Goal: Task Accomplishment & Management: Manage account settings

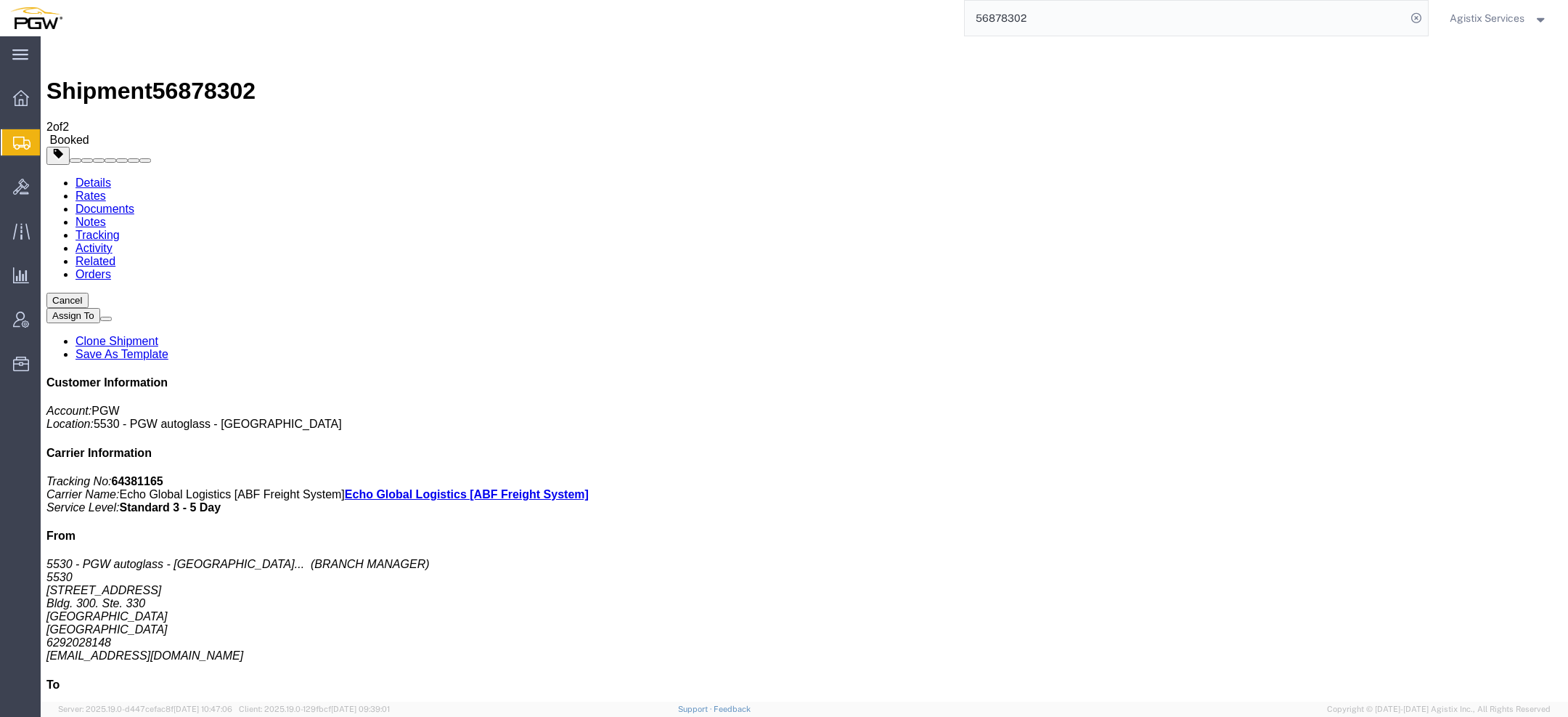
click at [1458, 12] on span "Agistix Services" at bounding box center [1487, 18] width 75 height 16
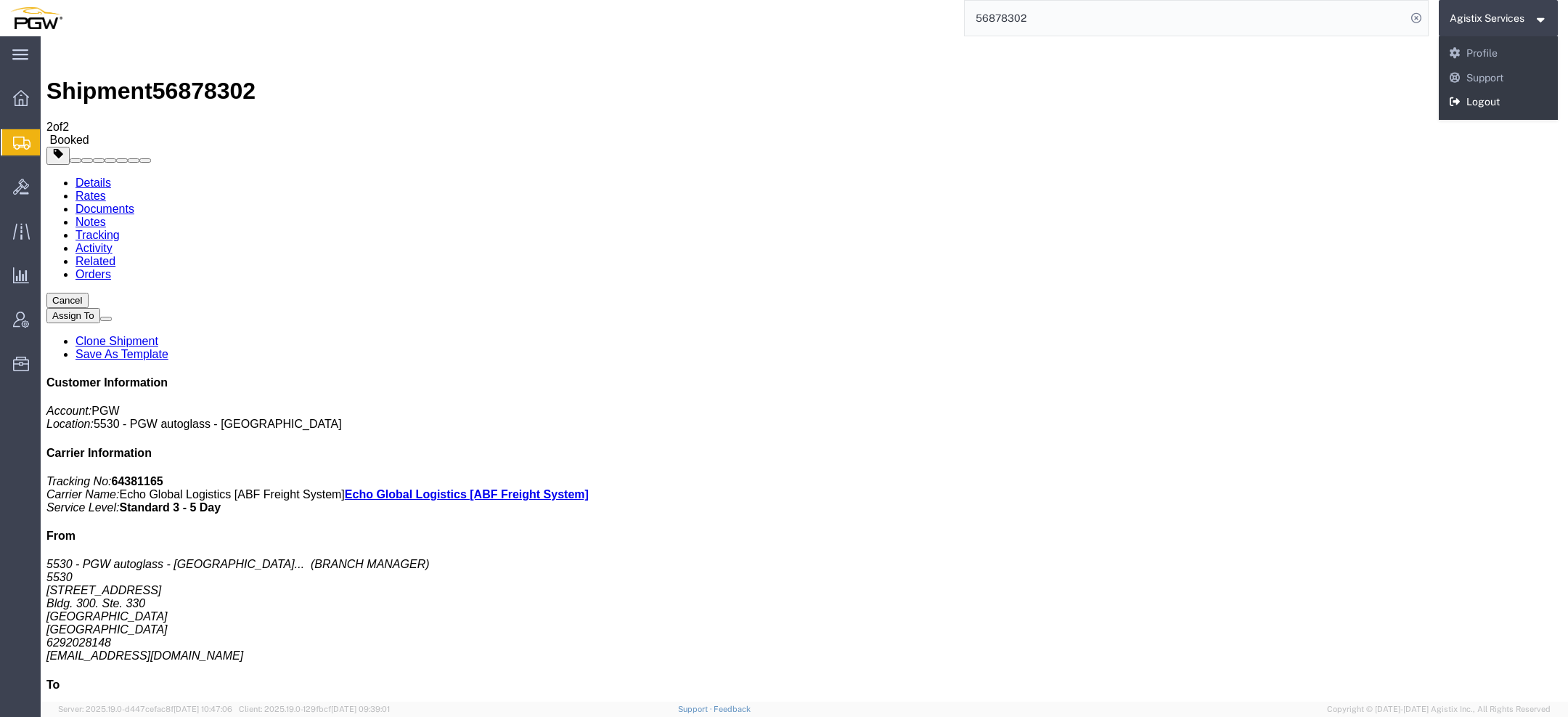
click at [1456, 101] on icon at bounding box center [1455, 101] width 13 height 10
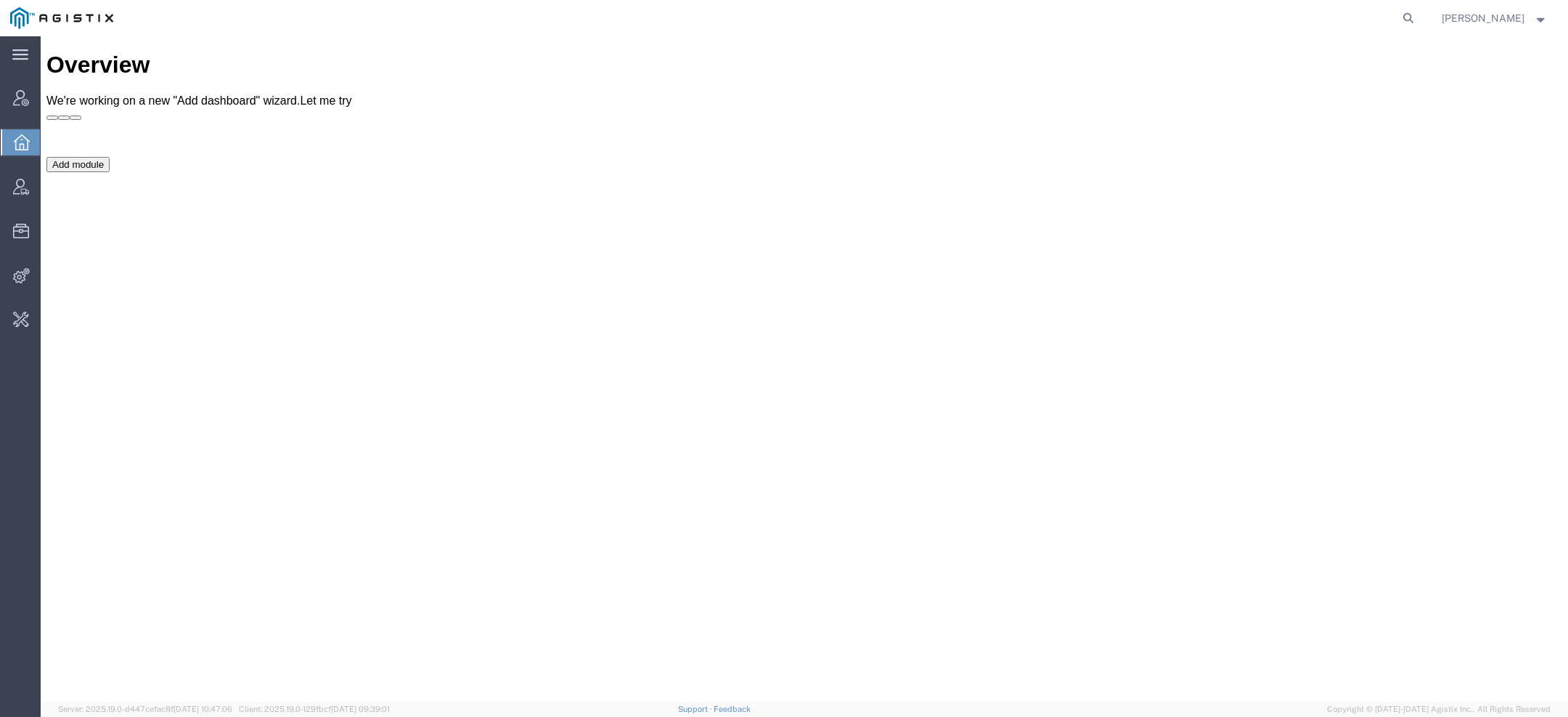
click at [1417, 3] on form at bounding box center [1409, 18] width 23 height 37
click at [1410, 26] on icon at bounding box center [1408, 18] width 20 height 20
paste input "114019"
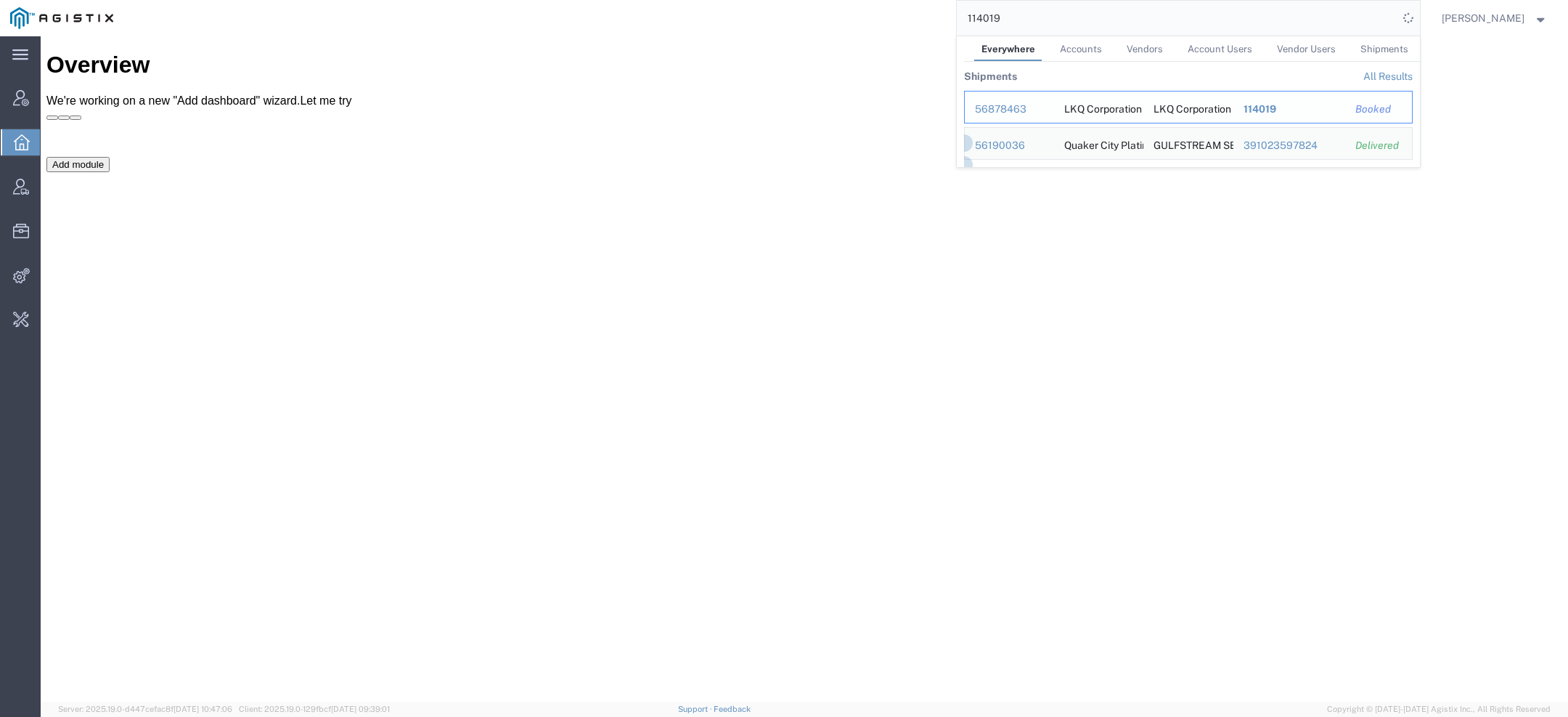
click at [1013, 99] on td "Ship ID 56878463" at bounding box center [1009, 107] width 90 height 33
click at [1016, 115] on div "56878463" at bounding box center [1009, 110] width 69 height 16
click at [904, 2] on div "114019 Everywhere Accounts Vendors Account Users Vendor Users Shipments Shipmen…" at bounding box center [771, 18] width 1296 height 37
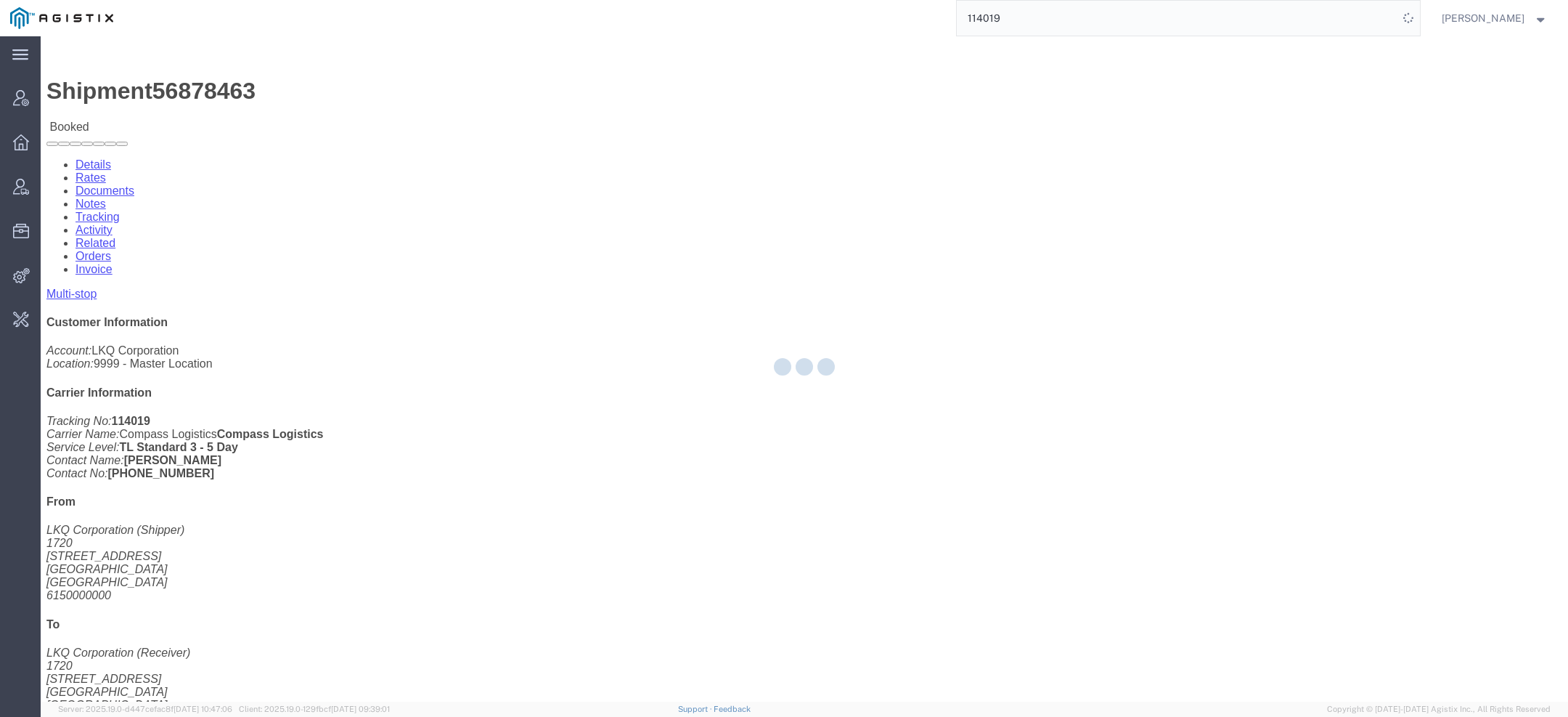
click at [983, 20] on input "114019" at bounding box center [1177, 18] width 441 height 35
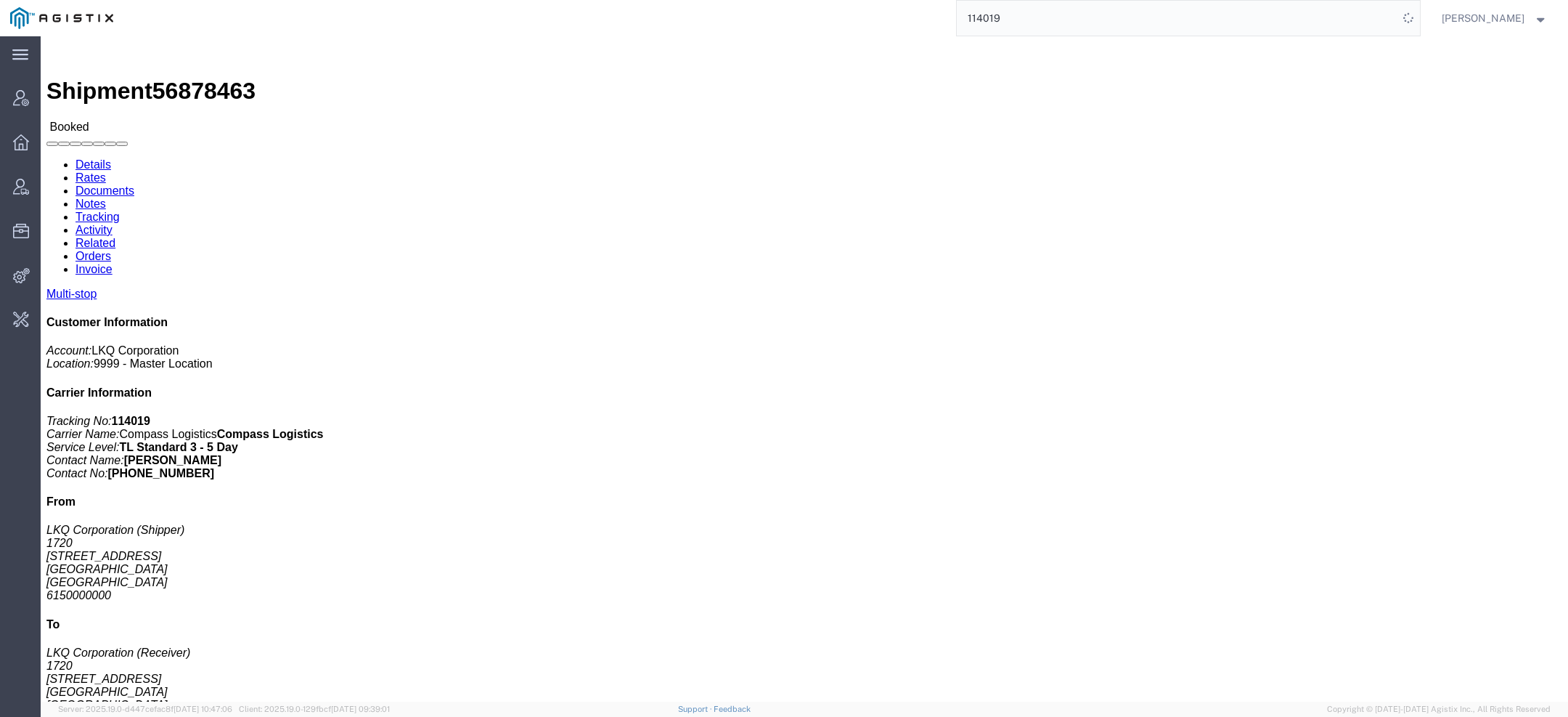
paste input "20"
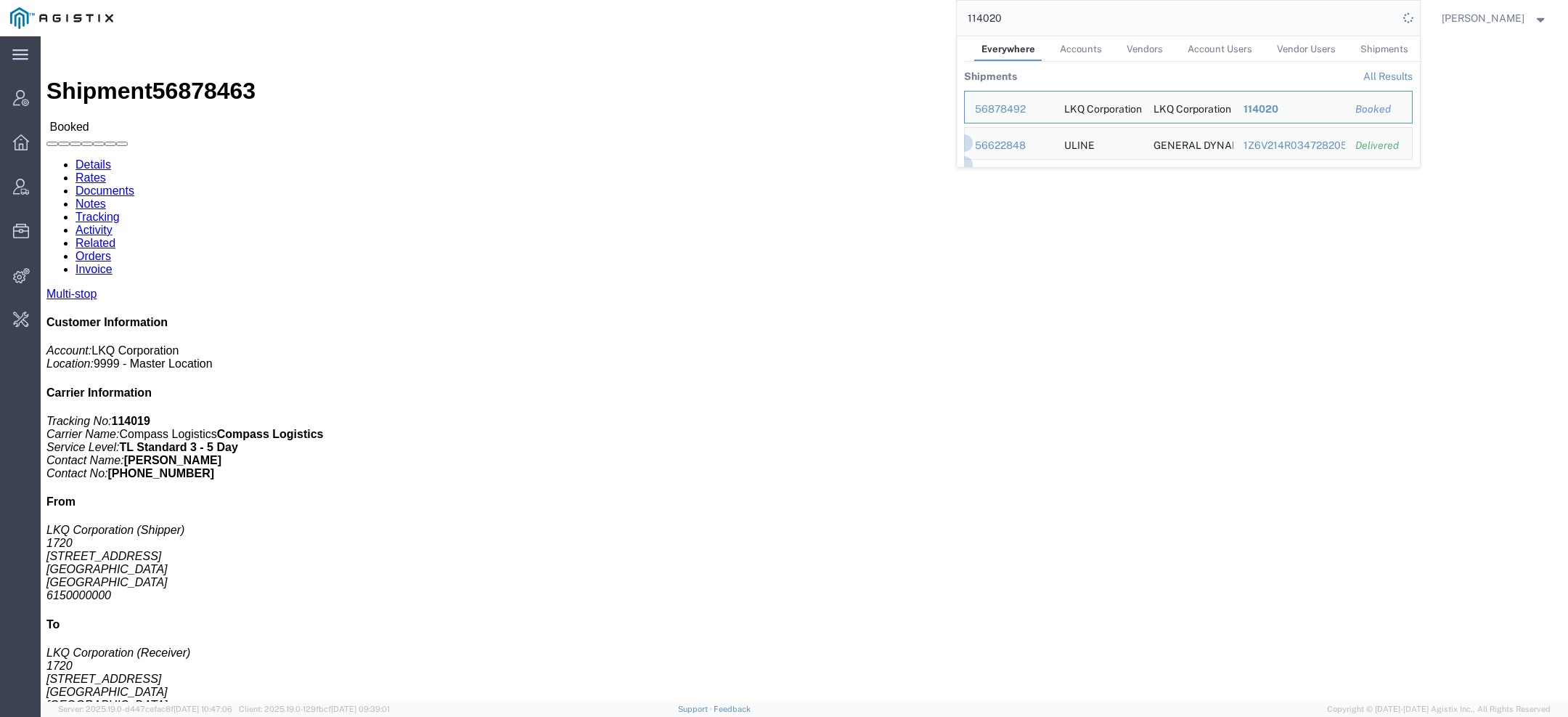
drag, startPoint x: 1045, startPoint y: 13, endPoint x: 769, endPoint y: 14, distance: 276.0
click at [914, 14] on div "114020 Everywhere Accounts Vendors Account Users Vendor Users Shipments Shipmen…" at bounding box center [771, 18] width 1296 height 37
paste input "1"
drag, startPoint x: 1028, startPoint y: 23, endPoint x: 946, endPoint y: 7, distance: 83.5
click at [946, 7] on div "114021 Everywhere Accounts Vendors Account Users Vendor Users Shipments Shipmen…" at bounding box center [771, 18] width 1296 height 37
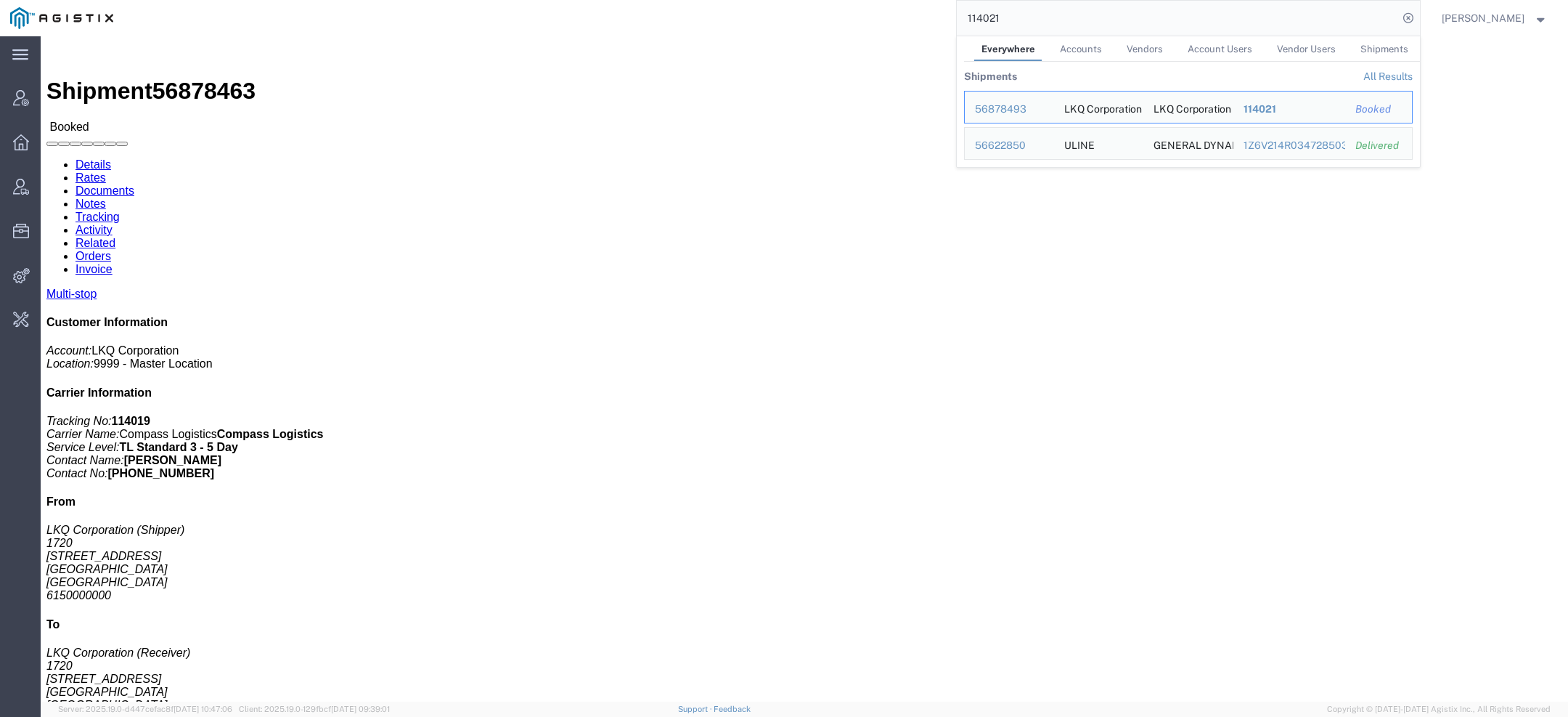
paste input "MITAS ENDUSTRI"
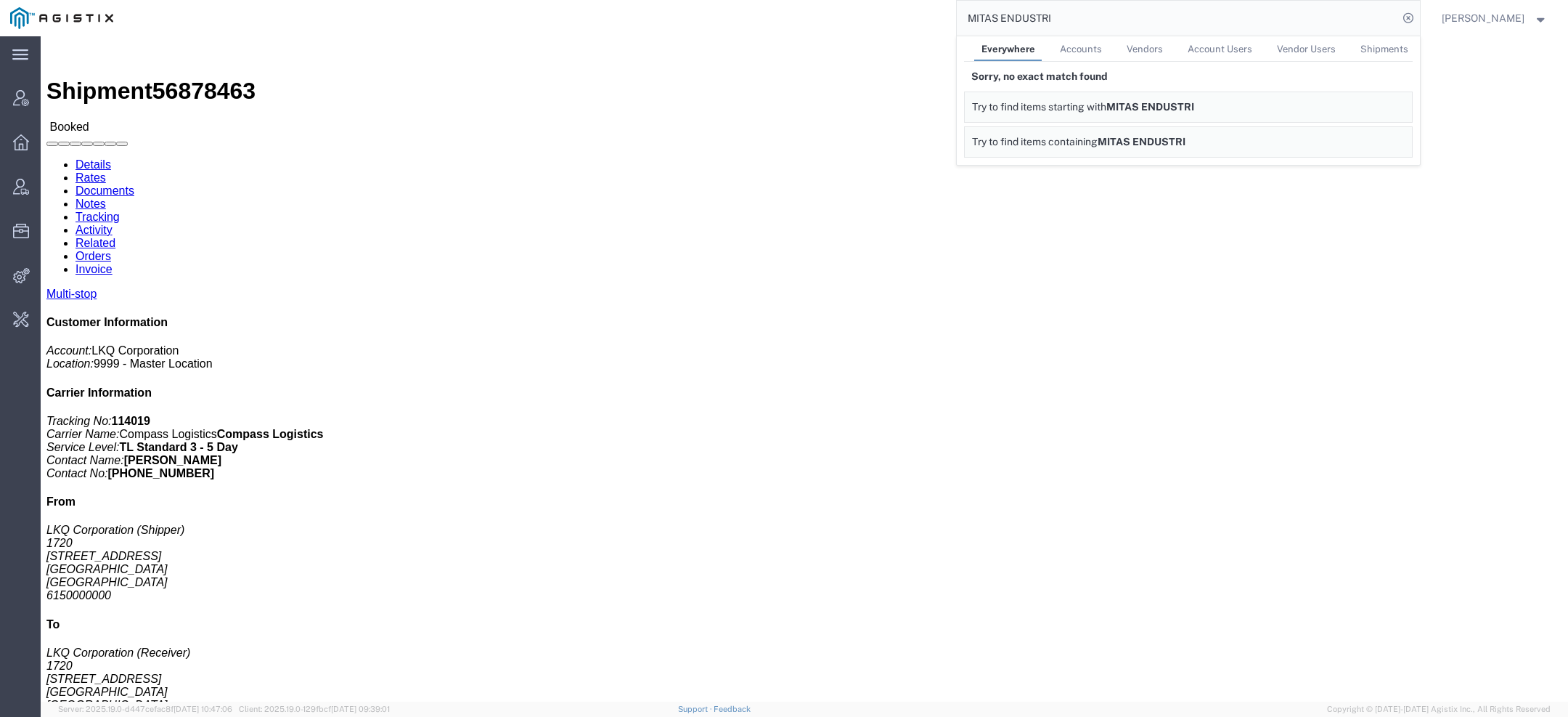
click at [1005, 23] on input "MITAS ENDUSTRI" at bounding box center [1177, 18] width 441 height 35
click at [1005, 23] on input "MITAS ENDUSTRI" at bounding box center [1177, 18] width 441 height 35
type input "MITAS"
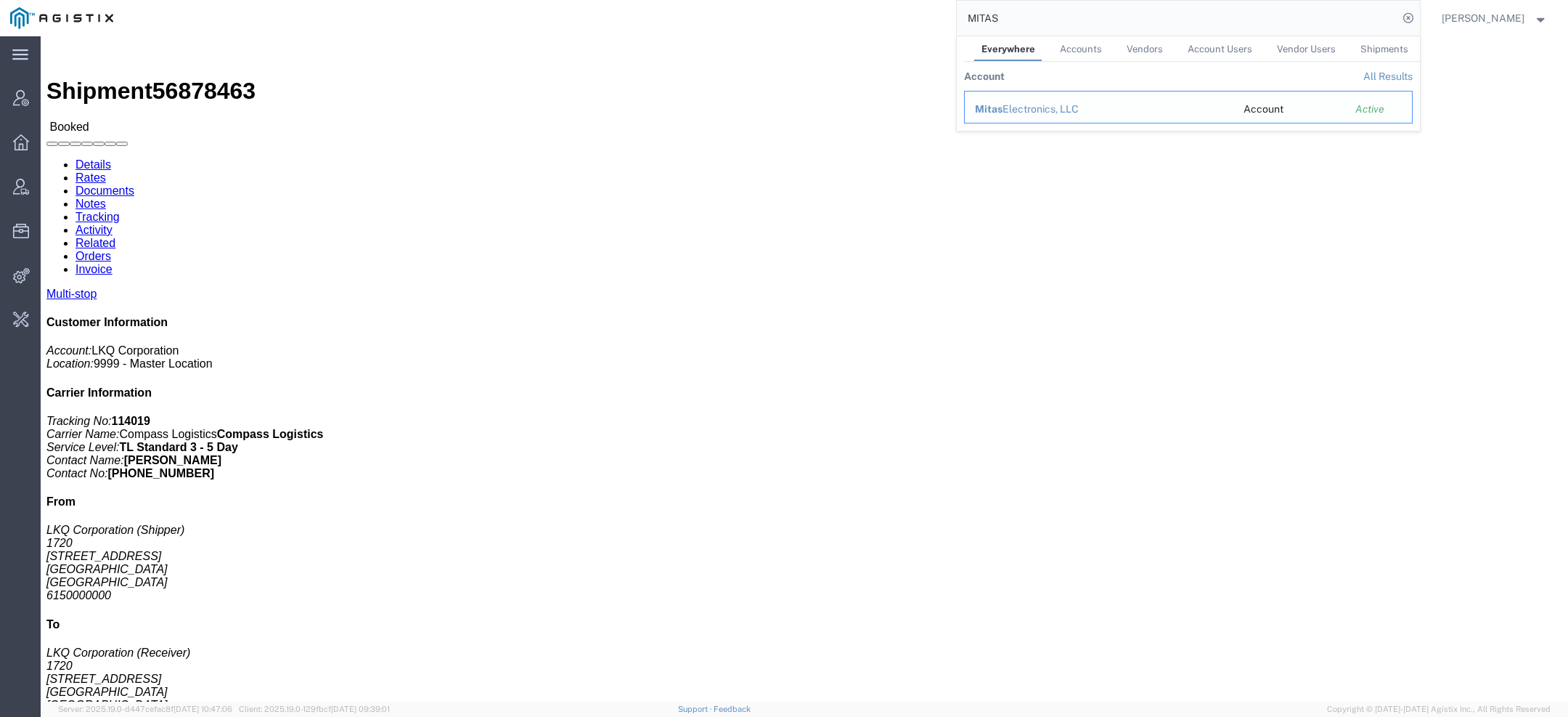
click at [1004, 112] on div "Mitas Electronics, LLC" at bounding box center [1099, 110] width 249 height 16
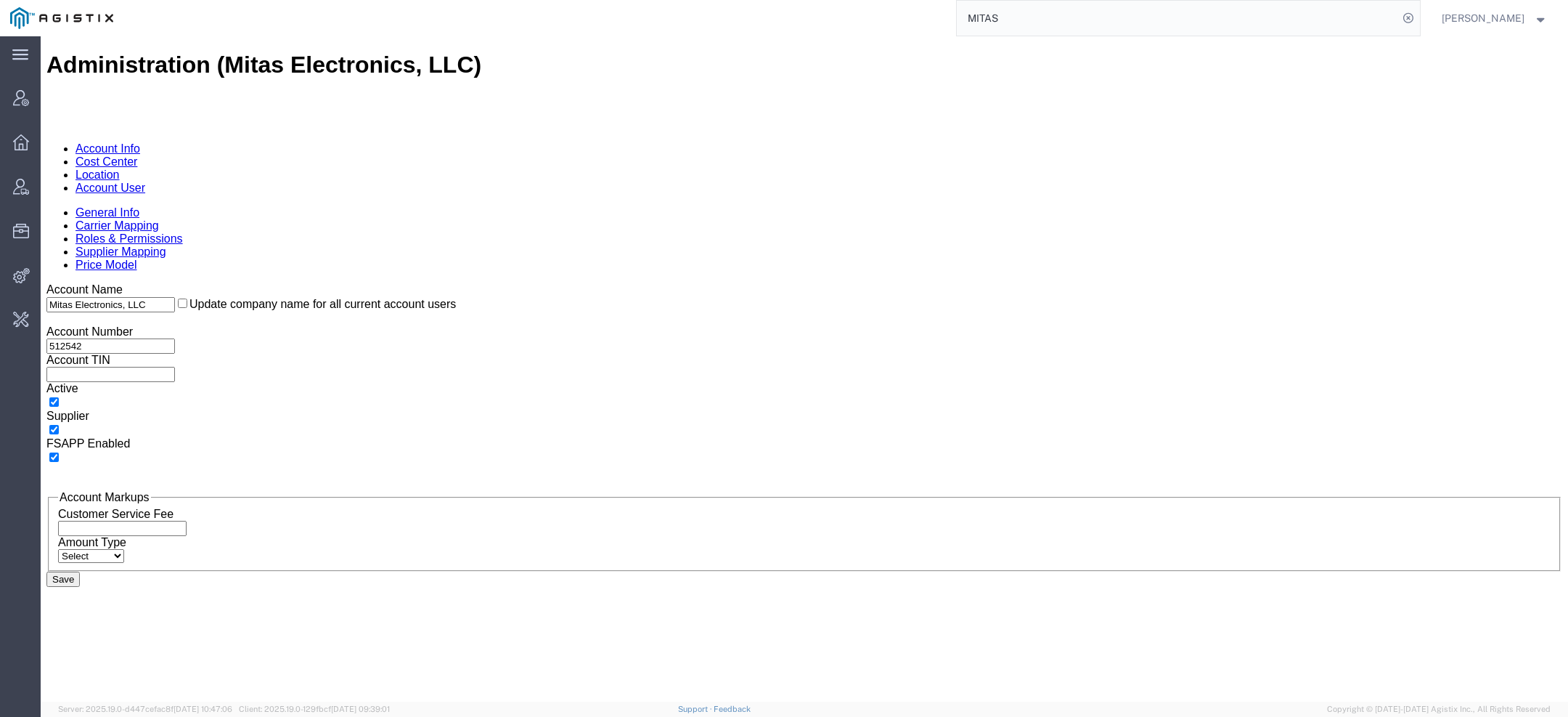
click at [166, 245] on link "Supplier Mapping" at bounding box center [120, 252] width 91 height 12
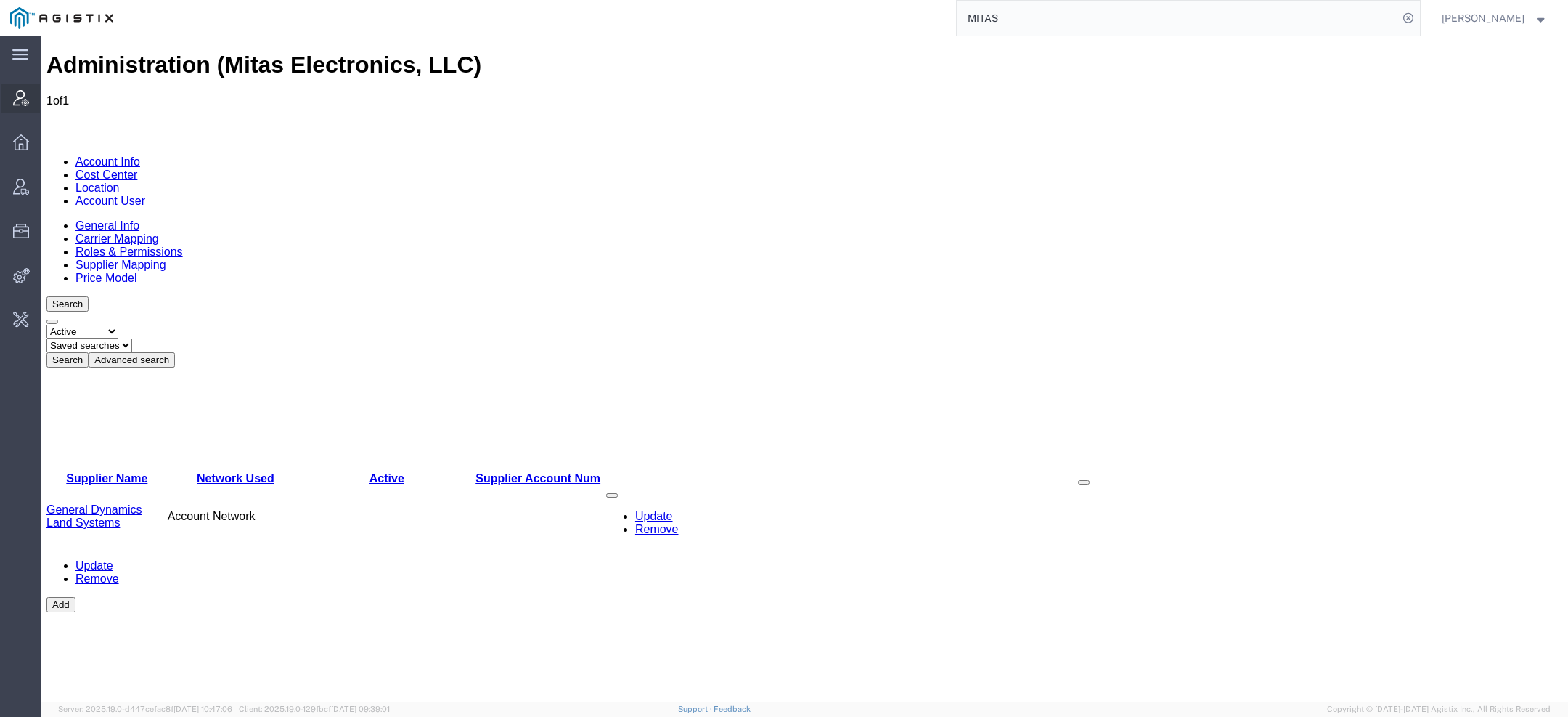
click at [16, 101] on icon at bounding box center [21, 98] width 16 height 16
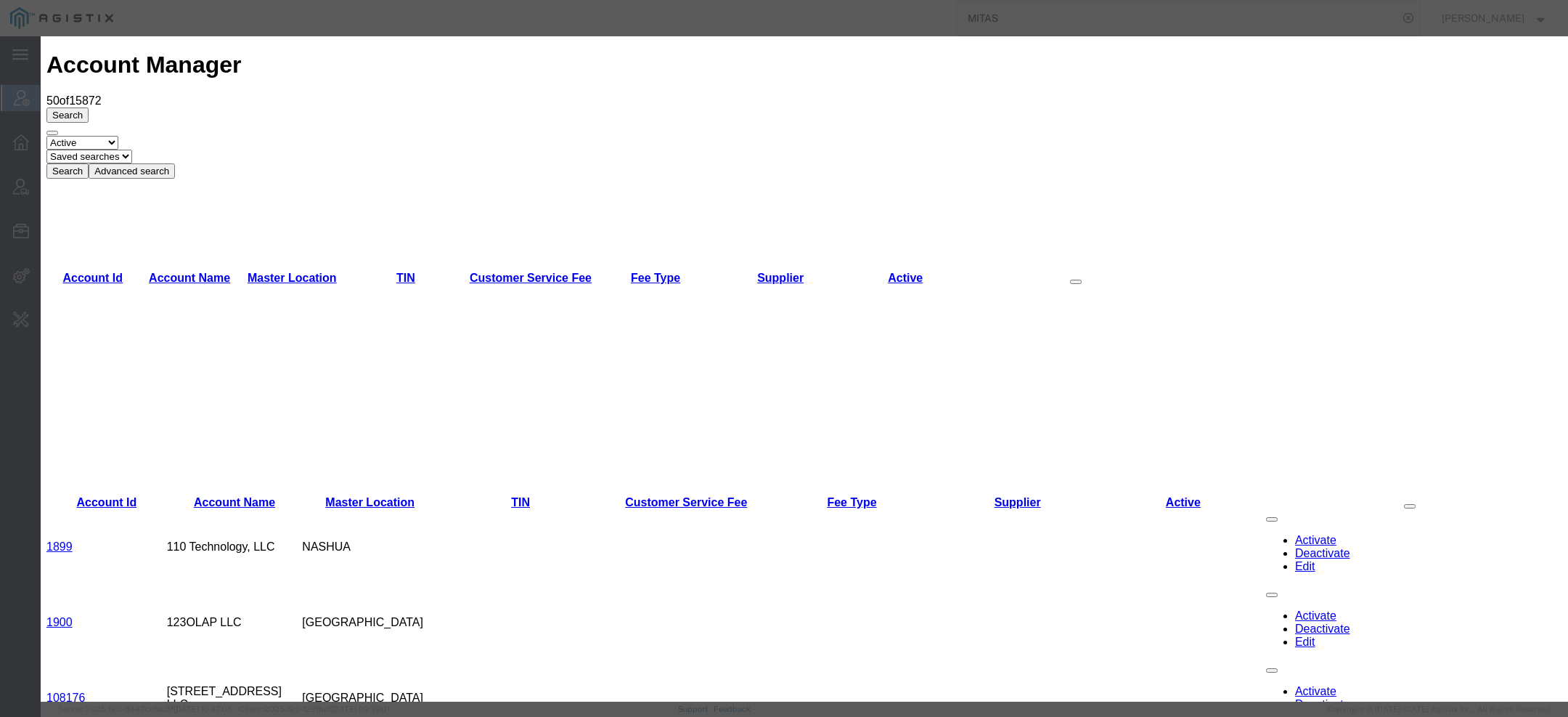
paste input "MITAS ENDUSTRI TICARET SANAYI AS"
copy label "n"
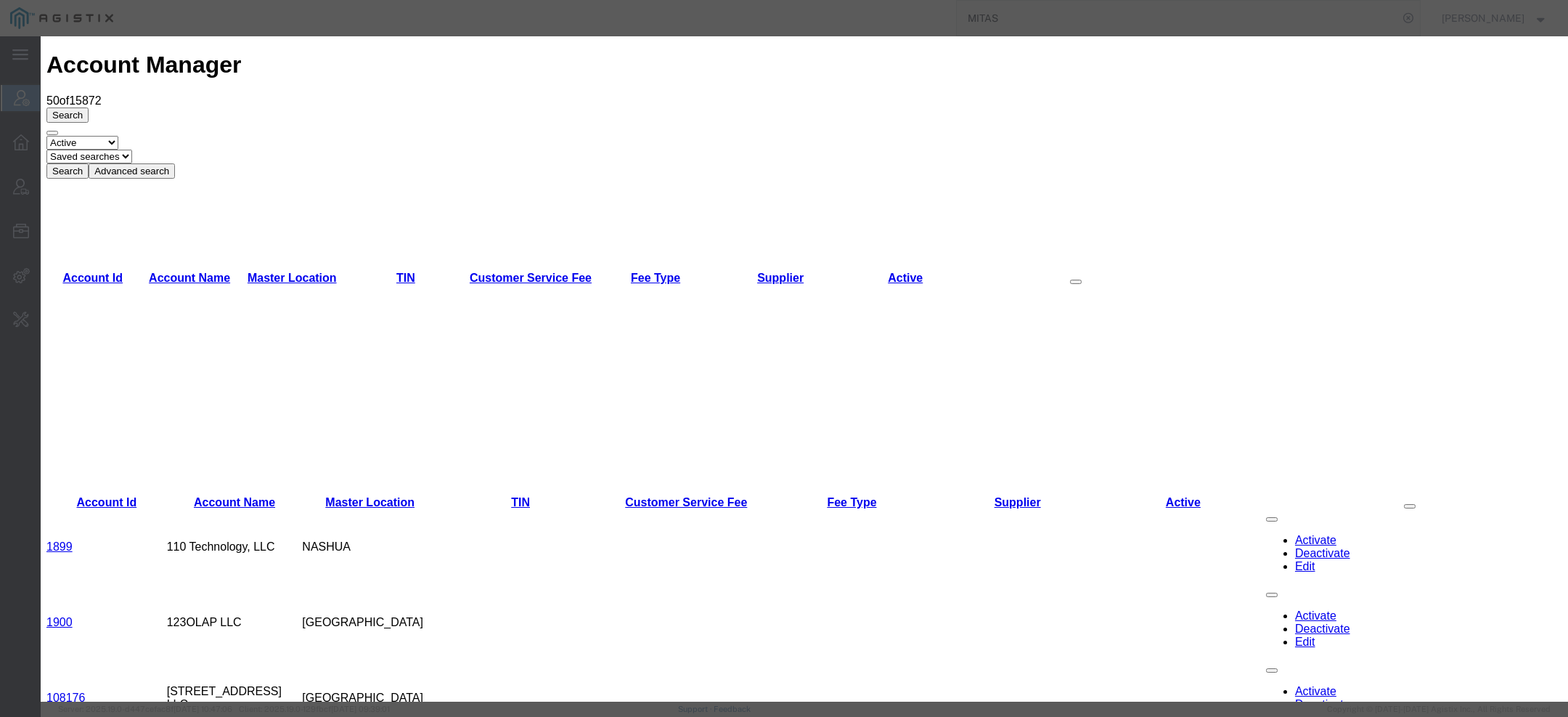
paste input "n"
drag, startPoint x: 684, startPoint y: 113, endPoint x: 761, endPoint y: 114, distance: 77.0
drag, startPoint x: 687, startPoint y: 116, endPoint x: 762, endPoint y: 117, distance: 75.0
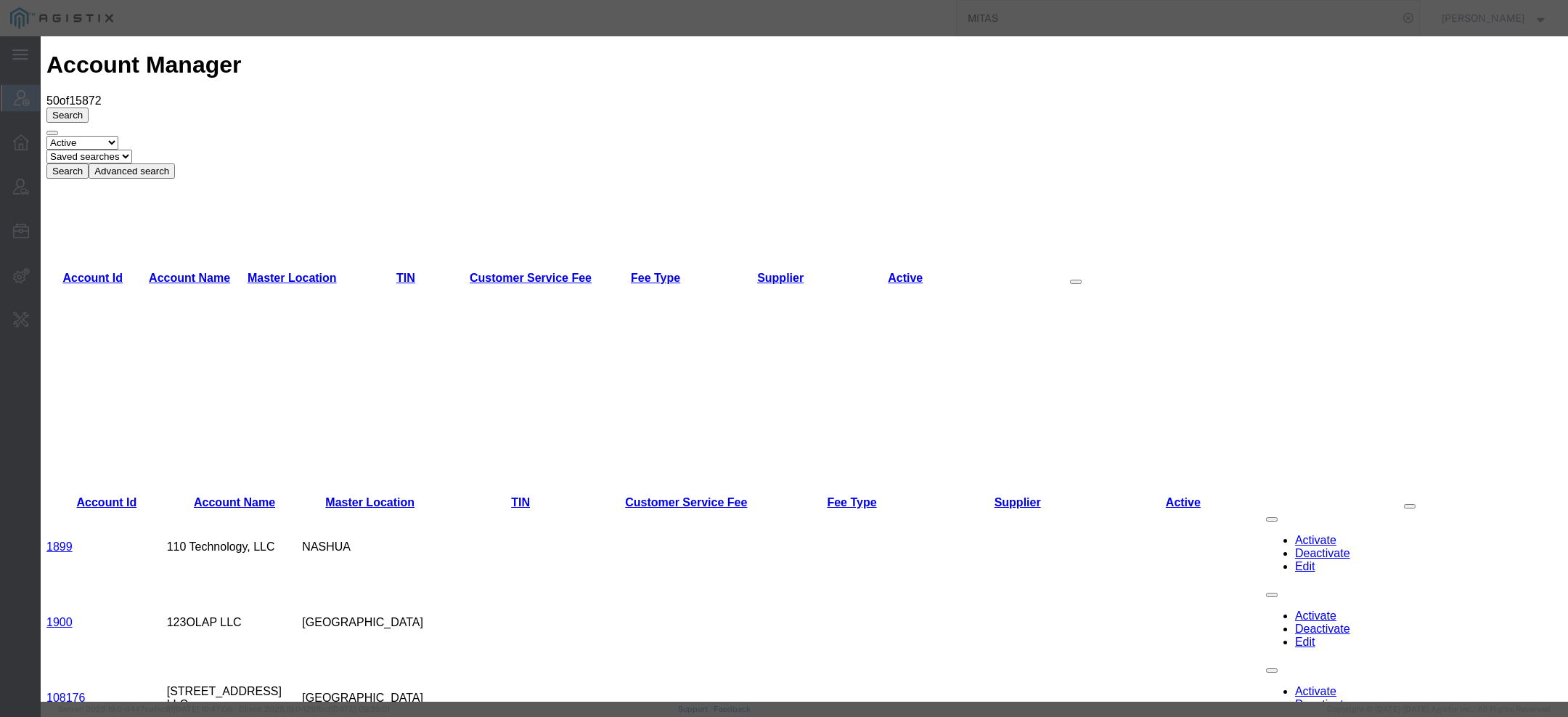
drag, startPoint x: 763, startPoint y: 117, endPoint x: 684, endPoint y: 116, distance: 79.0
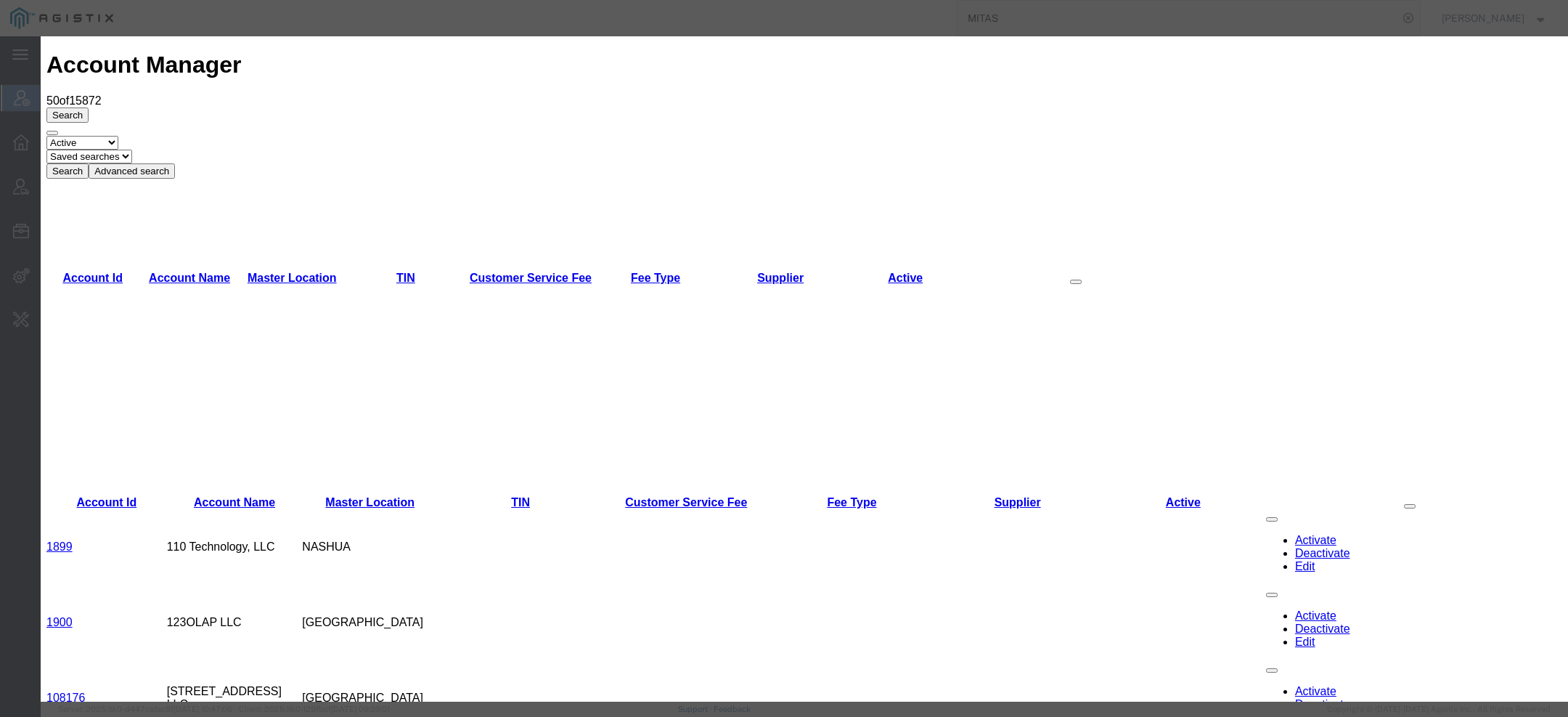
paste input "ICARET"
copy label "n"
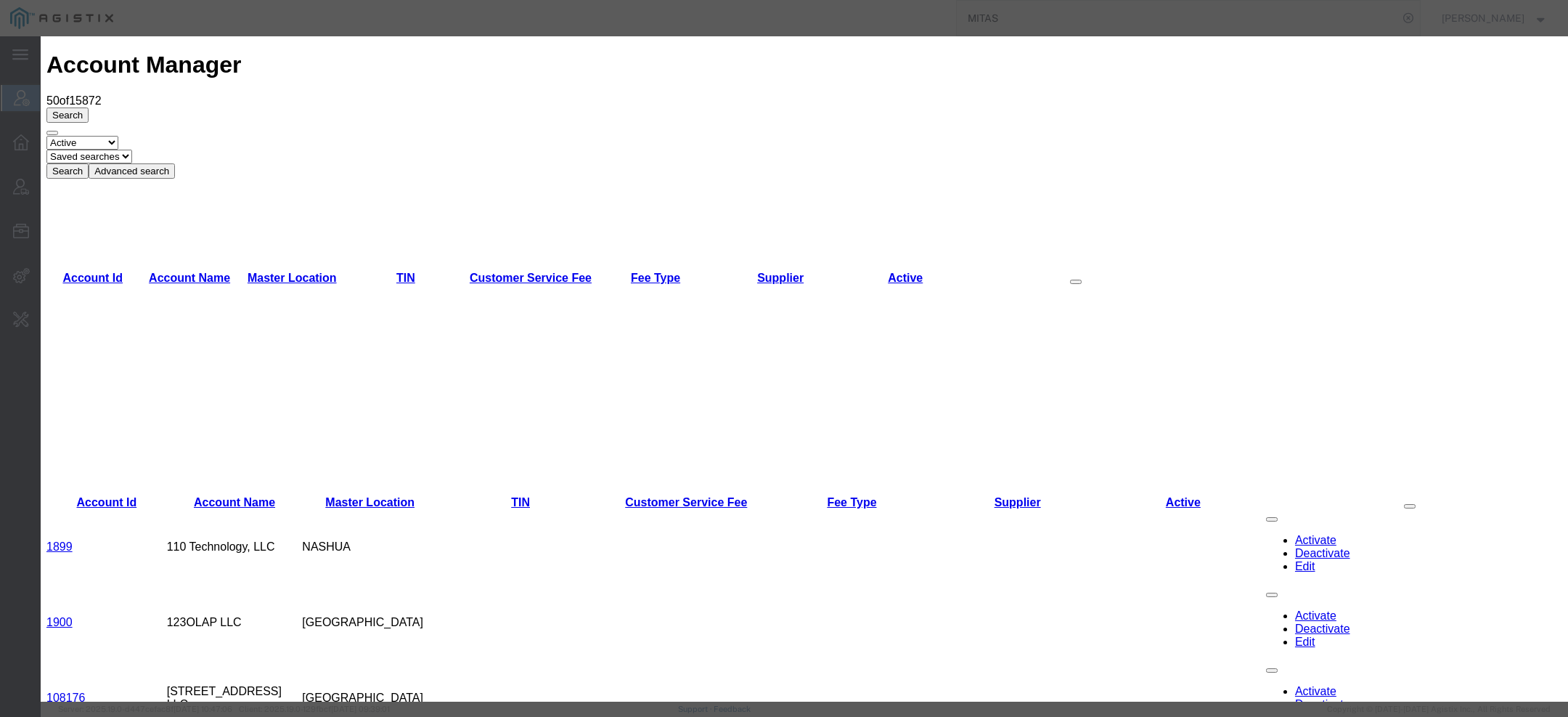
paste input "n"
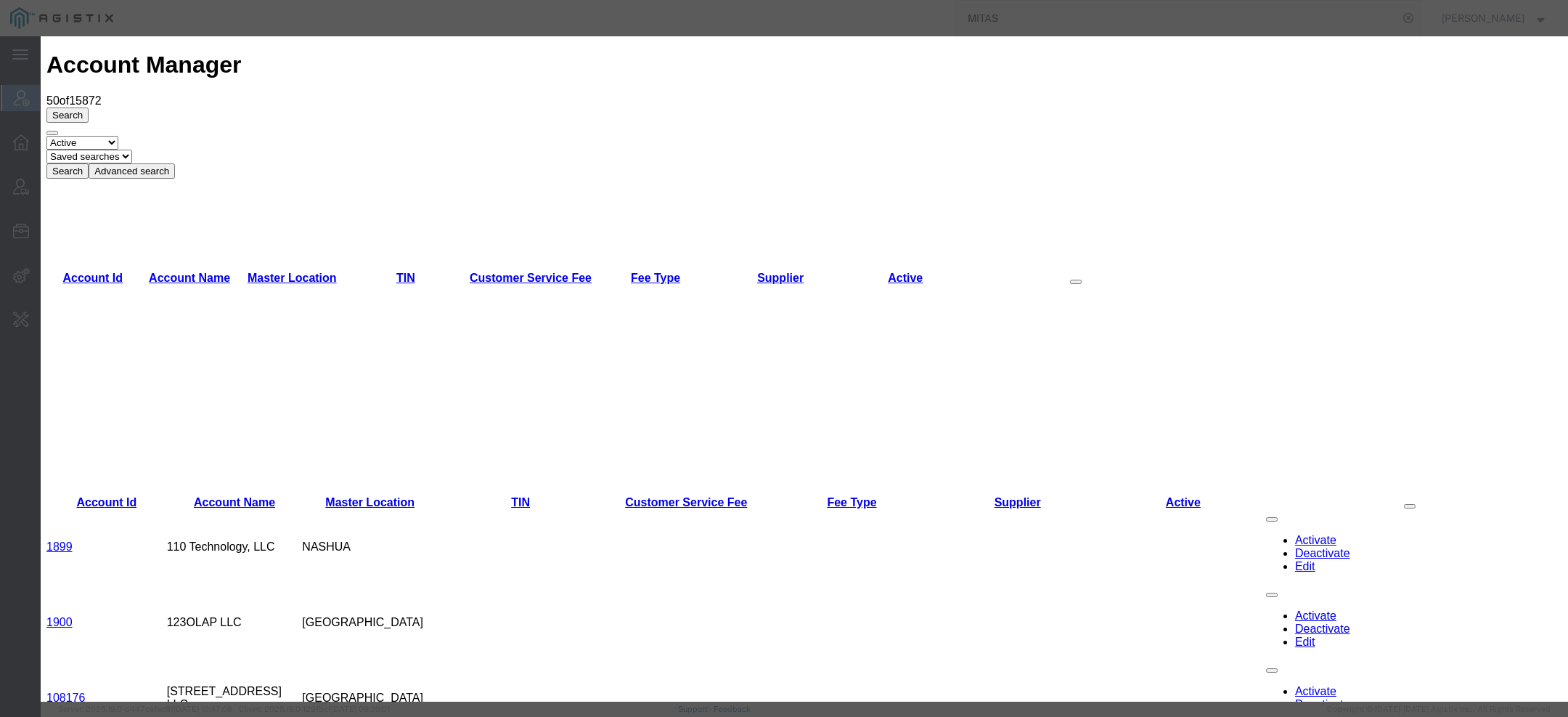
type input "Mitas Endustri Ticaret Sanayi AS"
type input "MITA"
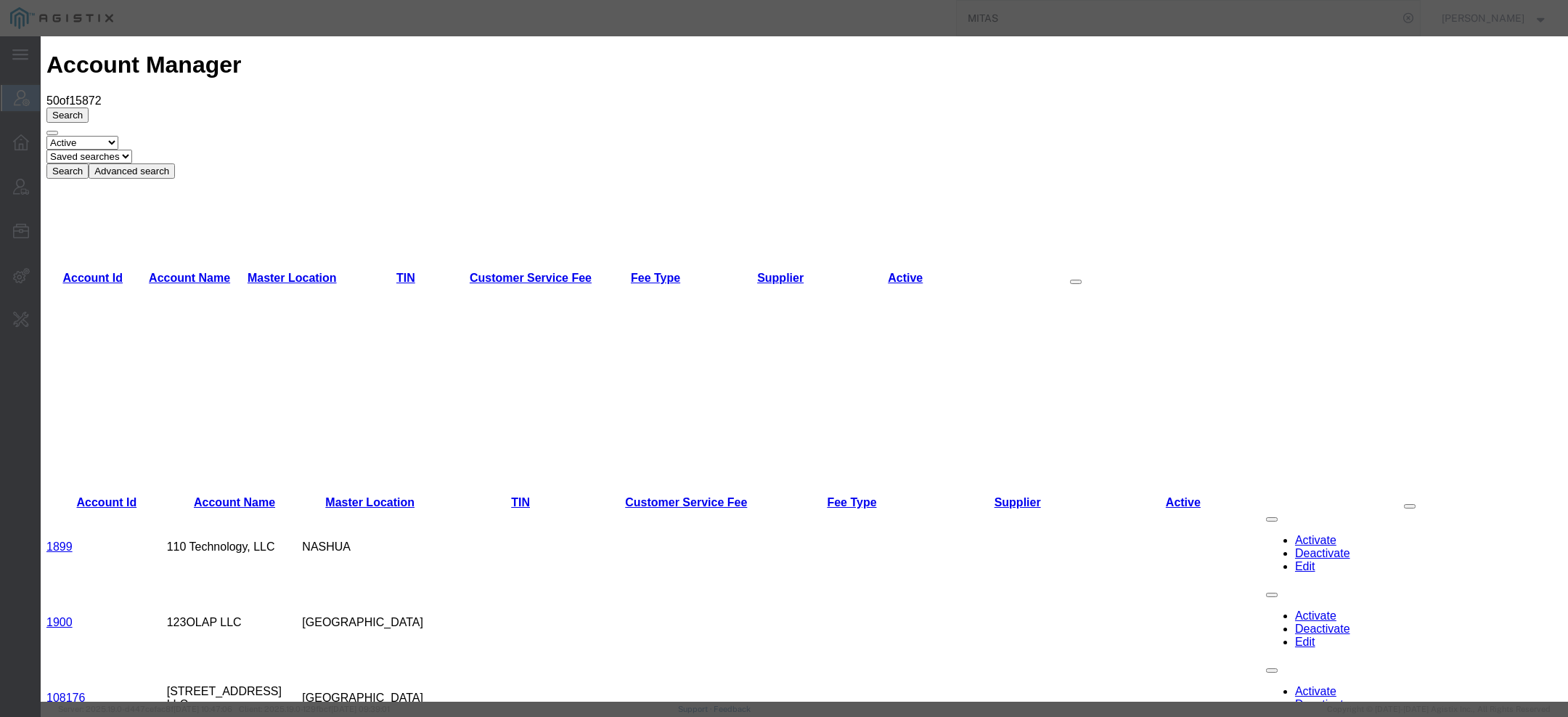
checkbox input "true"
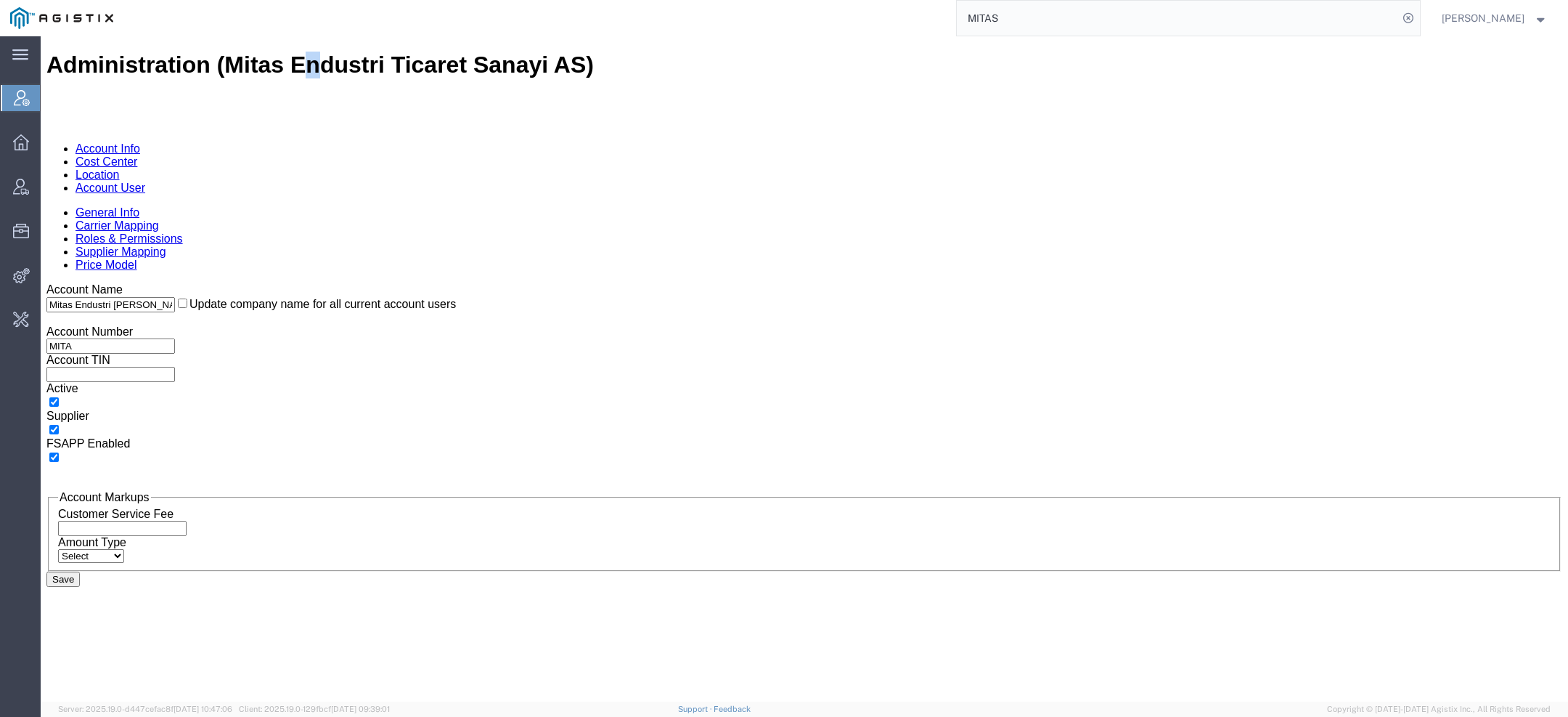
click at [256, 57] on h1 "Administration (Mitas Endustri Ticaret Sanayi AS)" at bounding box center [805, 64] width 1516 height 27
copy h1 "n"
click at [137, 155] on link "Cost Center" at bounding box center [106, 162] width 61 height 12
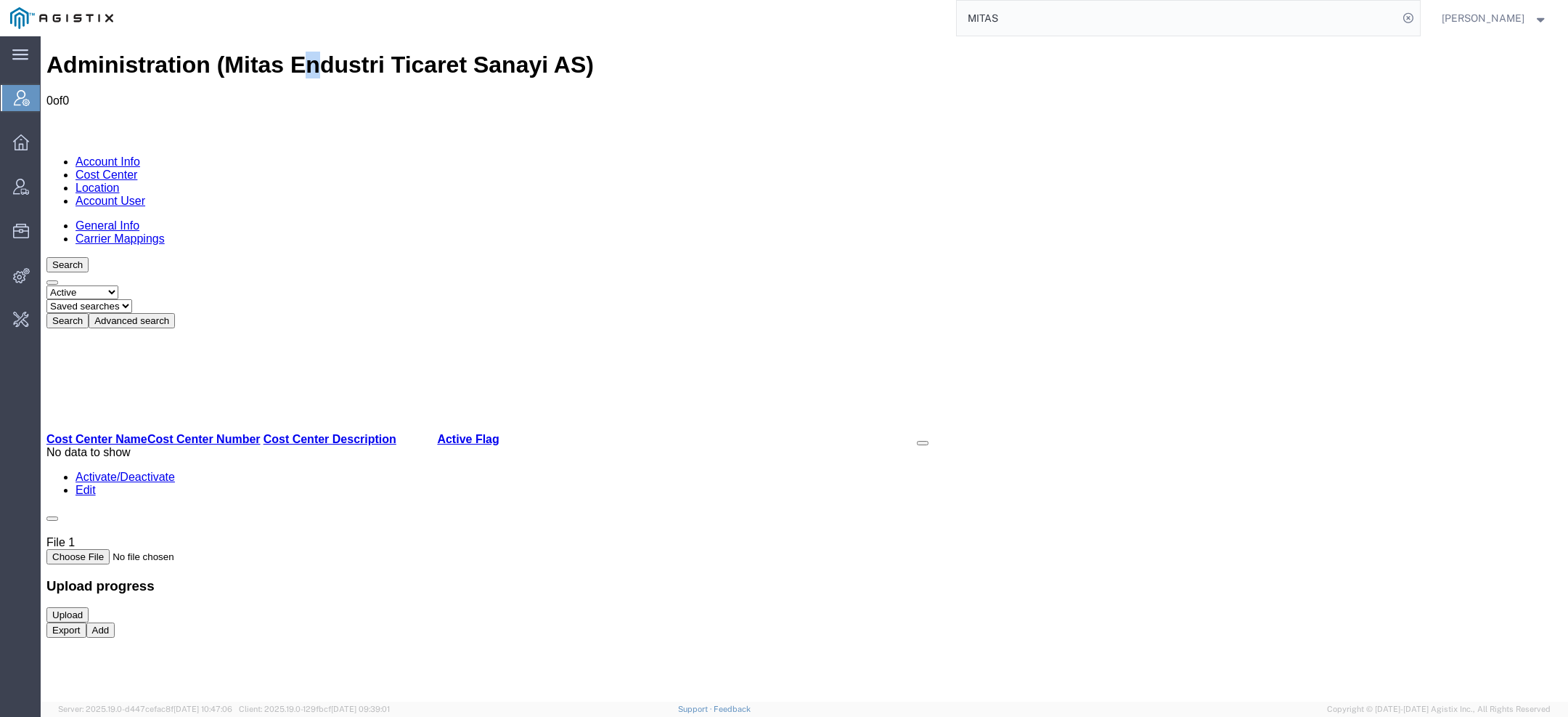
click at [116, 638] on button "Add" at bounding box center [100, 630] width 29 height 16
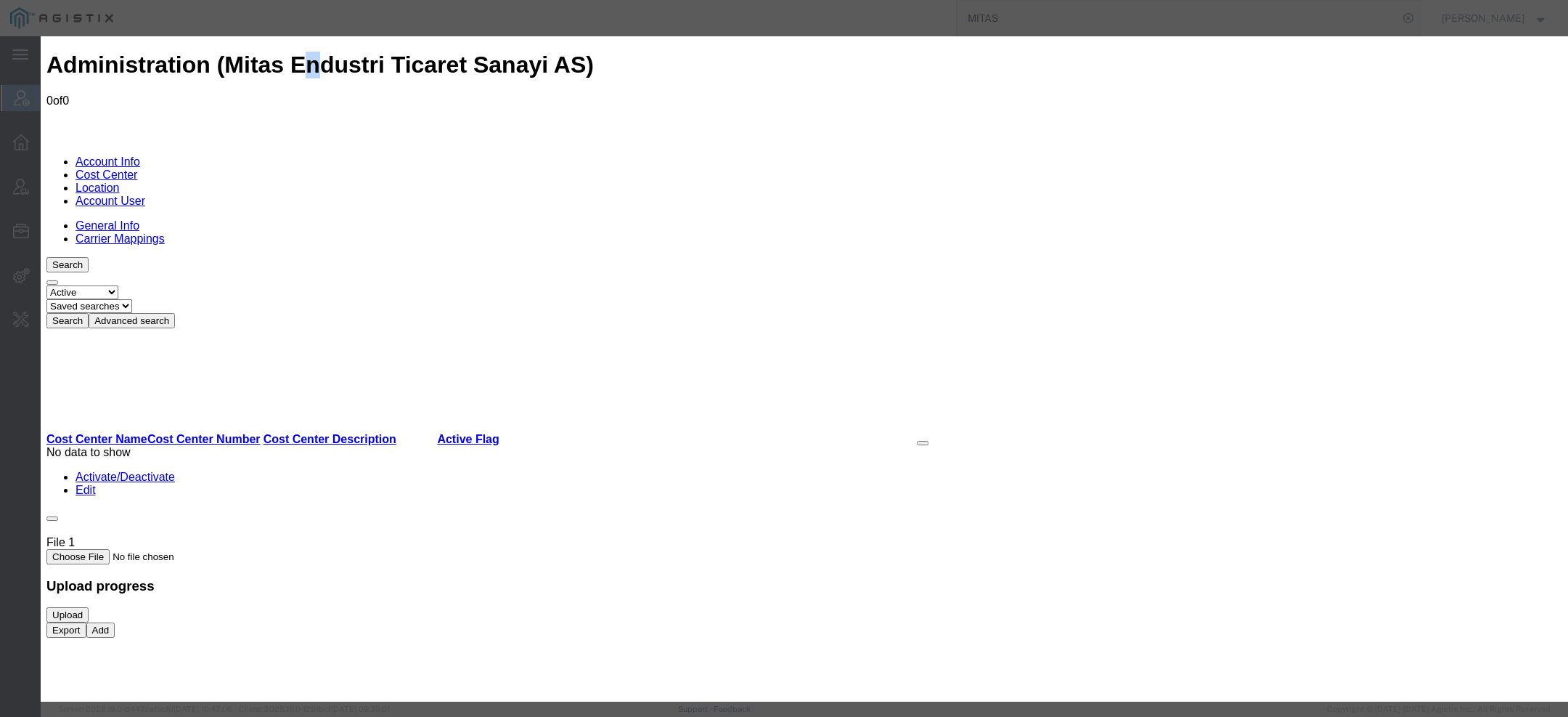
select select "COSTCENTER"
type input "R"
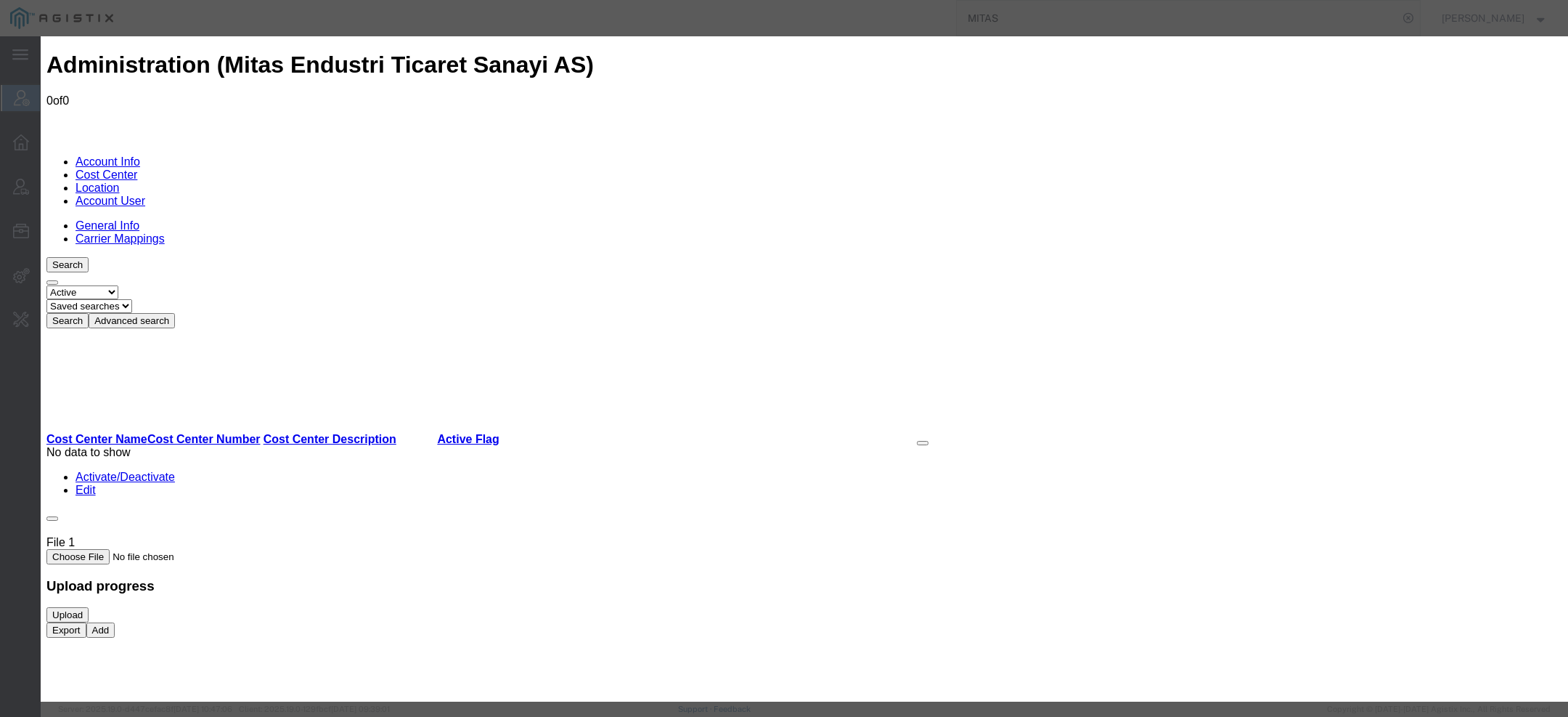
paste input "n"
type input "Transportation"
type input "001"
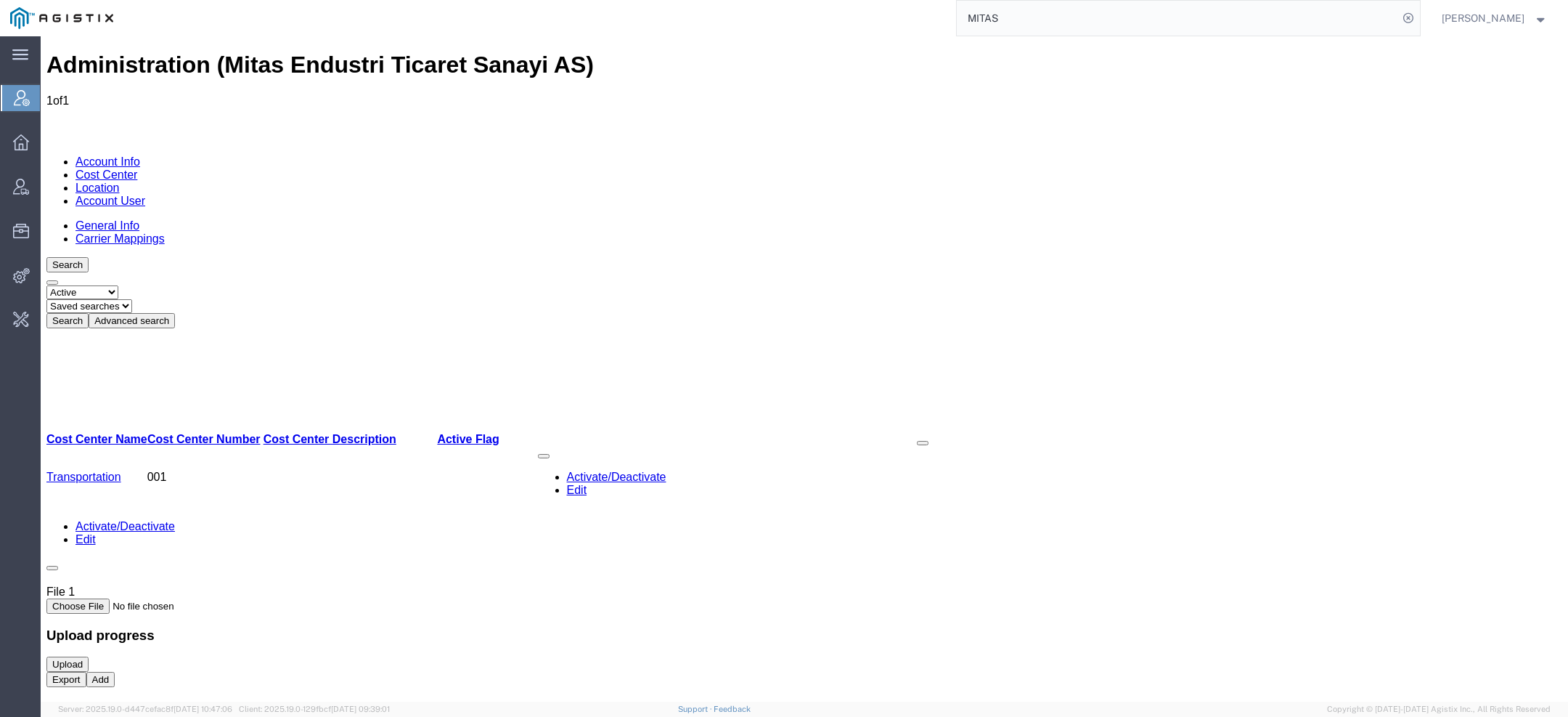
click at [120, 182] on link "Location" at bounding box center [97, 188] width 44 height 12
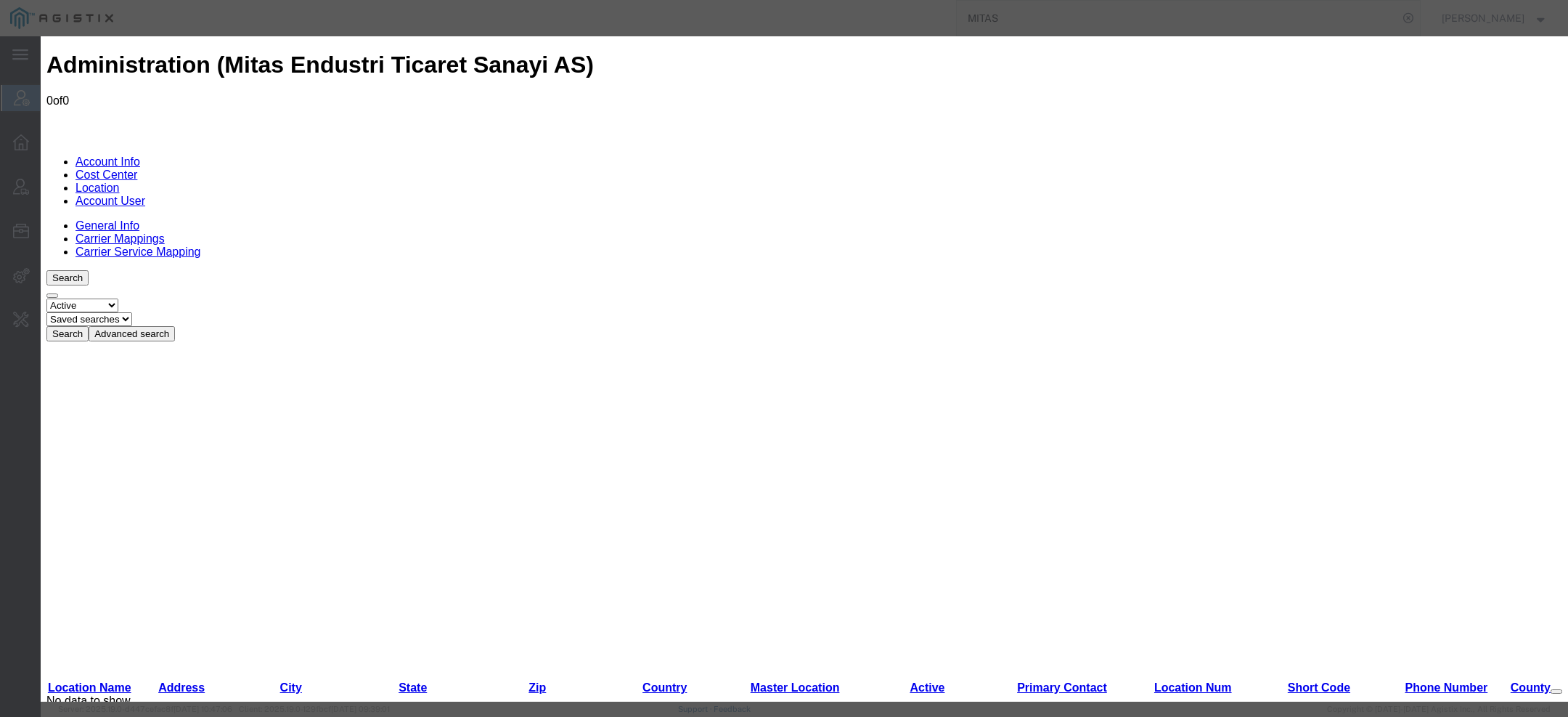
select select "TR"
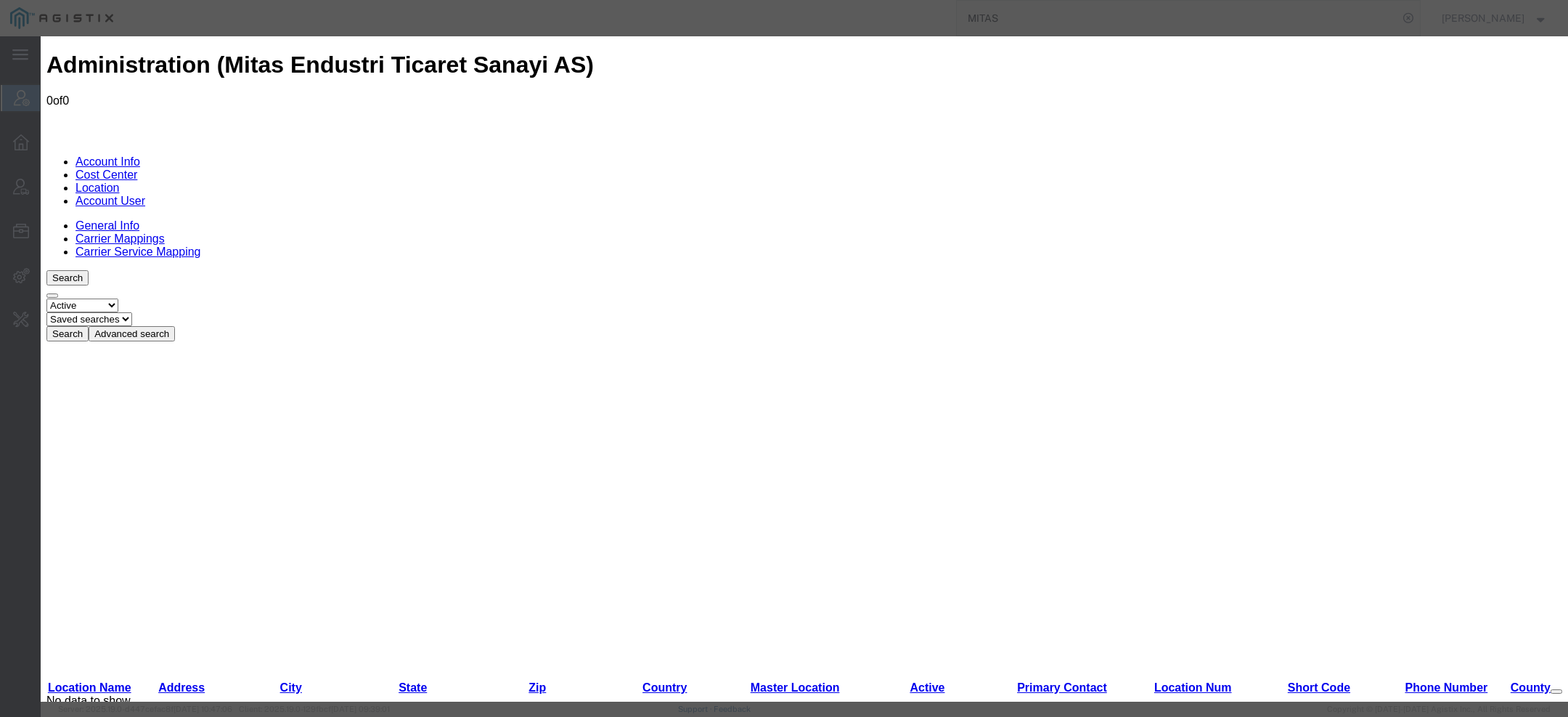
paste input "ALCI OSM MAH. 2001 CAD. NO 19 SINCAN, 06 Ankara TURKEY euluocak@mitasindustry.c…"
drag, startPoint x: 1053, startPoint y: 157, endPoint x: 1239, endPoint y: 156, distance: 186.0
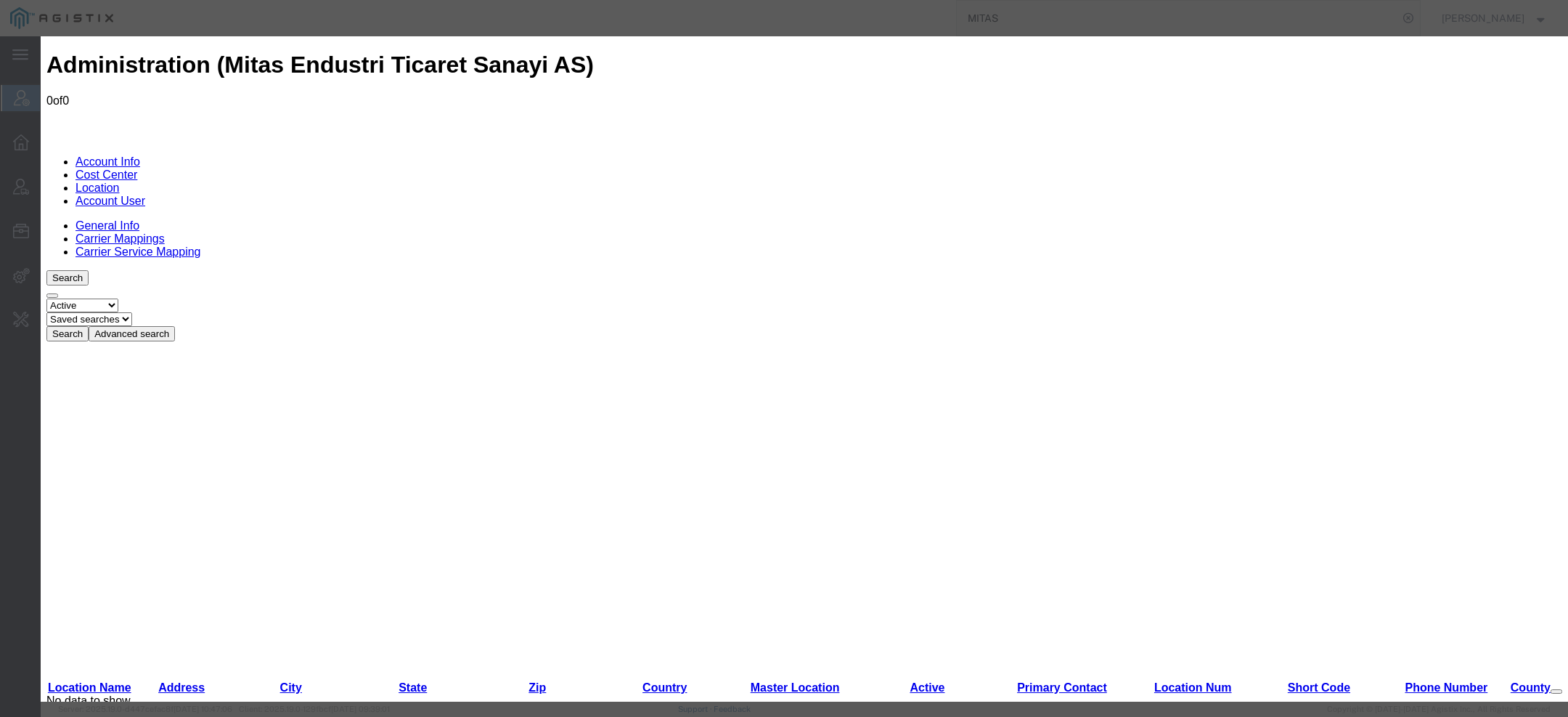
type input "ALCI OSM MAH. 2001 CAD. NO 19 SINCAN, 06 Ankara"
paste input "euluocak@mitasindustry.com"
type input "euluocak@mitasindustry.com"
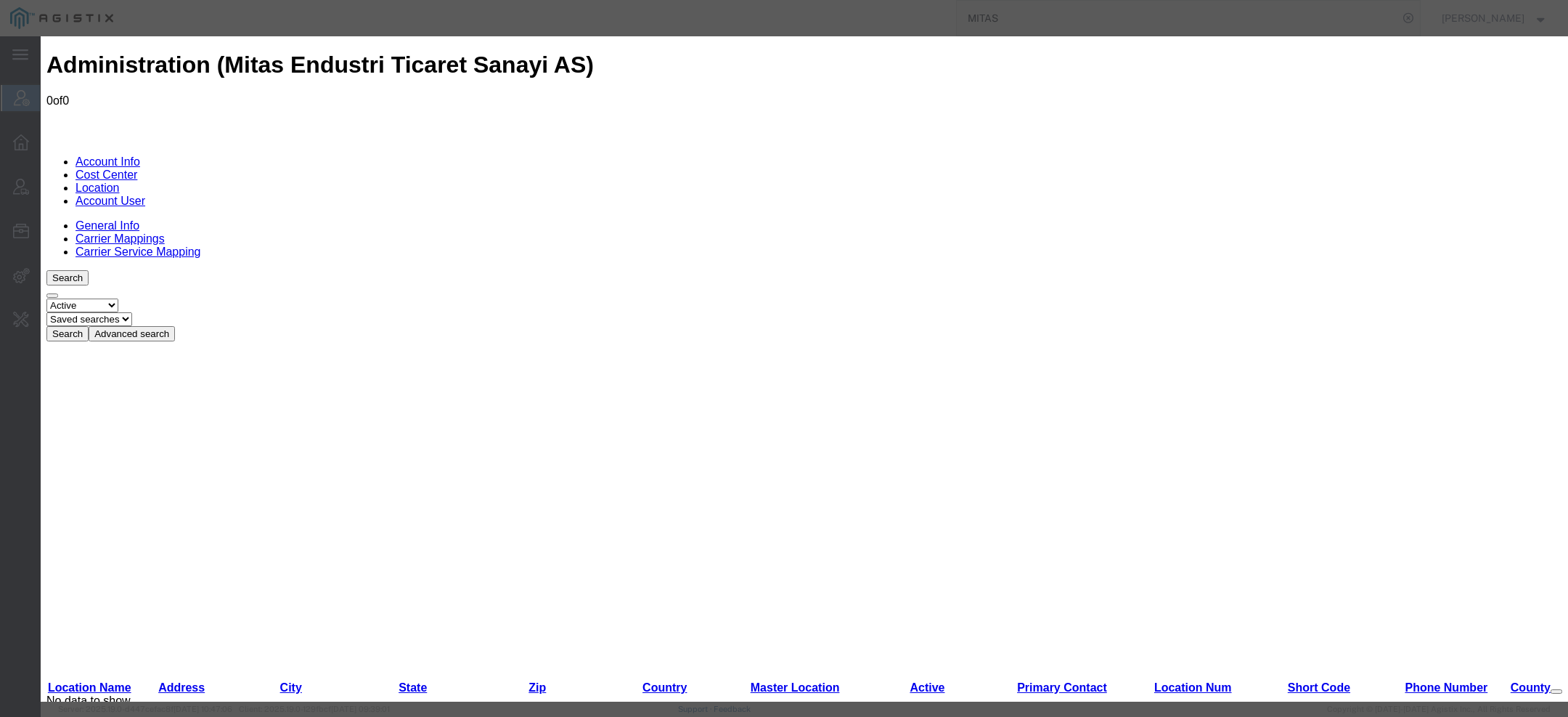
paste input "SINCAN"
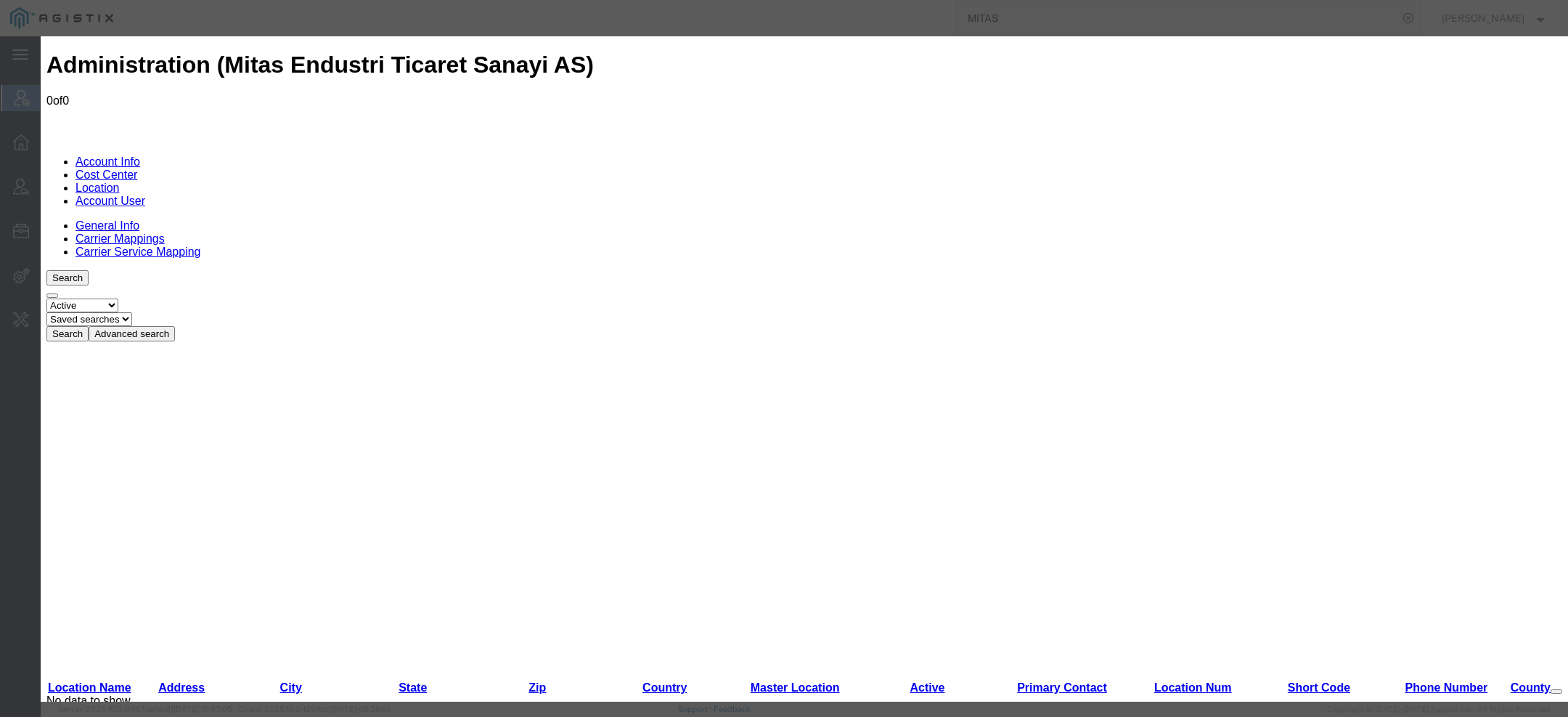
copy label "n"
paste input "n"
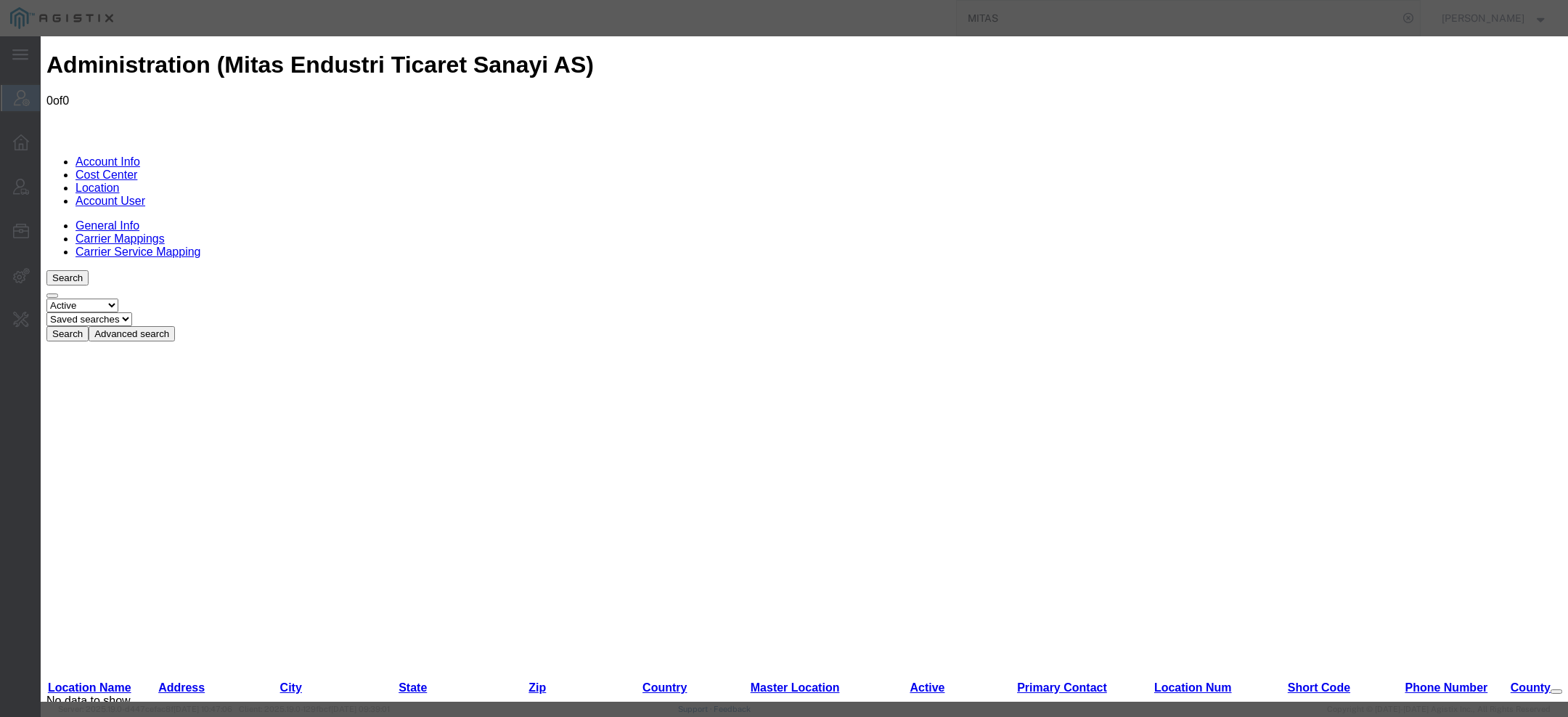
type input "Sincan"
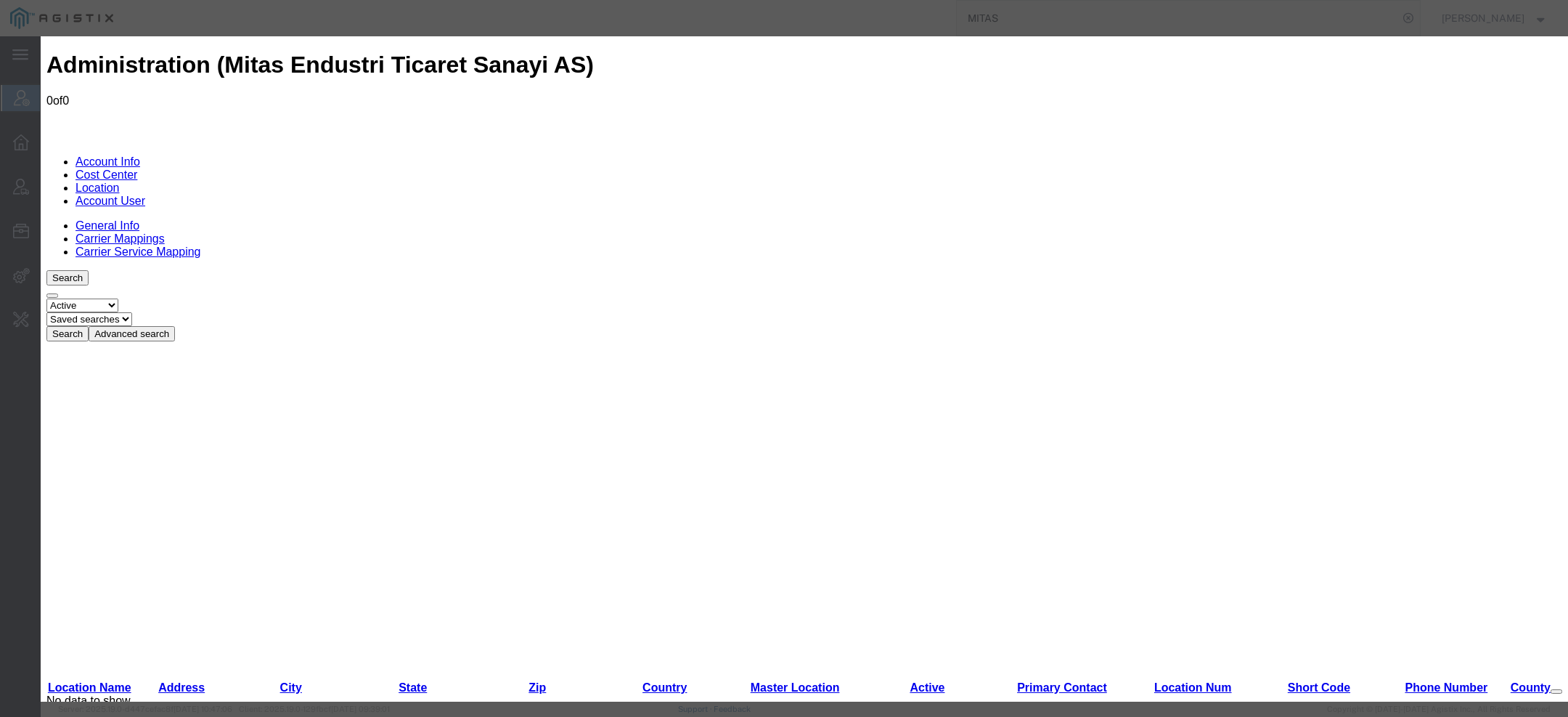
paste input "Sincan"
type input "Sincan"
checkbox input "true"
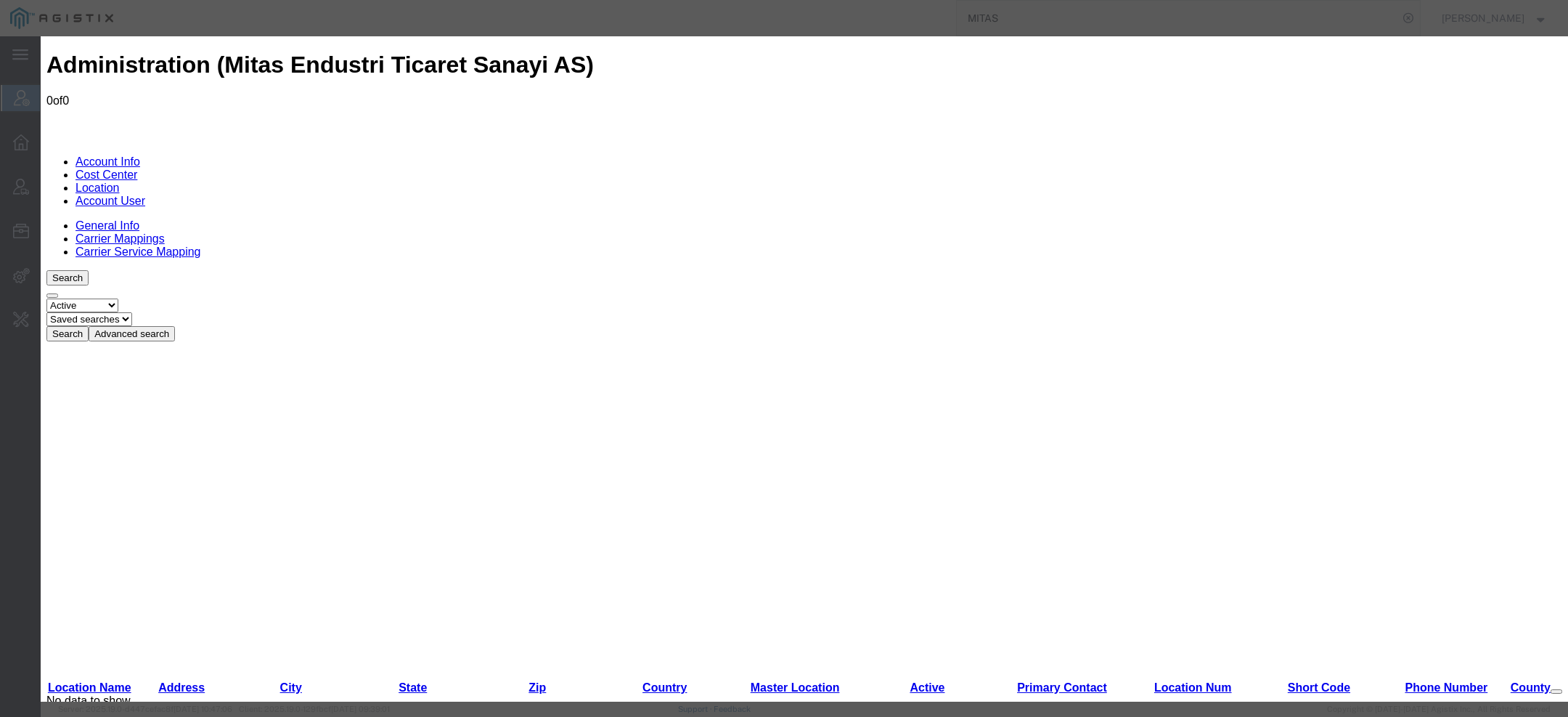
select select "COSTCENTER"
select select "2446469"
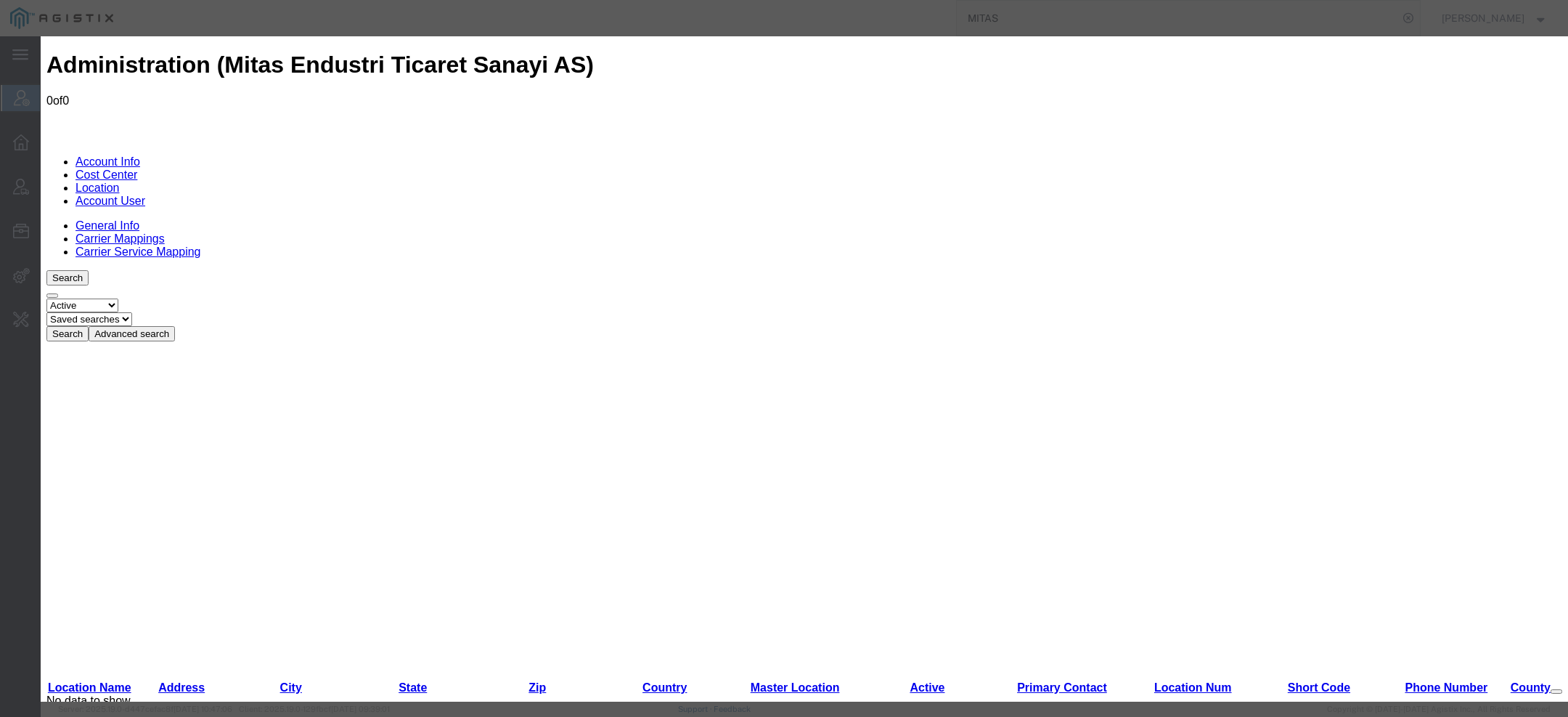
paste input "Ankara"
type input "Ankara"
select select "68"
drag, startPoint x: 1136, startPoint y: 157, endPoint x: 1333, endPoint y: 157, distance: 197.0
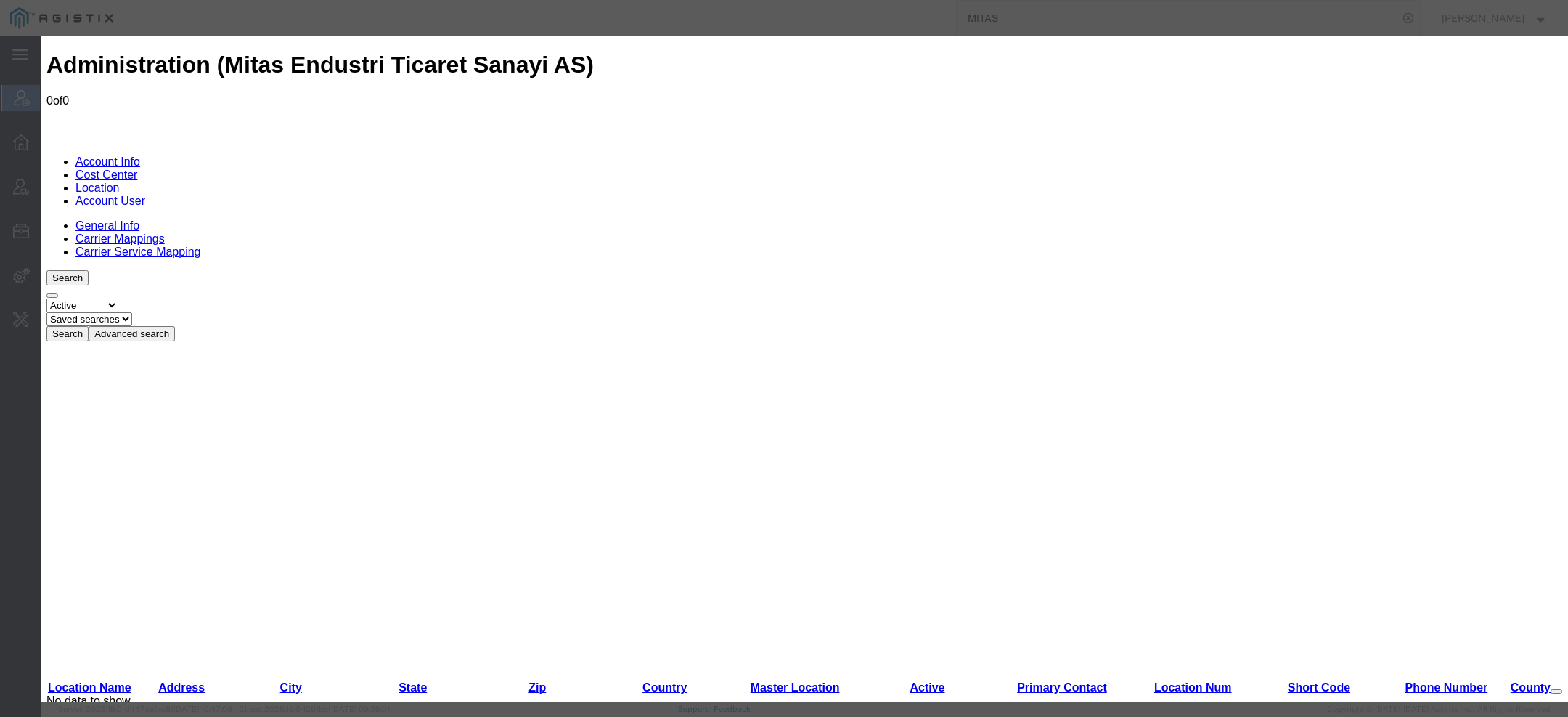
drag, startPoint x: 1096, startPoint y: 155, endPoint x: 1316, endPoint y: 158, distance: 220.0
type input "ALCI OSM MAH. 2001 CAD. NO 19"
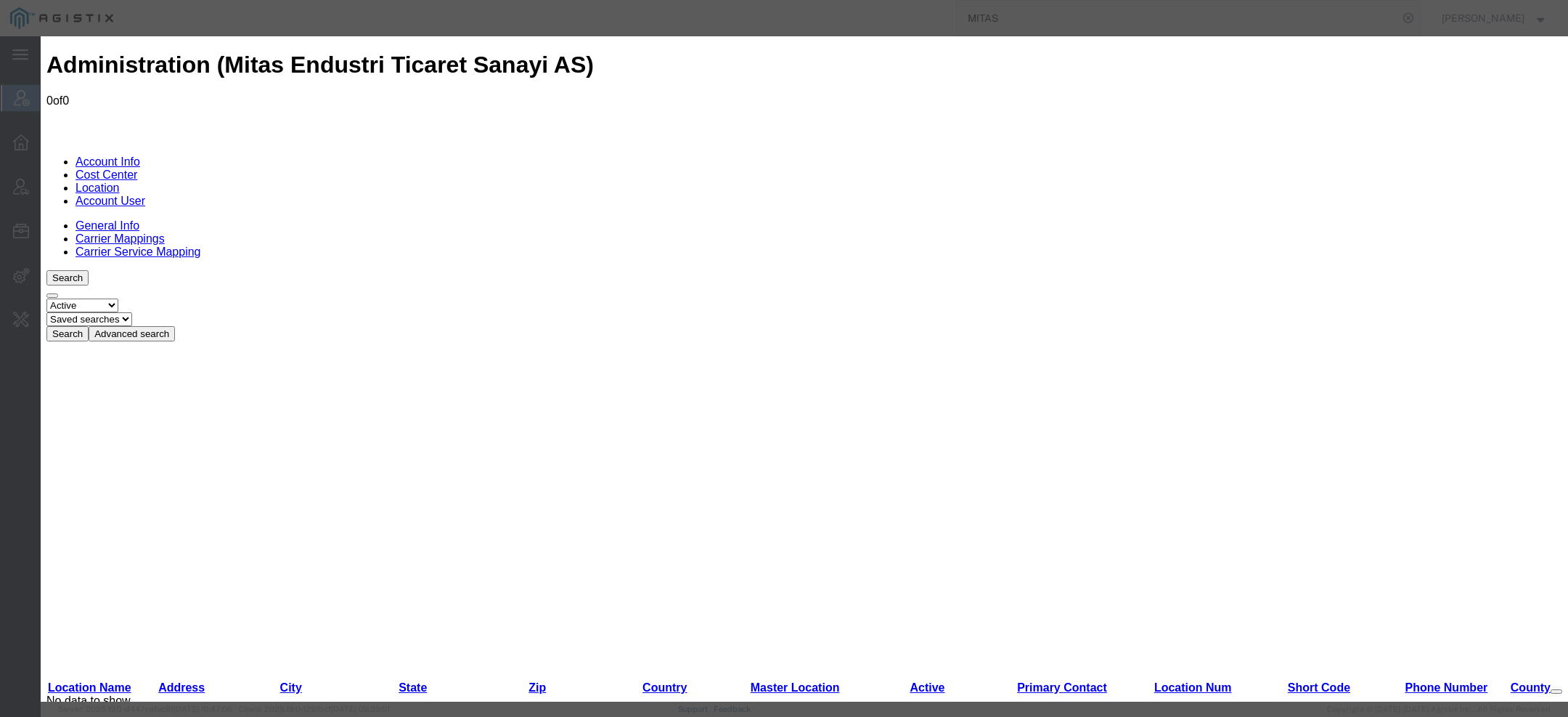
paste input "2002720"
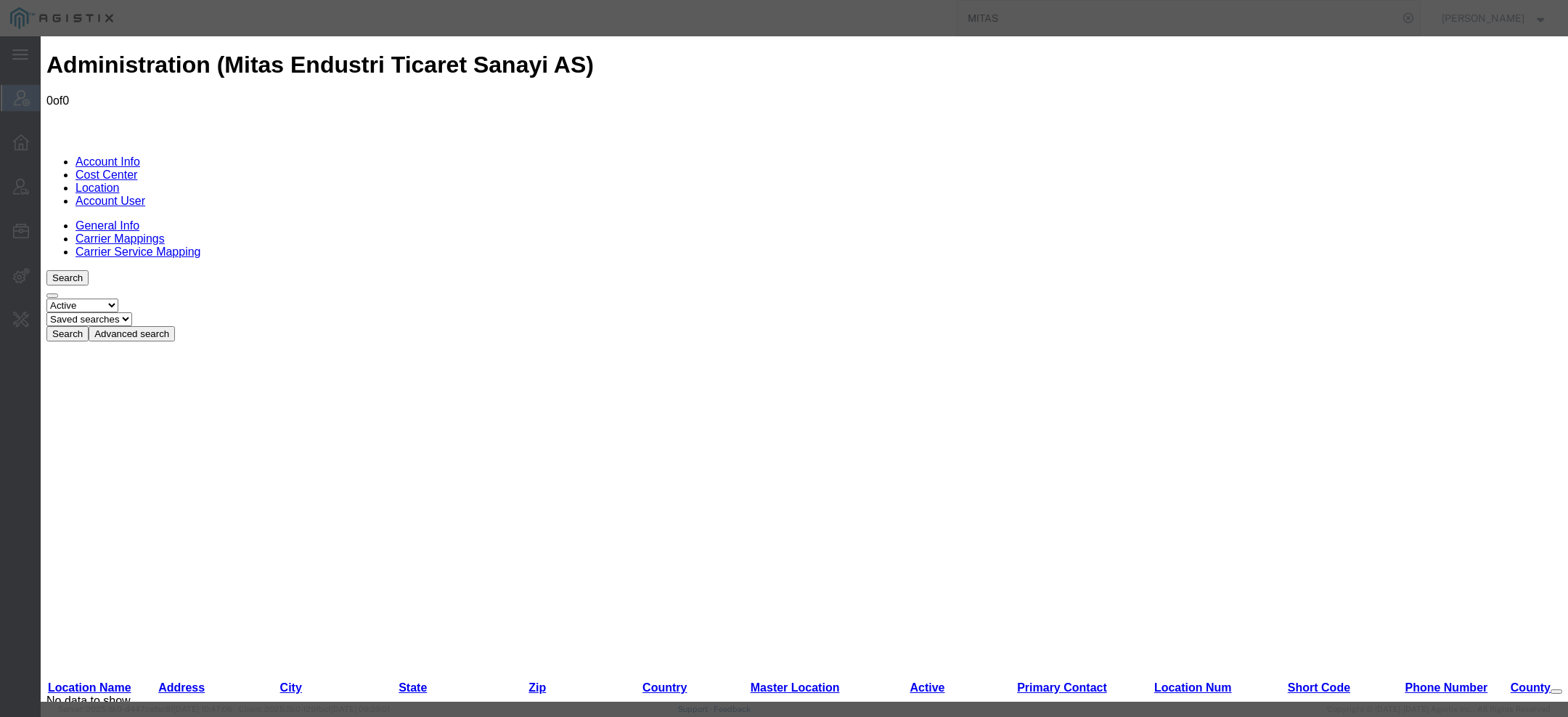
type input "2002720"
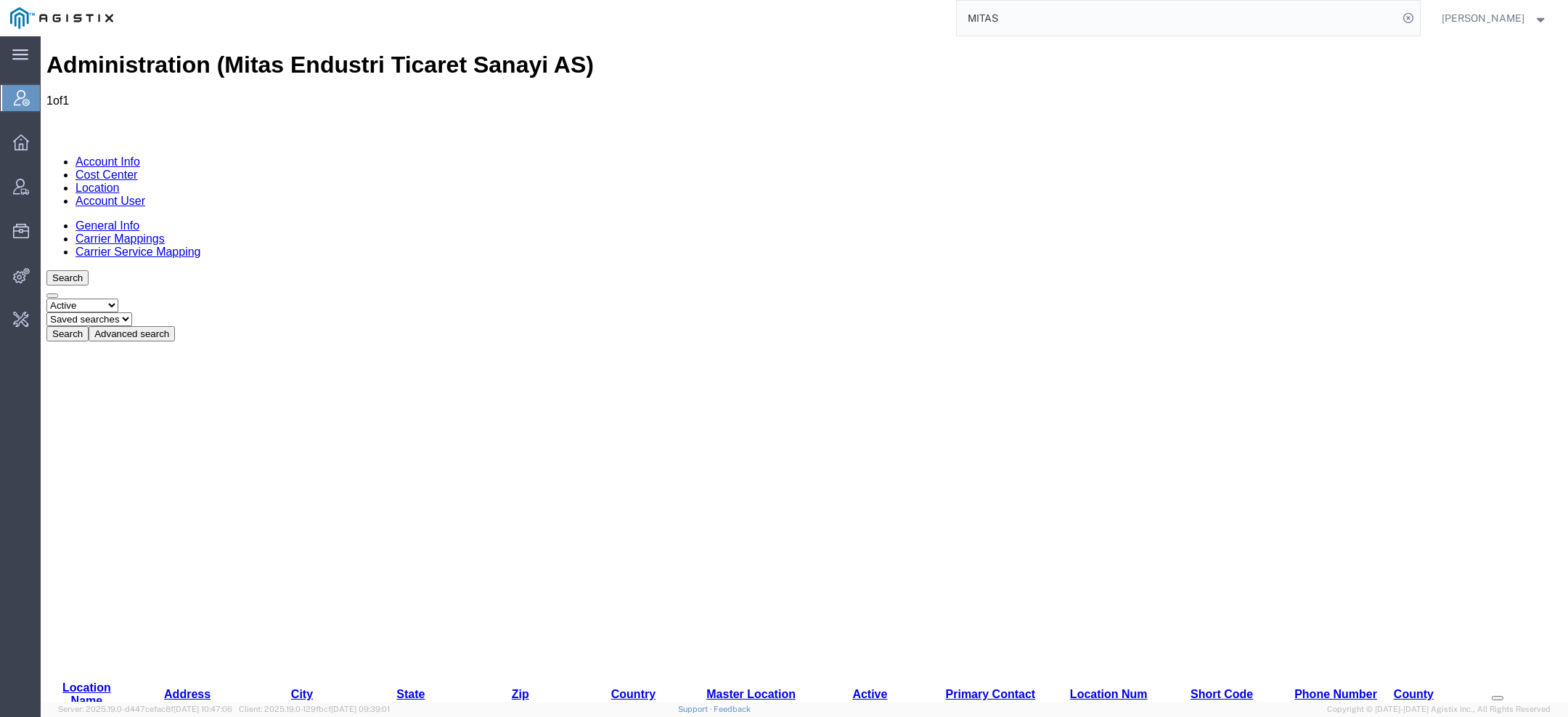
click at [203, 54] on h1 "Administration (Mitas Endustri Ticaret Sanayi AS)" at bounding box center [805, 64] width 1516 height 27
click at [203, 54] on h1 "Administration (Mitas Endustri Ticaret Sanayi AS)" at bounding box center [805, 64] width 1516 height 27
copy h1 "Mitas"
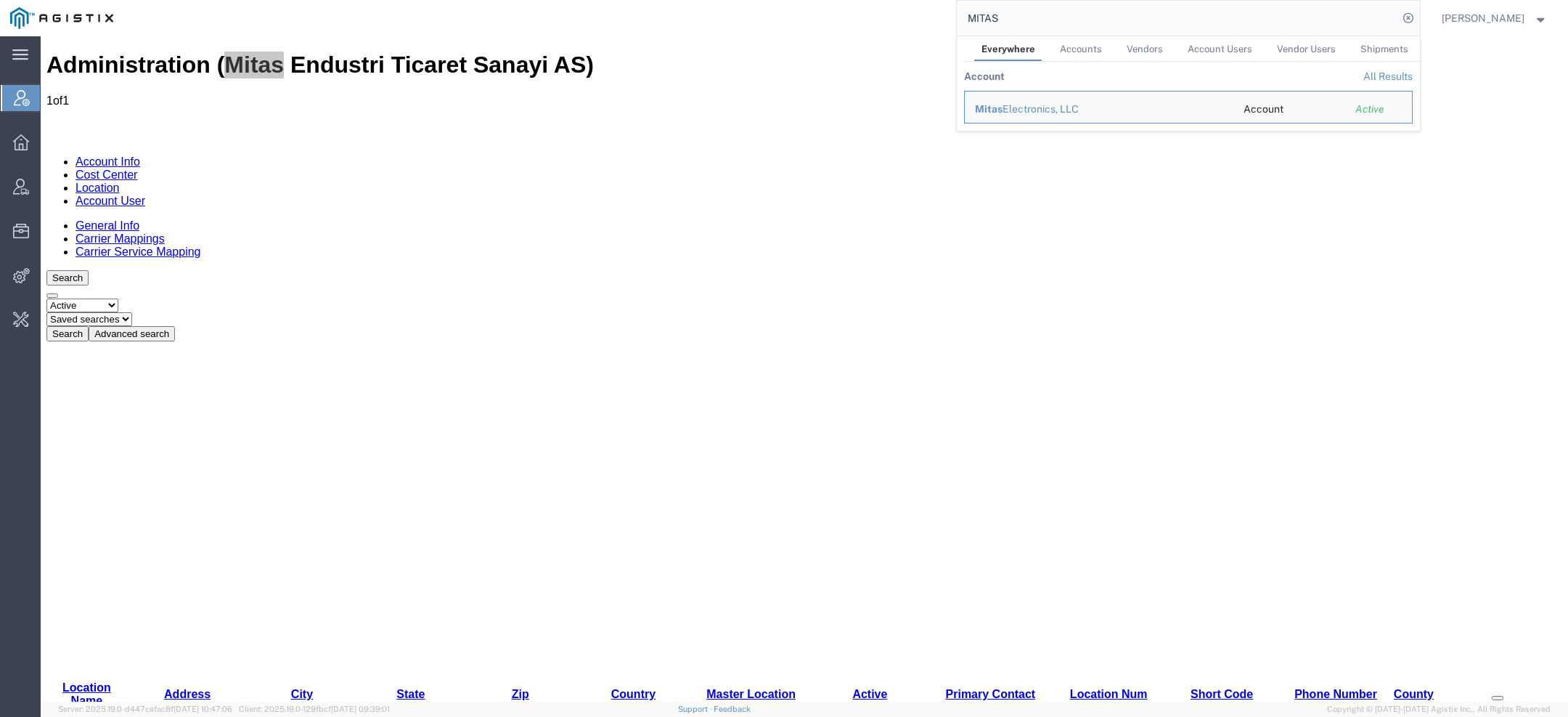
drag, startPoint x: 1082, startPoint y: 24, endPoint x: 726, endPoint y: -30, distance: 360.1
click at [726, 0] on html "main_menu Created with Sketch. Collapse Menu Account Manager Overview Vendor Ma…" at bounding box center [784, 358] width 1568 height 717
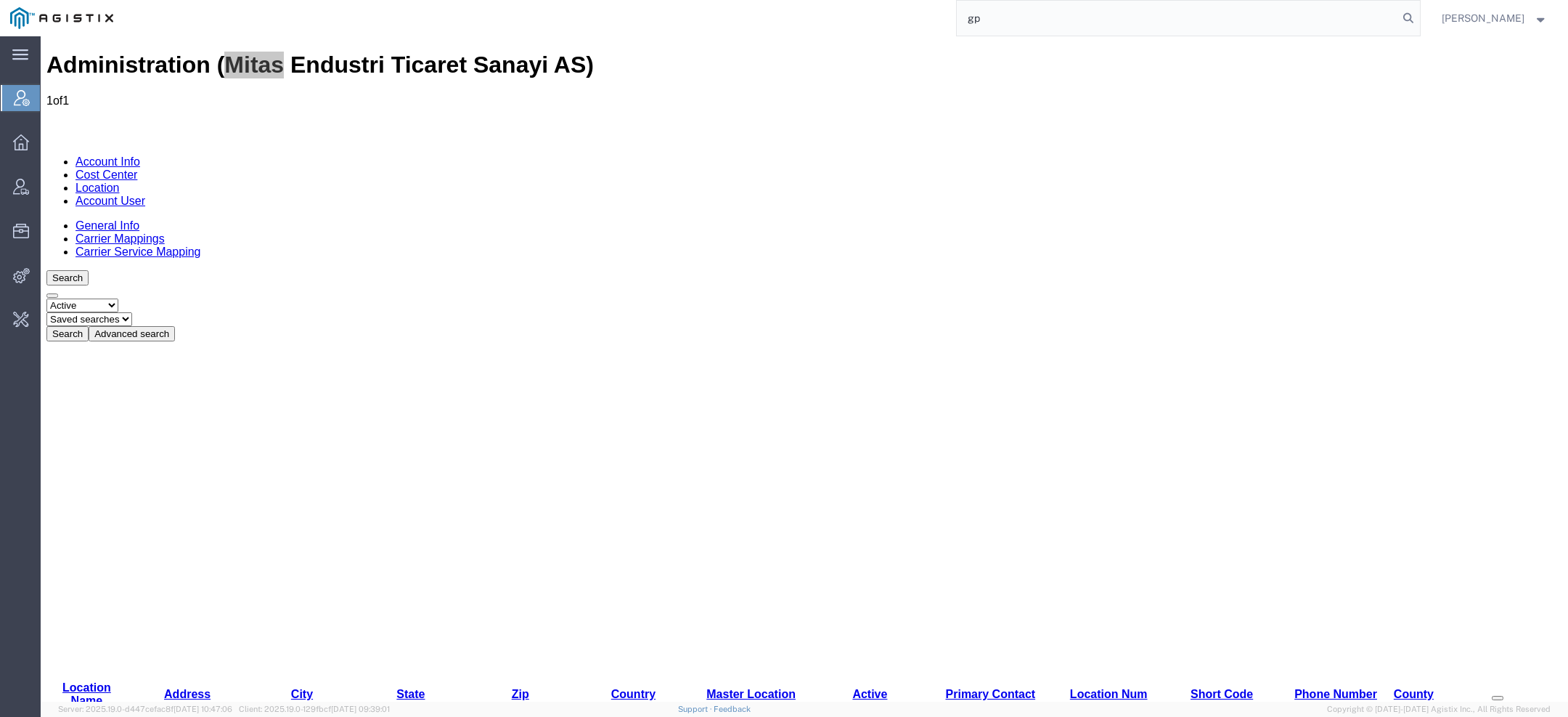
type input "g"
type input "pg&e"
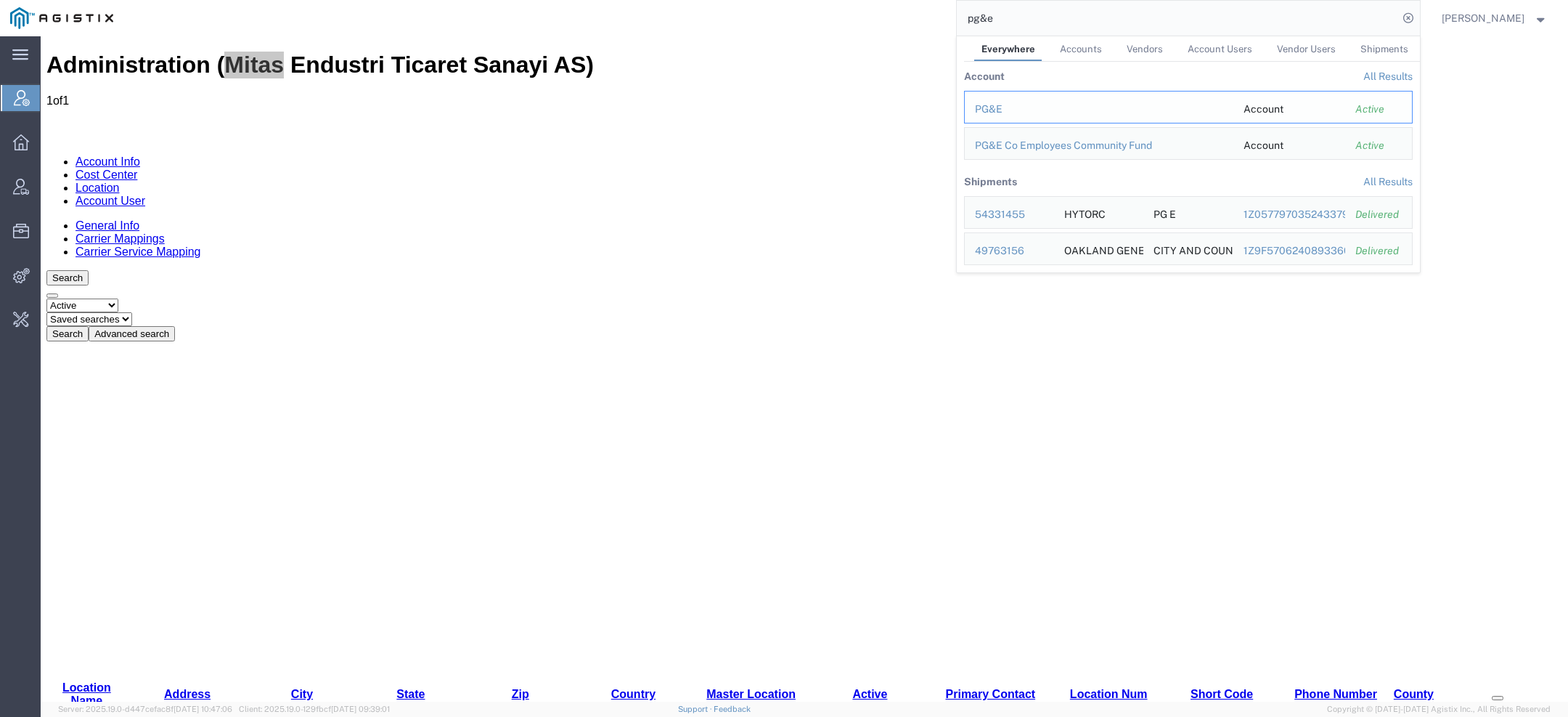
click at [1008, 110] on div "PG&E" at bounding box center [1099, 110] width 249 height 16
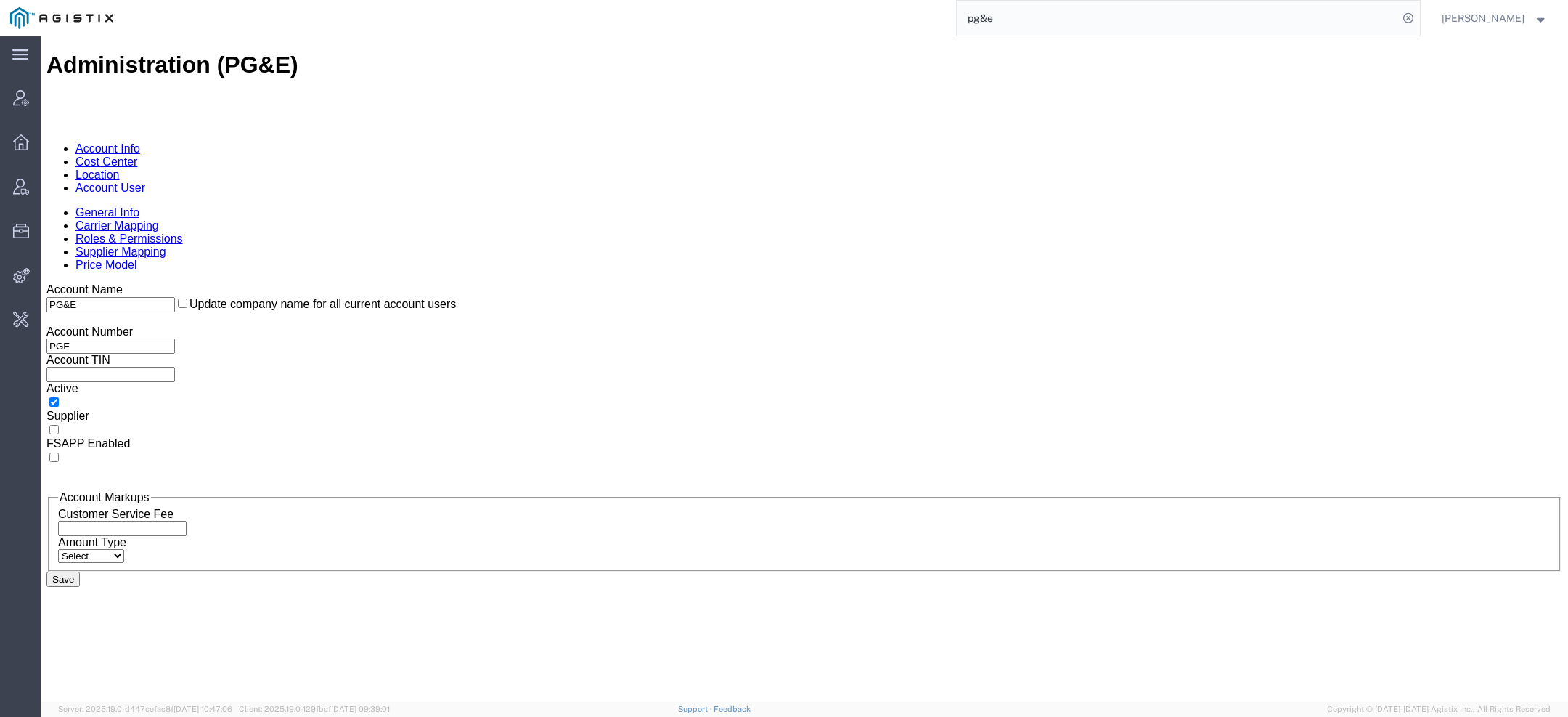
click at [166, 245] on link "Supplier Mapping" at bounding box center [120, 252] width 91 height 12
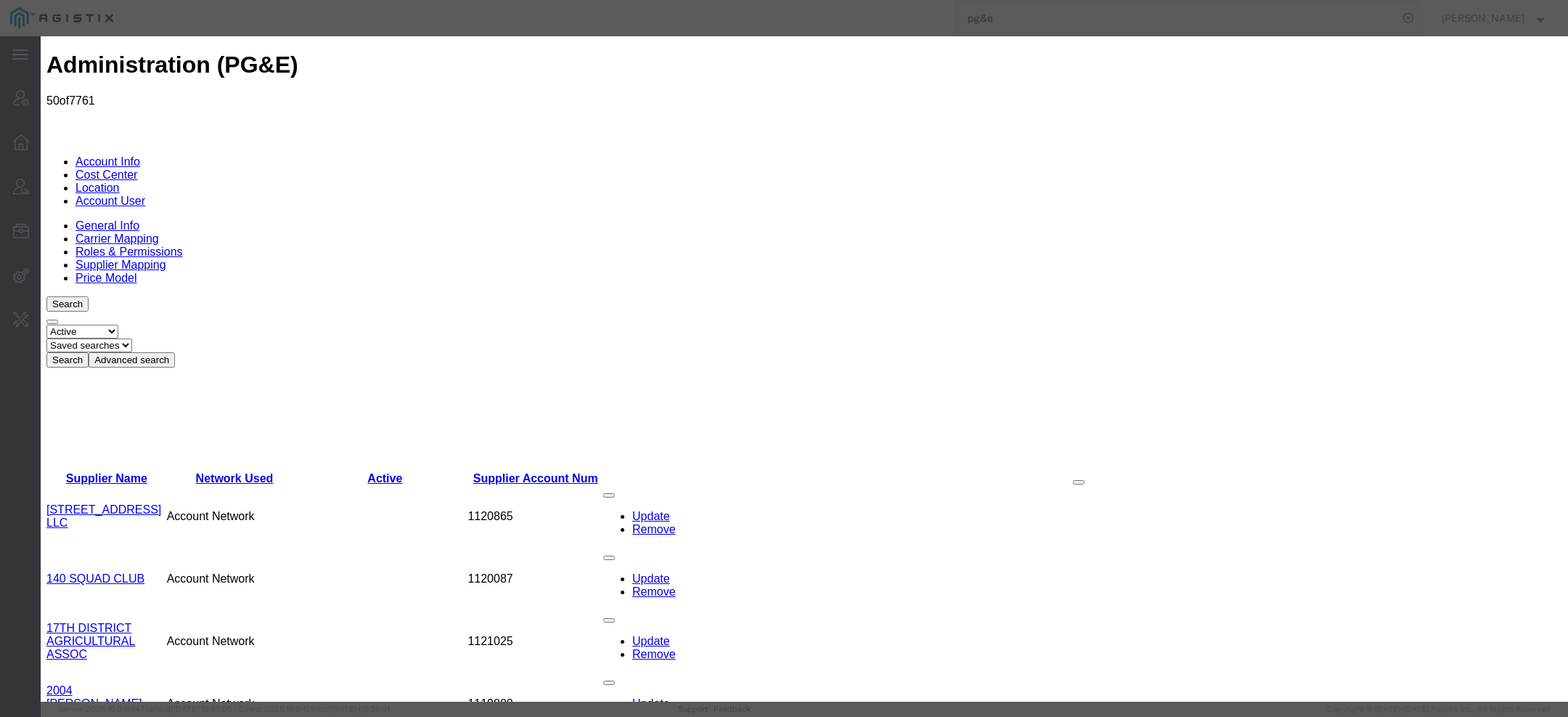
paste input "Mitas"
type input "Mitas Endustri Ticaret Sanayi AS"
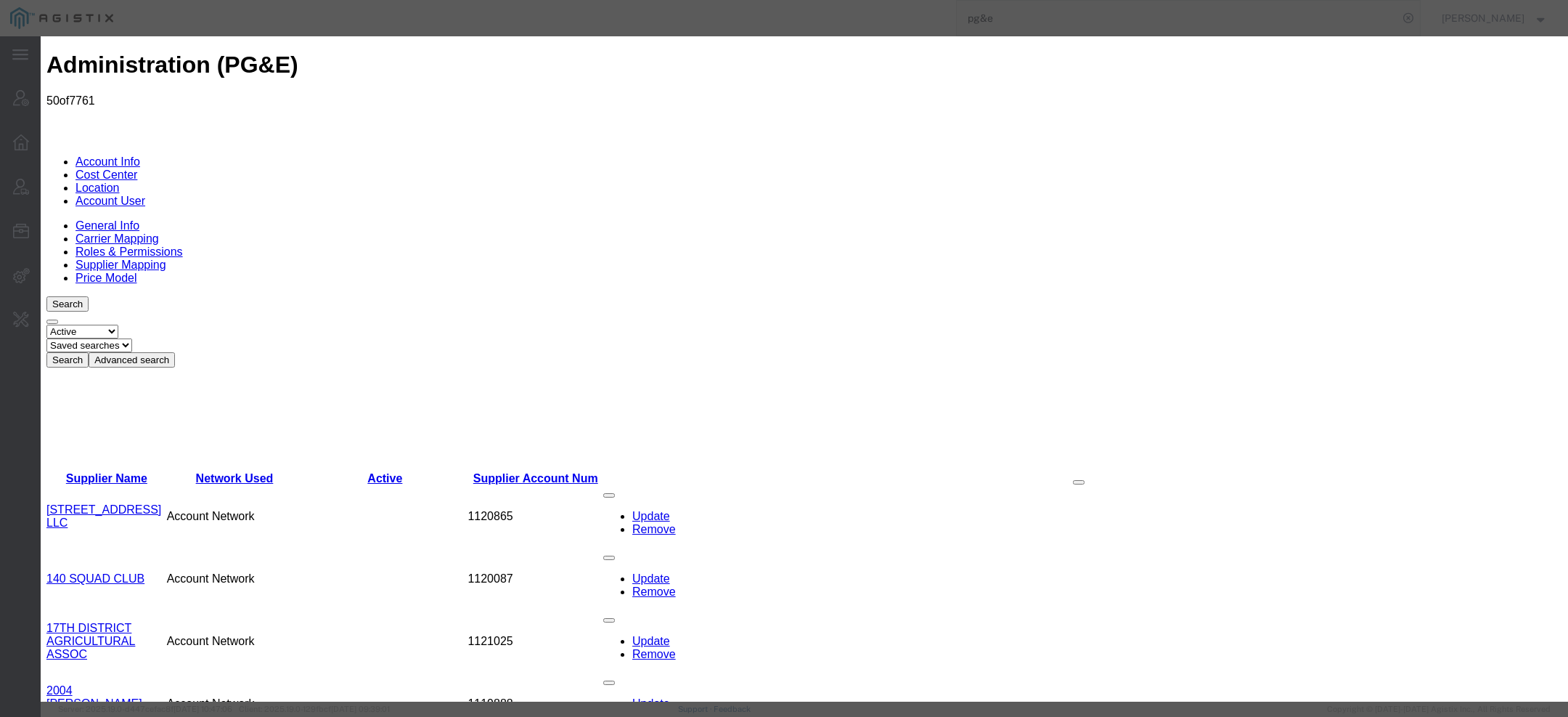
radio input "true"
paste input "2002720"
type input "2002720"
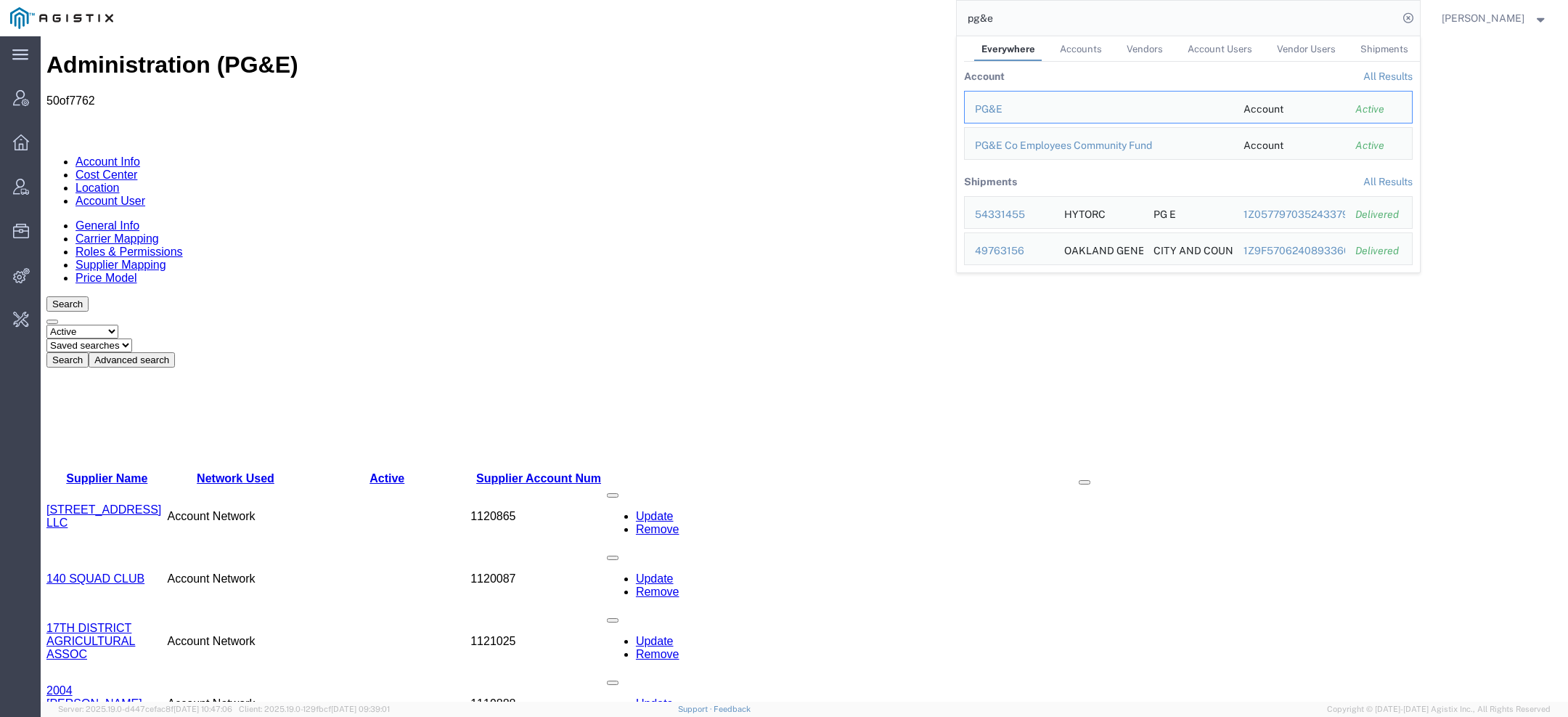
drag, startPoint x: 1011, startPoint y: 18, endPoint x: 840, endPoint y: 17, distance: 171.0
click at [843, 17] on div "pg&e Everywhere Accounts Vendors Account Users Vendor Users Shipments Account A…" at bounding box center [771, 18] width 1296 height 37
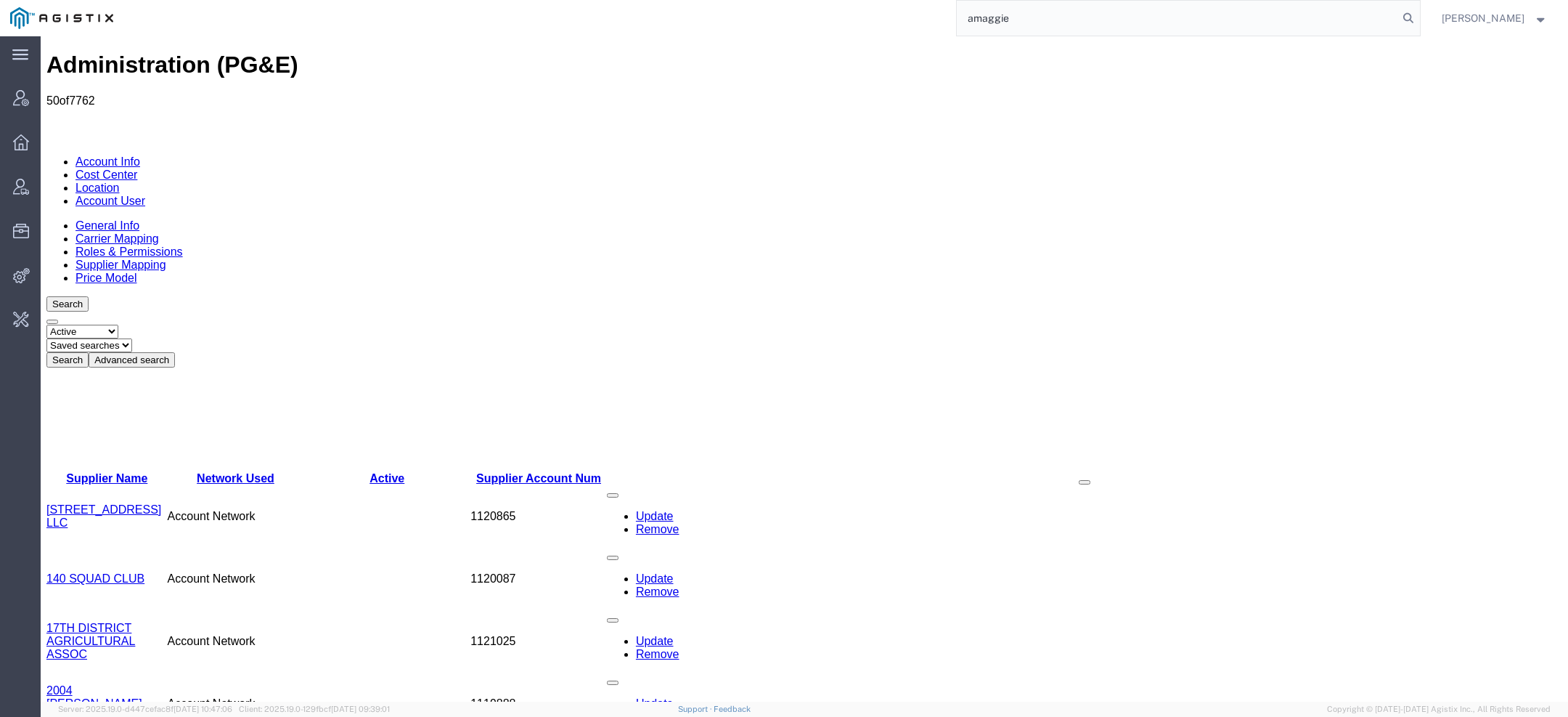
type input "amaggie"
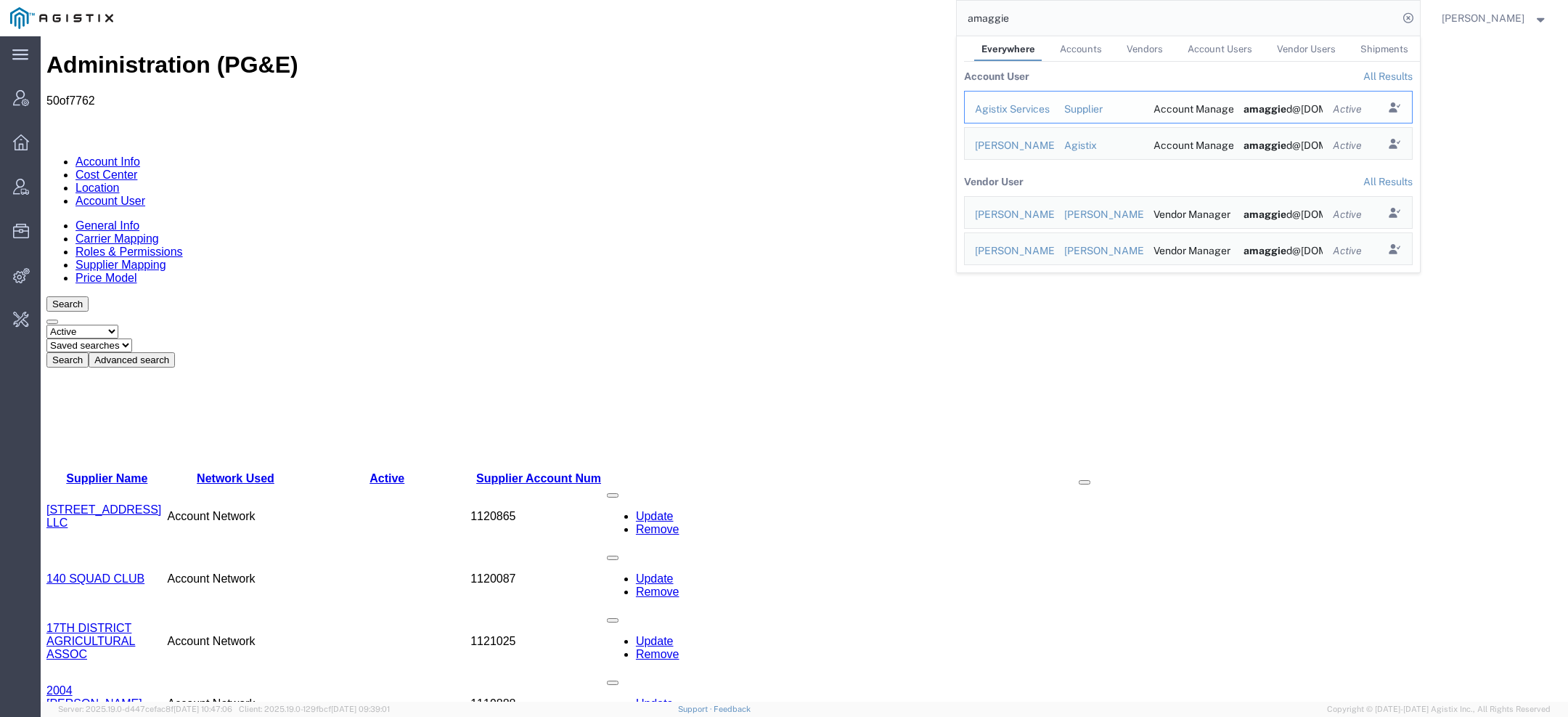
click at [1007, 110] on div "Agistix Services" at bounding box center [1009, 110] width 69 height 16
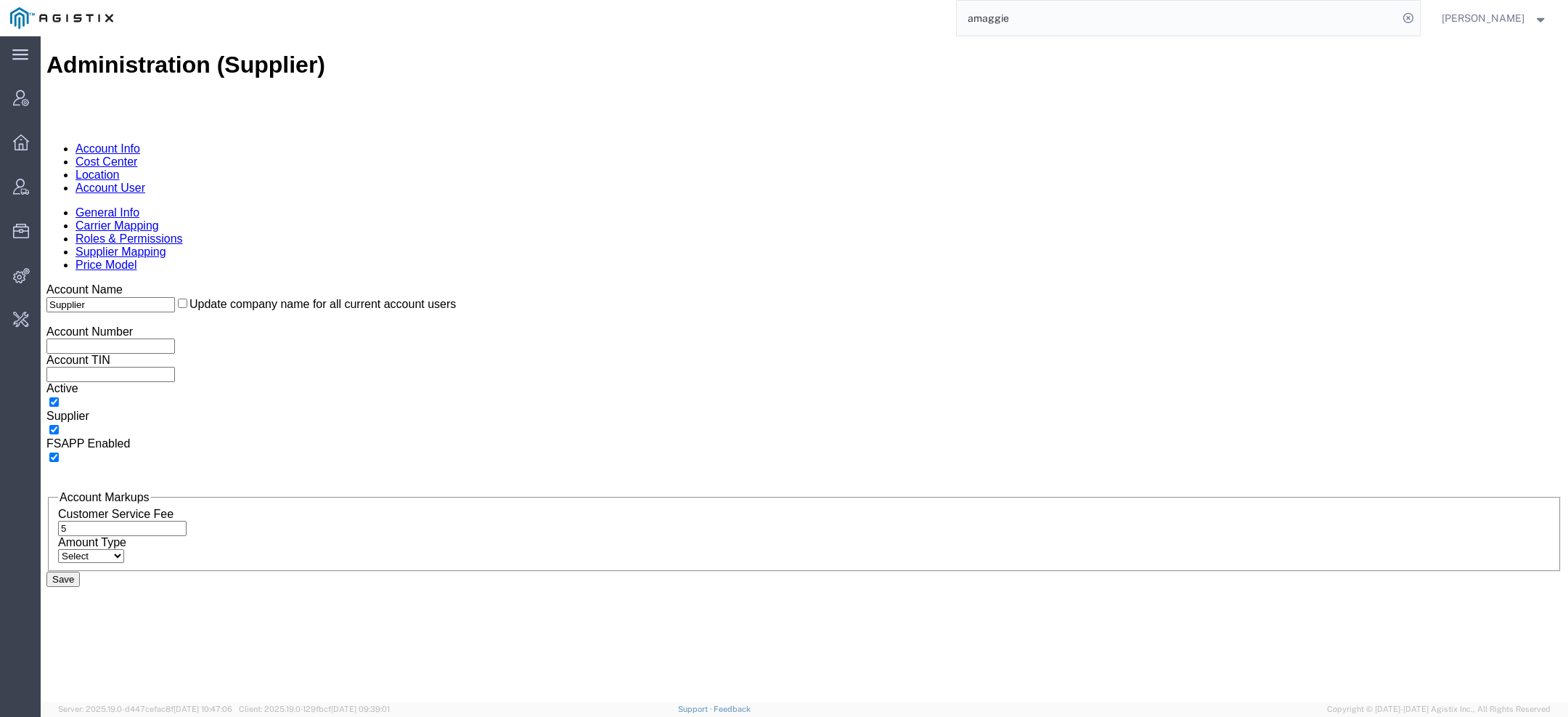
click at [145, 182] on link "Account User" at bounding box center [110, 188] width 70 height 12
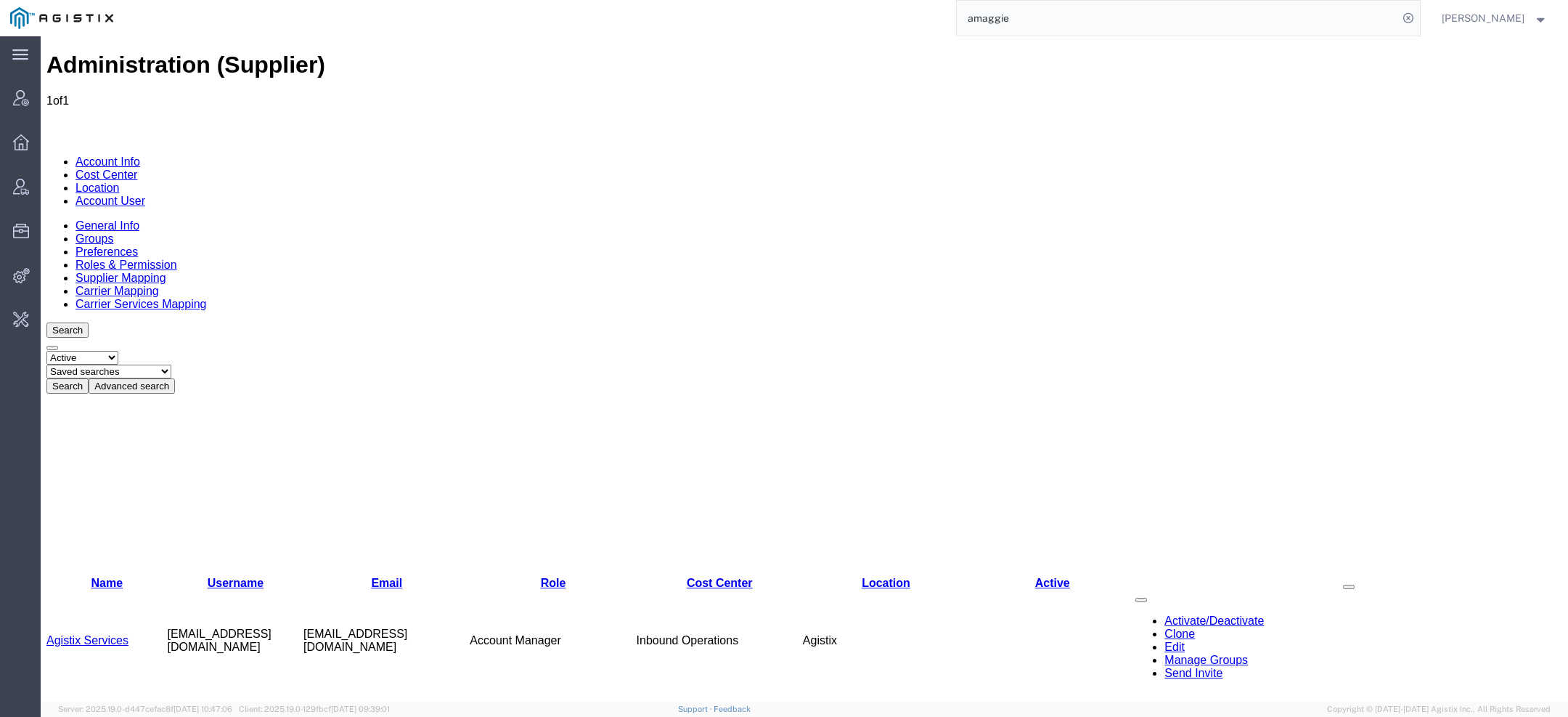
click at [1040, 16] on input "amaggie" at bounding box center [1177, 18] width 441 height 35
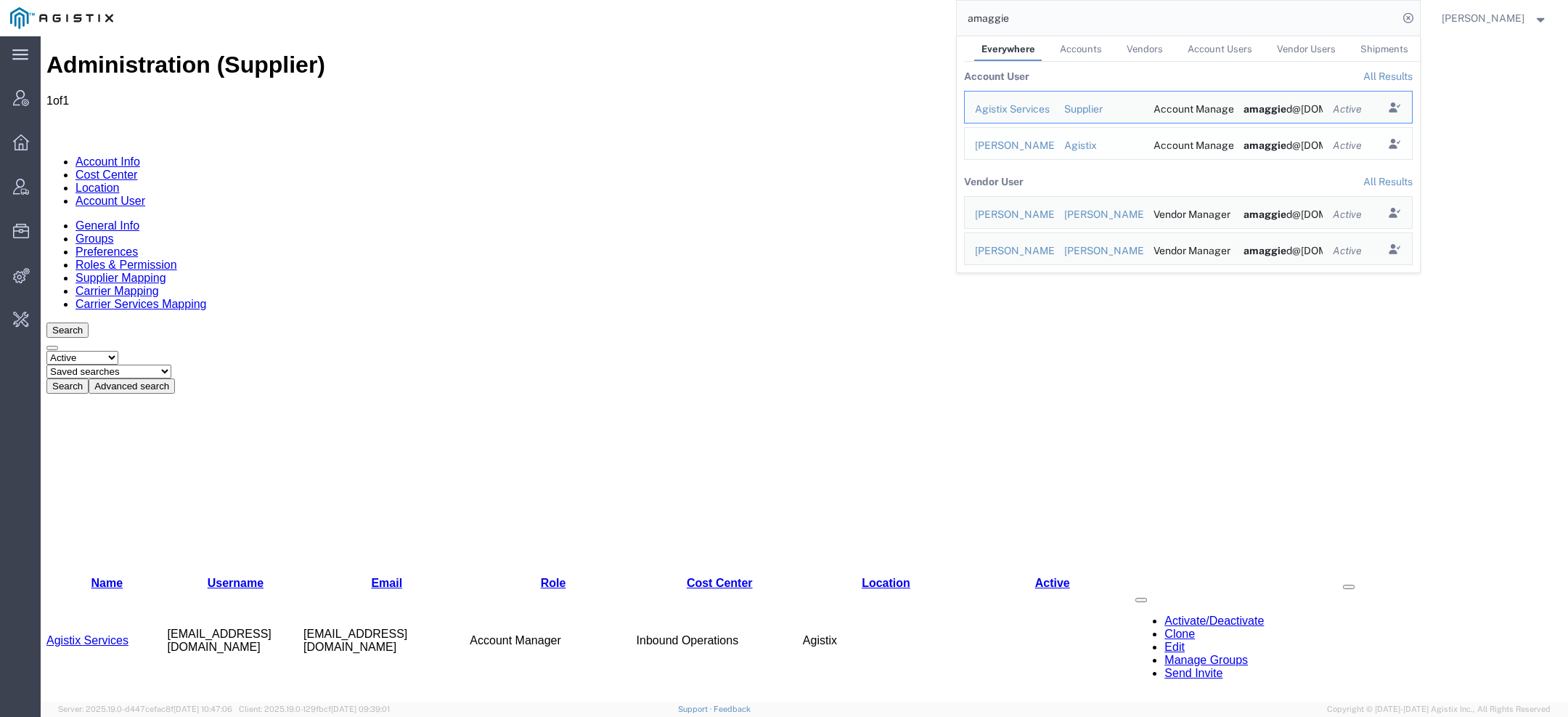
click at [1004, 147] on div "Abbie Maggied" at bounding box center [1009, 146] width 69 height 16
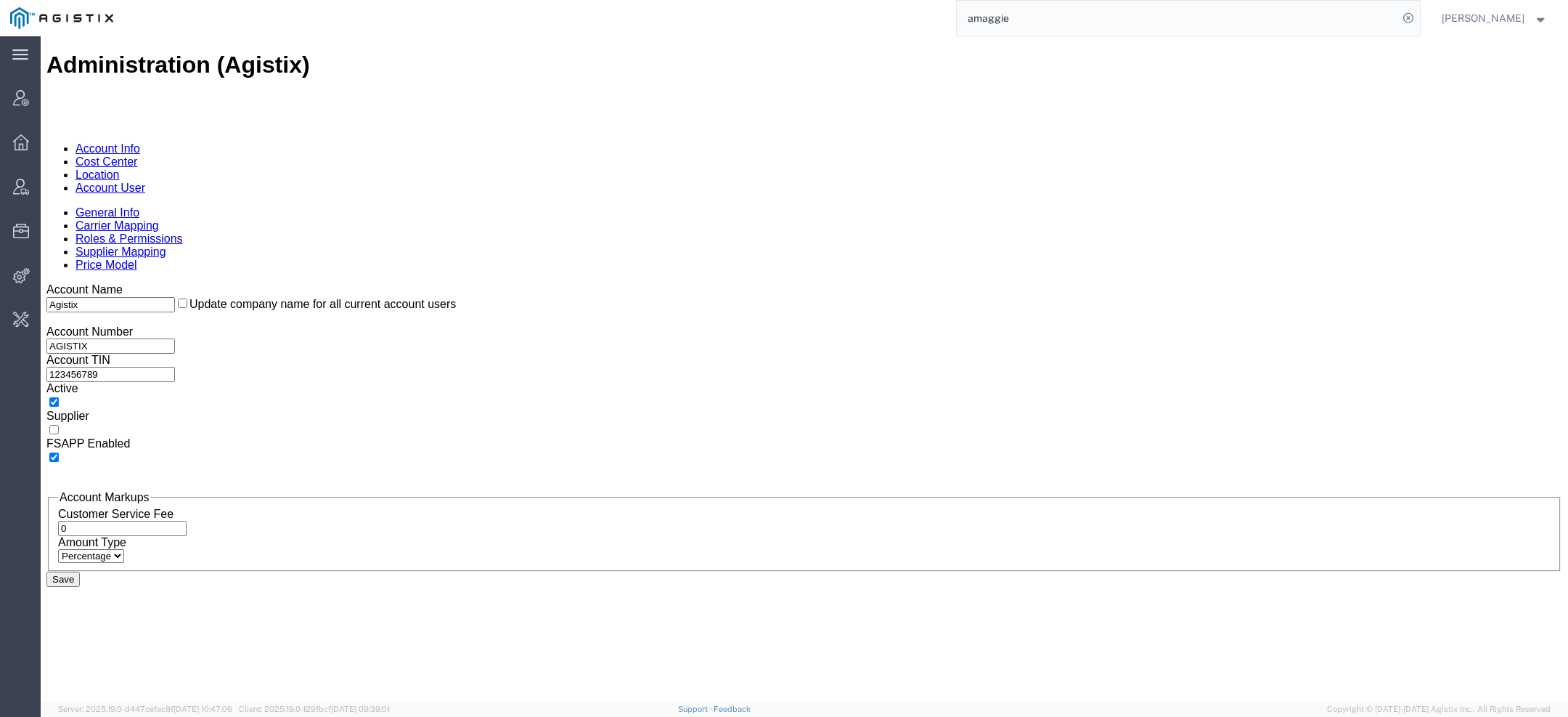
click at [145, 182] on link "Account User" at bounding box center [110, 188] width 70 height 12
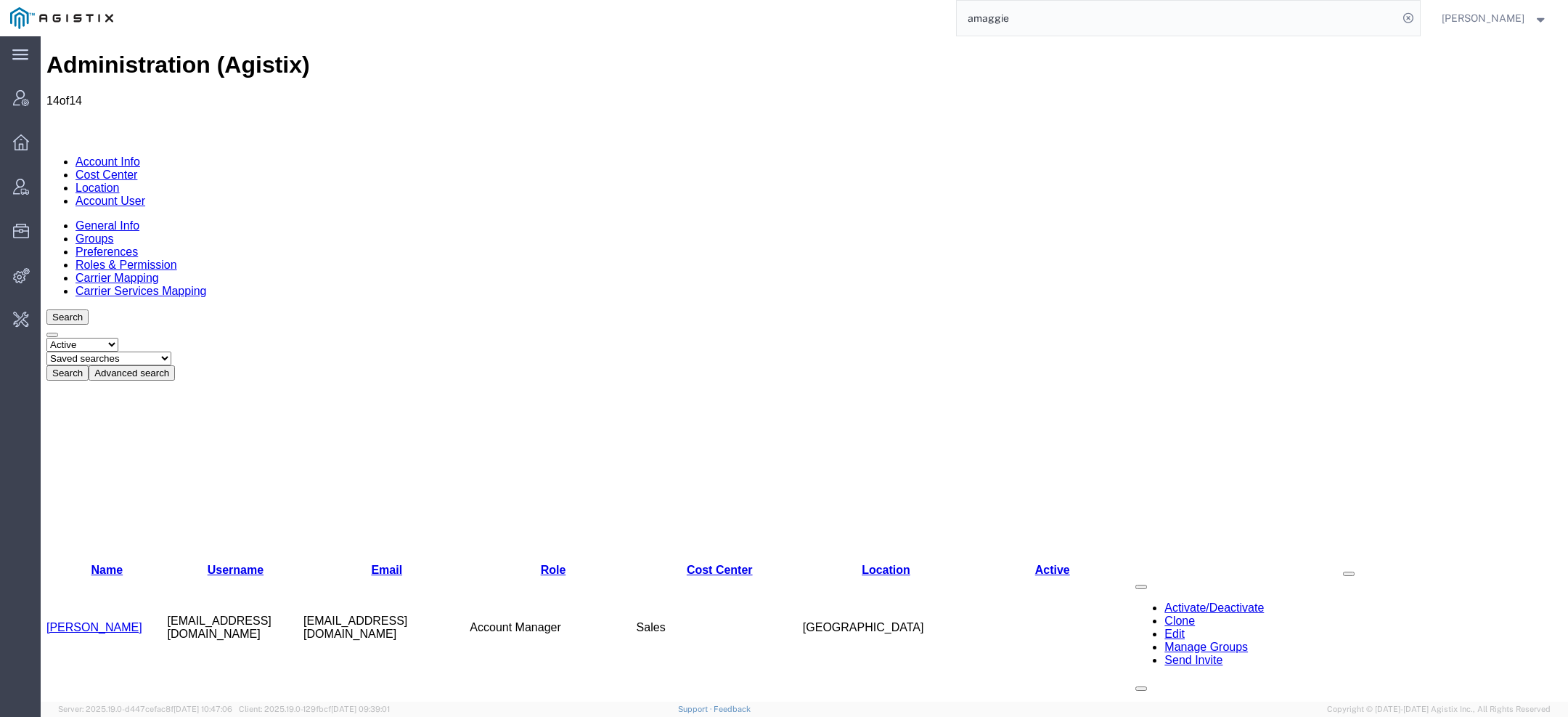
click at [96, 621] on link "Abbie Maggied" at bounding box center [94, 627] width 96 height 12
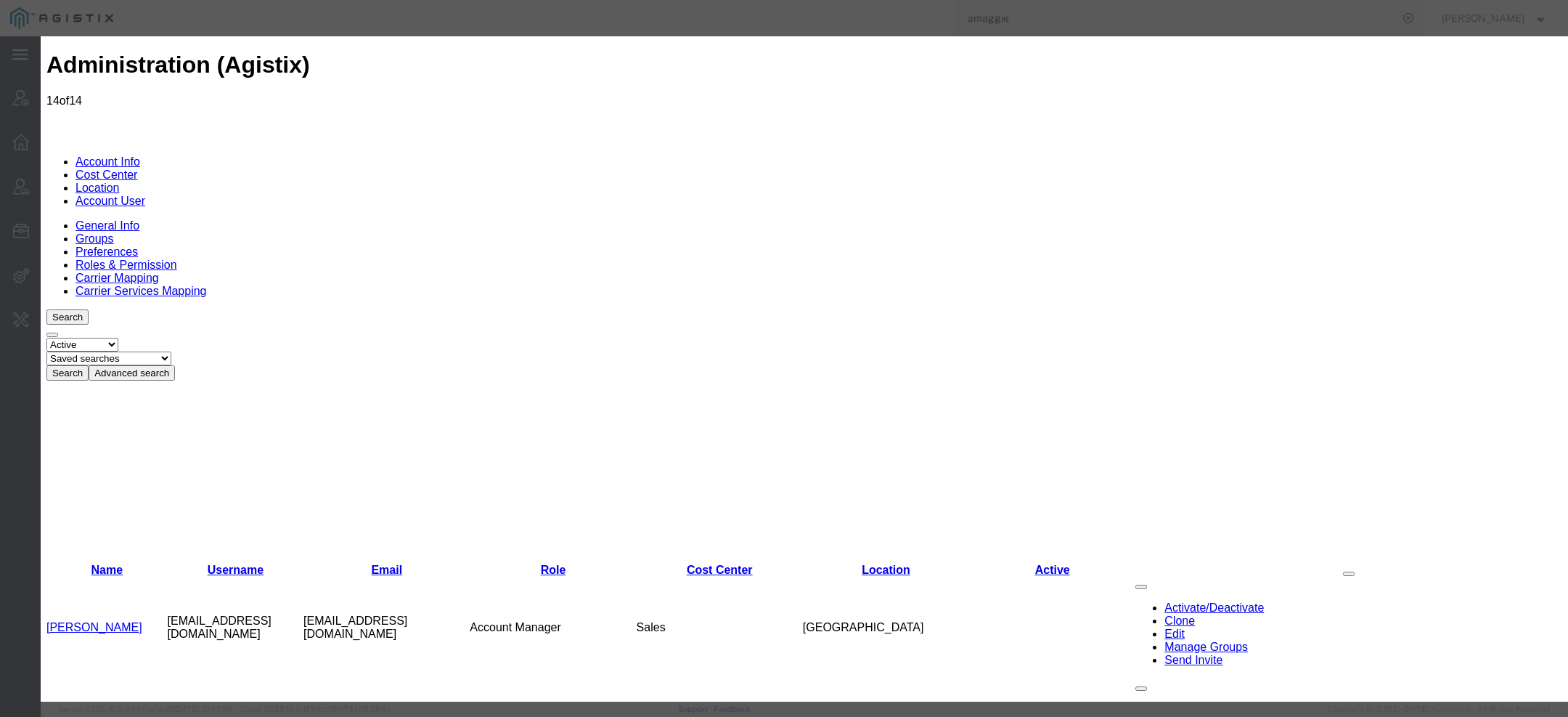
select select "COSTCENTER"
select select "38"
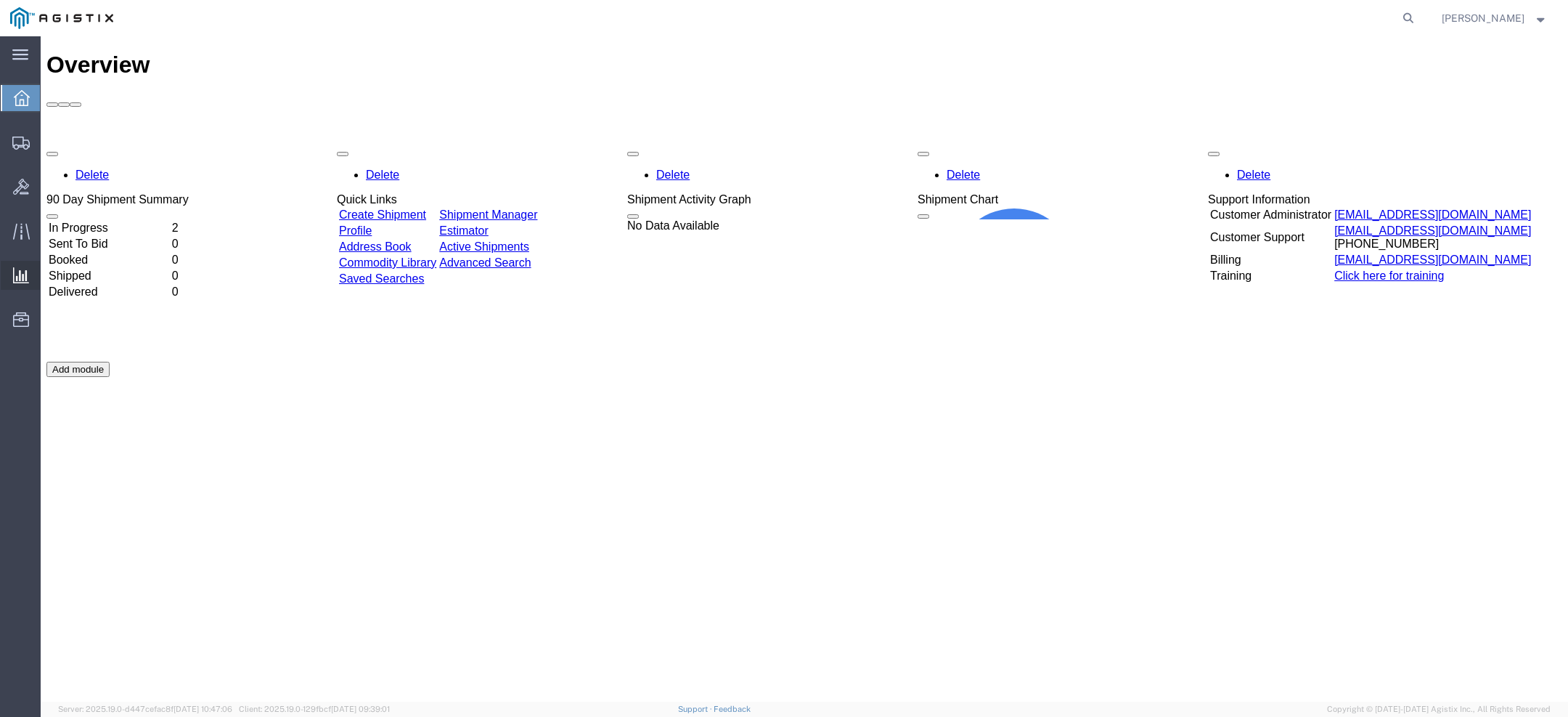
click at [0, 0] on span "Ad Hoc Reports" at bounding box center [0, 0] width 0 height 0
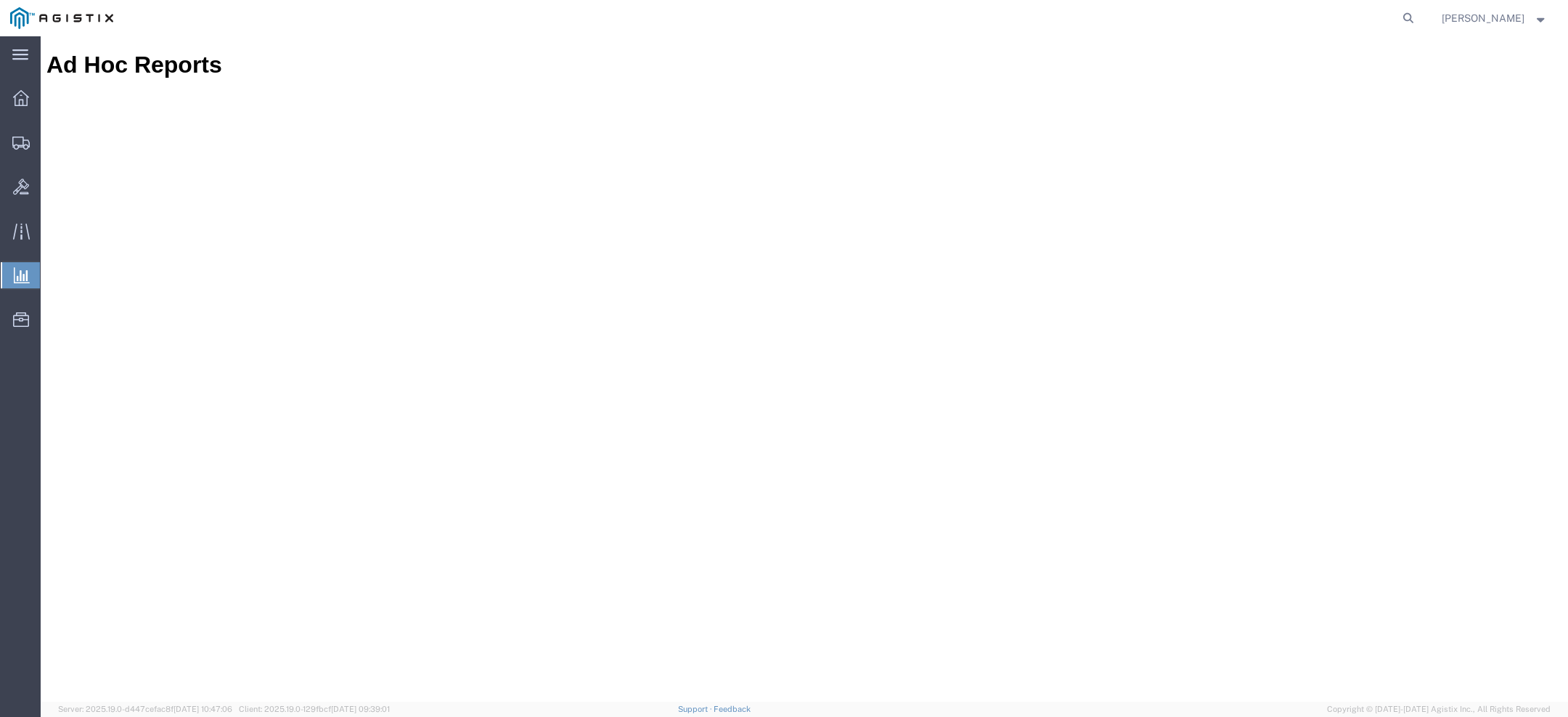
click at [0, 0] on span "Saved Reports" at bounding box center [0, 0] width 0 height 0
click at [1490, 16] on span "Abbie Maggied" at bounding box center [1483, 18] width 83 height 16
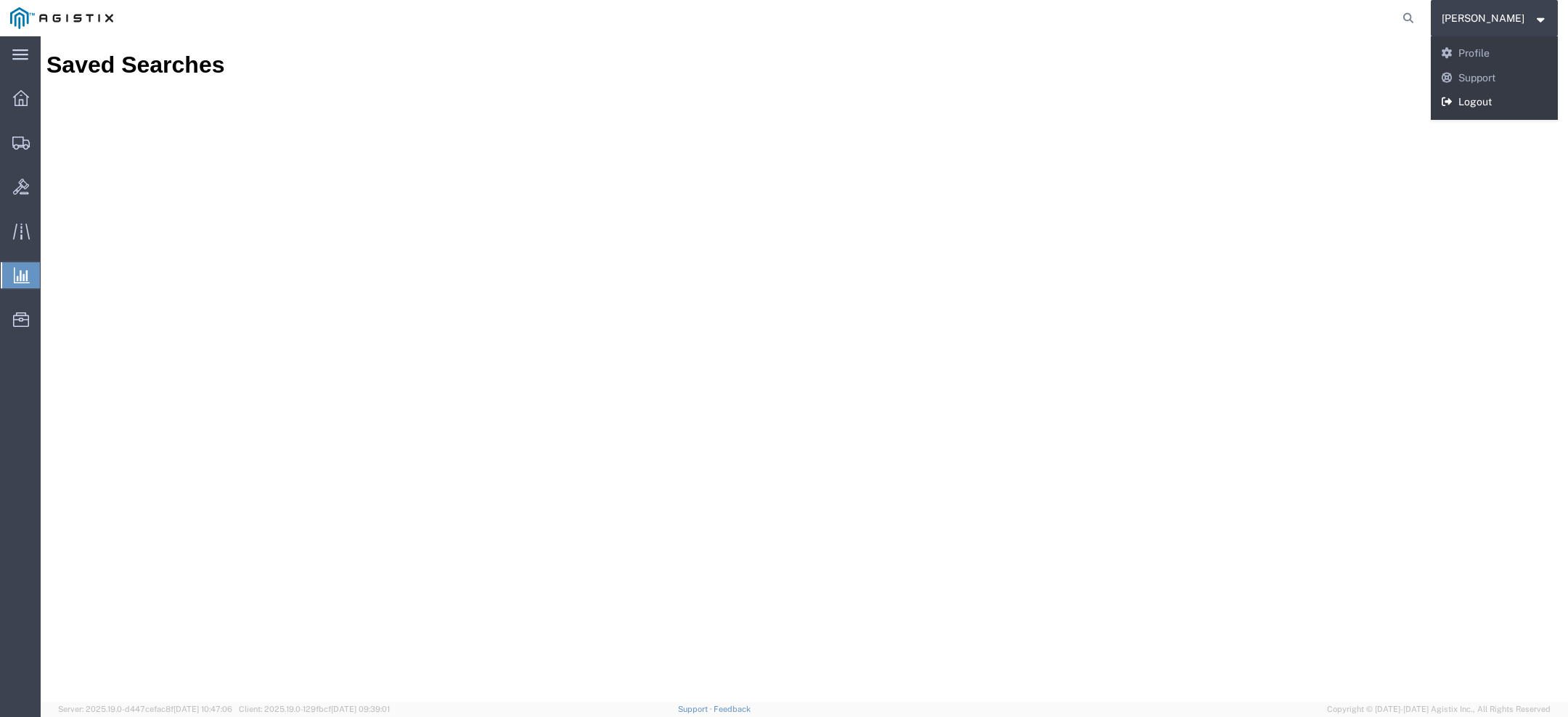
click at [1484, 108] on link "Logout" at bounding box center [1494, 103] width 128 height 25
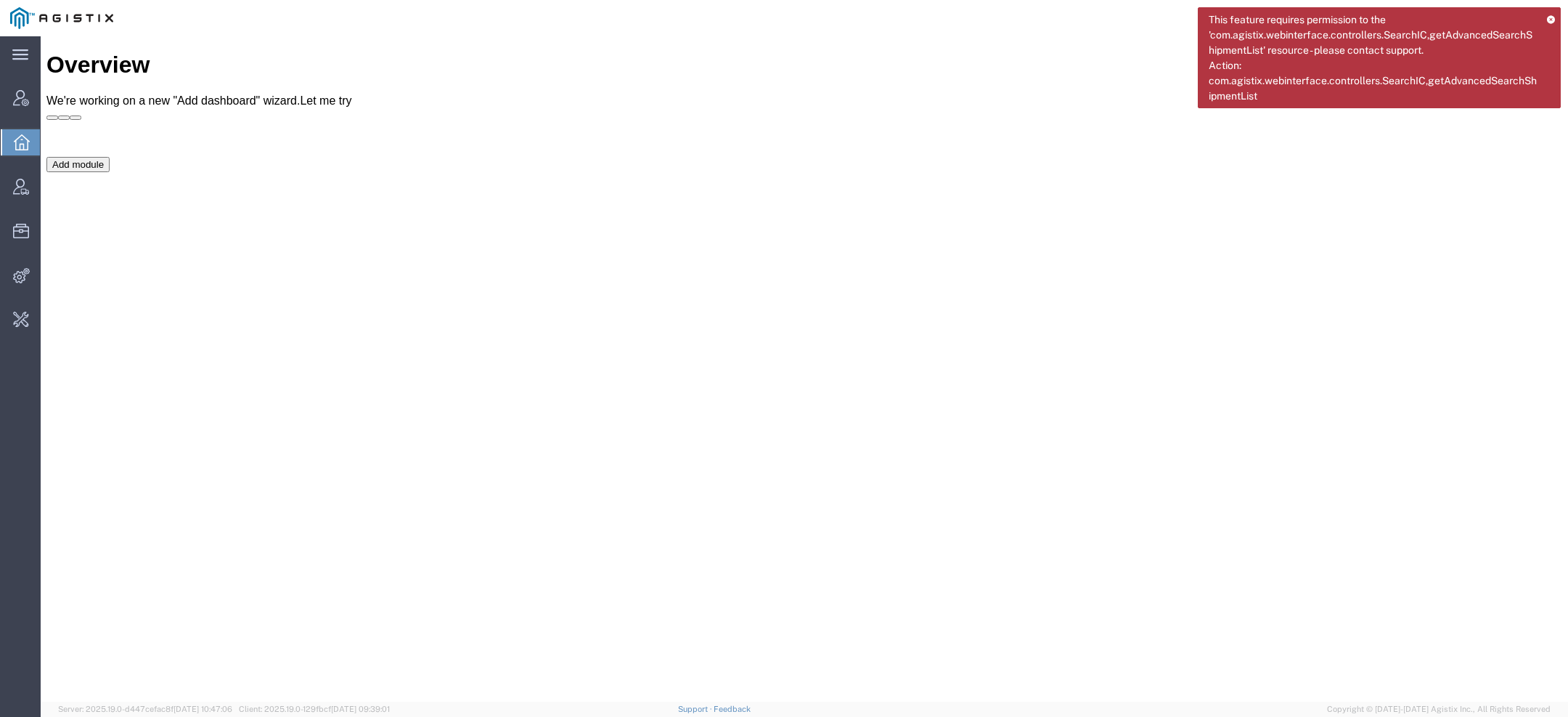
click at [1553, 16] on icon at bounding box center [1551, 19] width 8 height 8
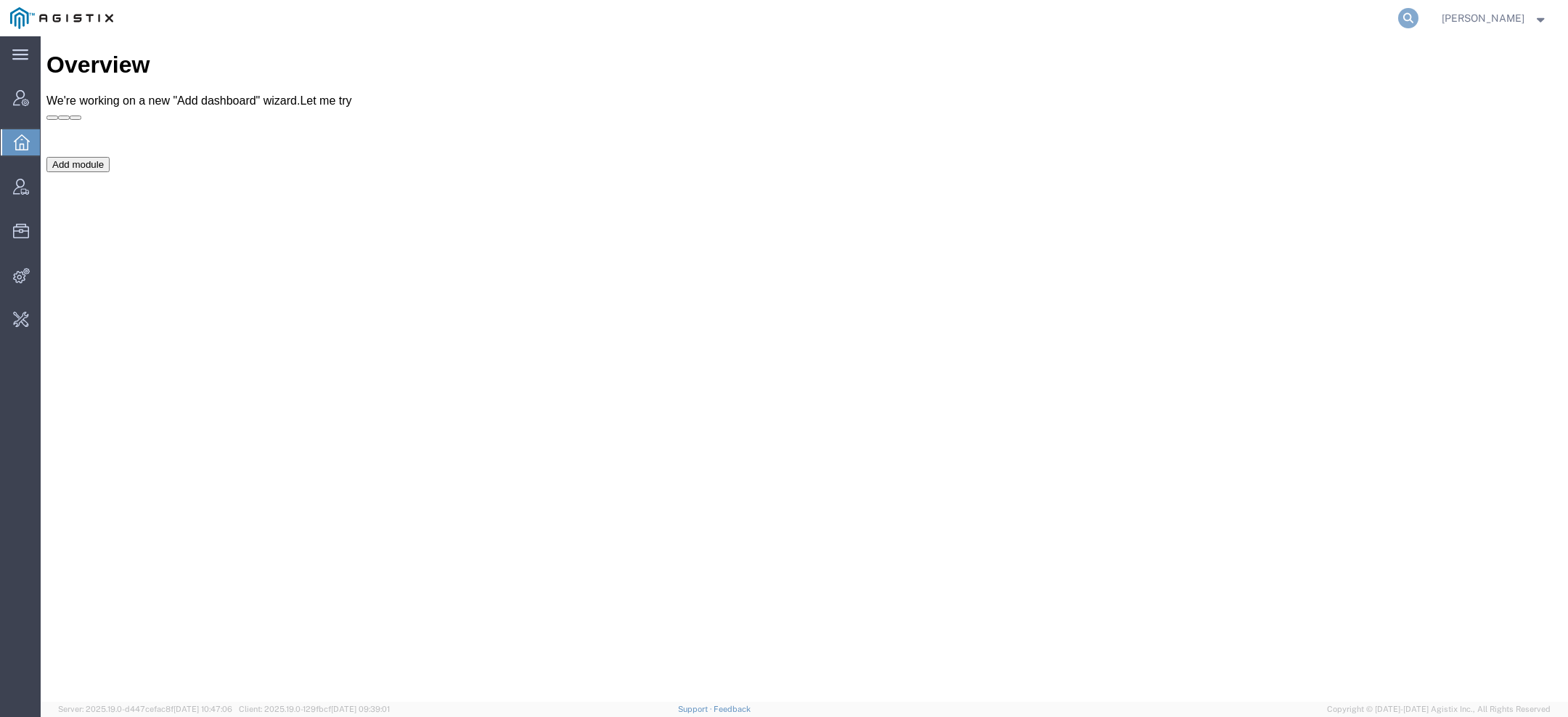
click at [1406, 9] on icon at bounding box center [1408, 18] width 20 height 20
paste input "56854105"
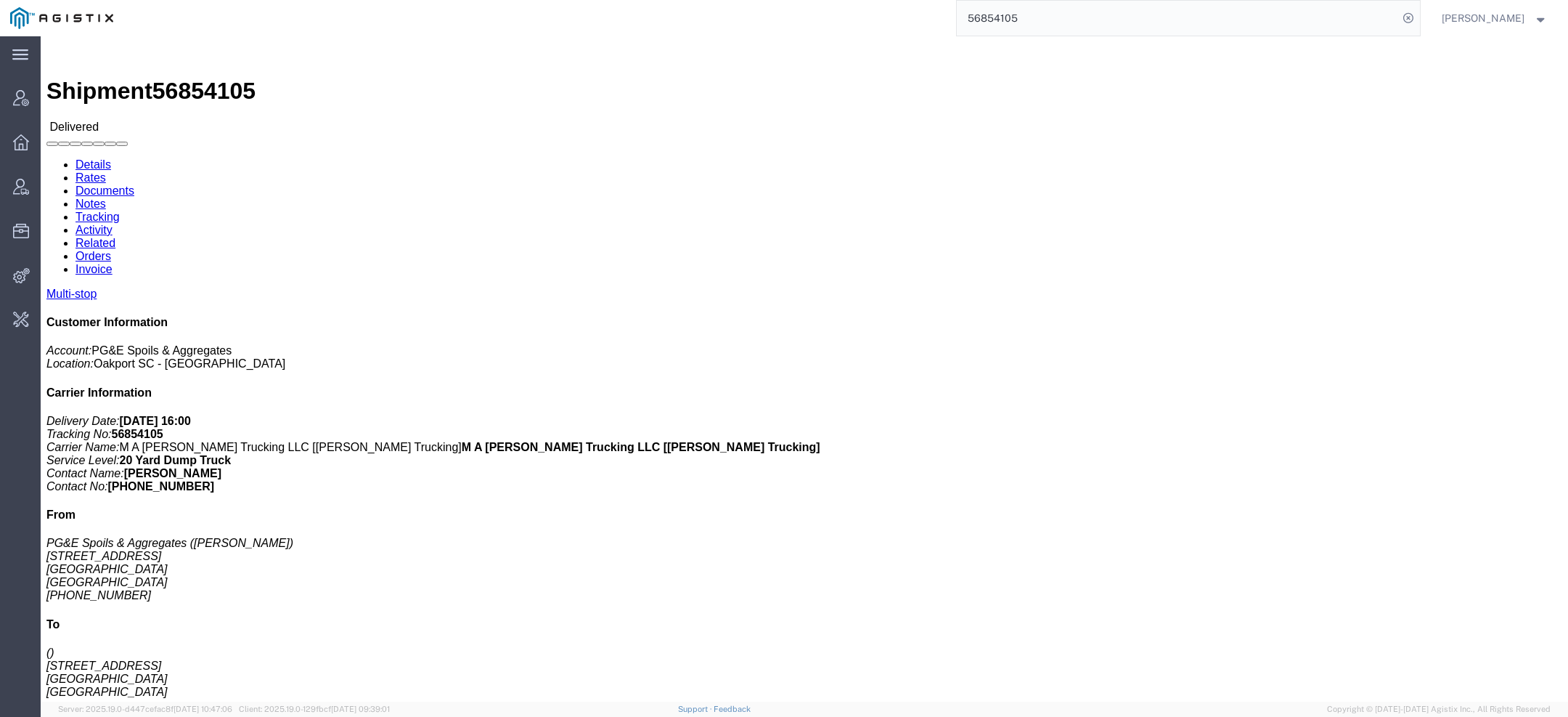
click link "Documents"
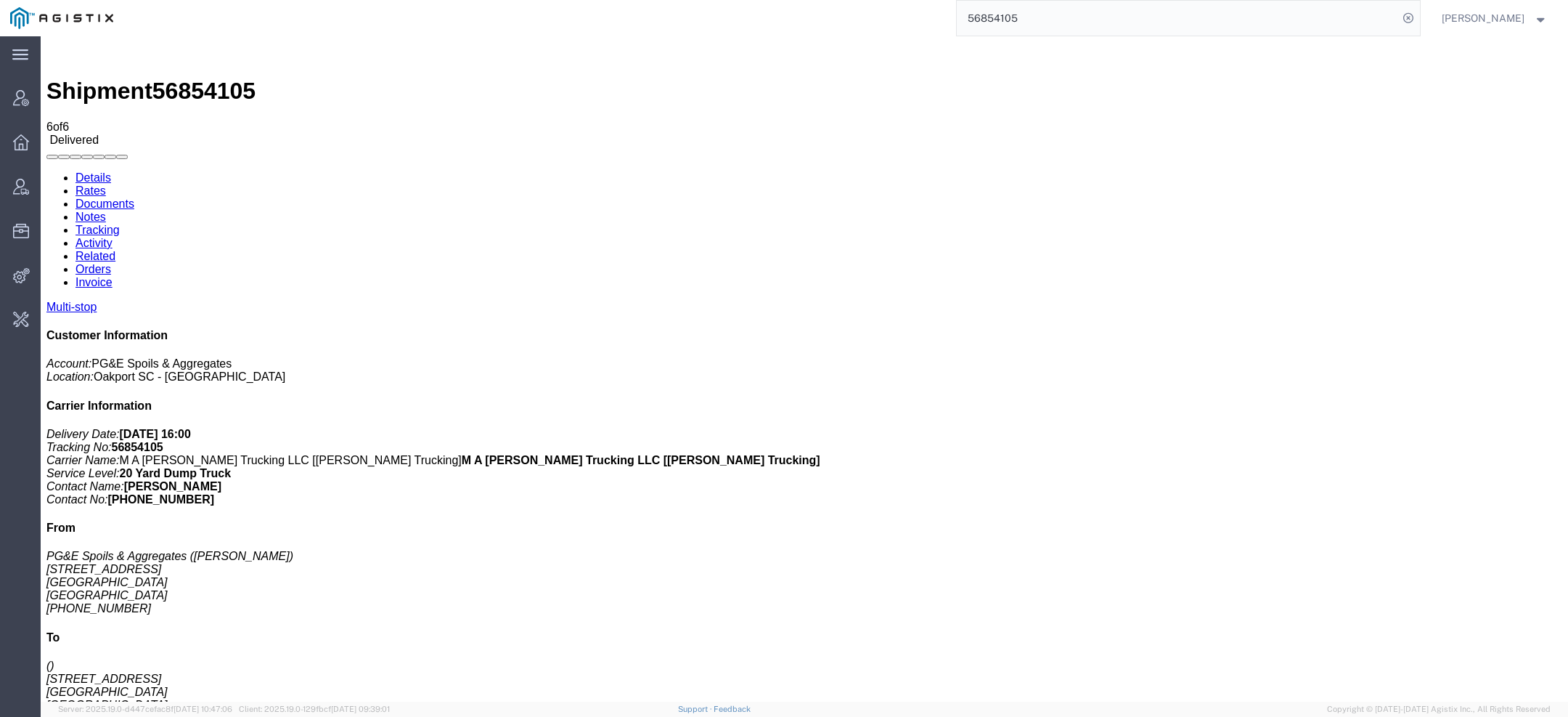
click at [981, 22] on input "56854105" at bounding box center [1177, 18] width 441 height 35
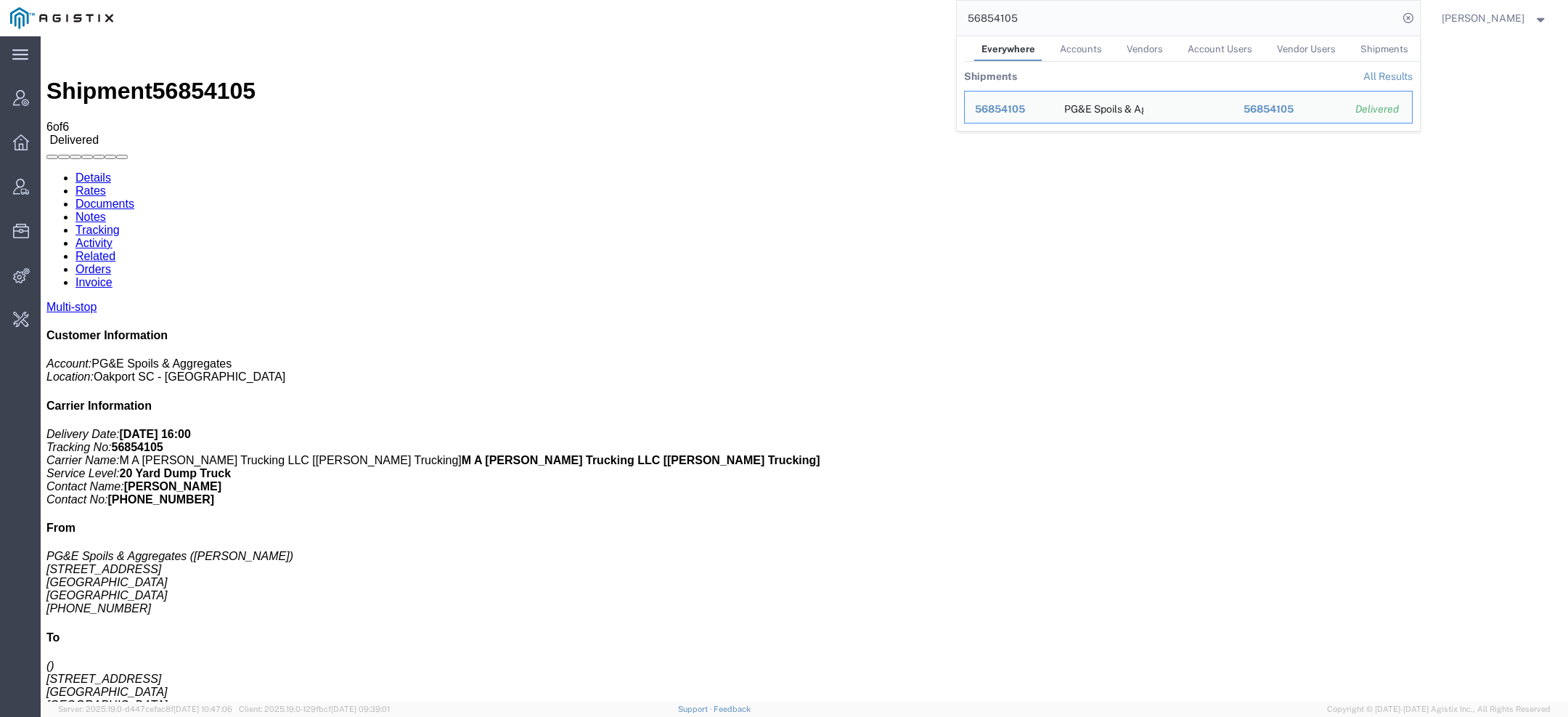
click at [981, 22] on input "56854105" at bounding box center [1177, 18] width 441 height 35
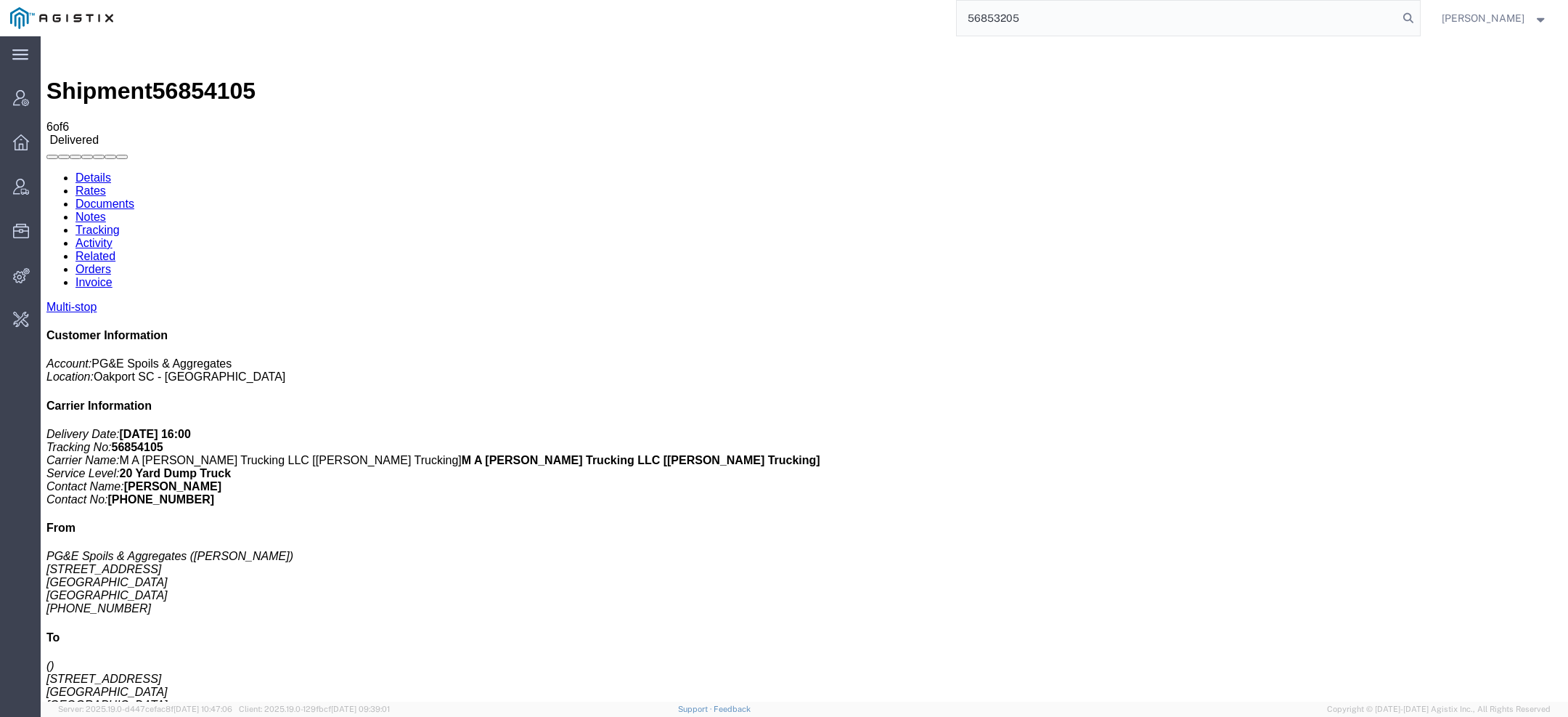
type input "56853205"
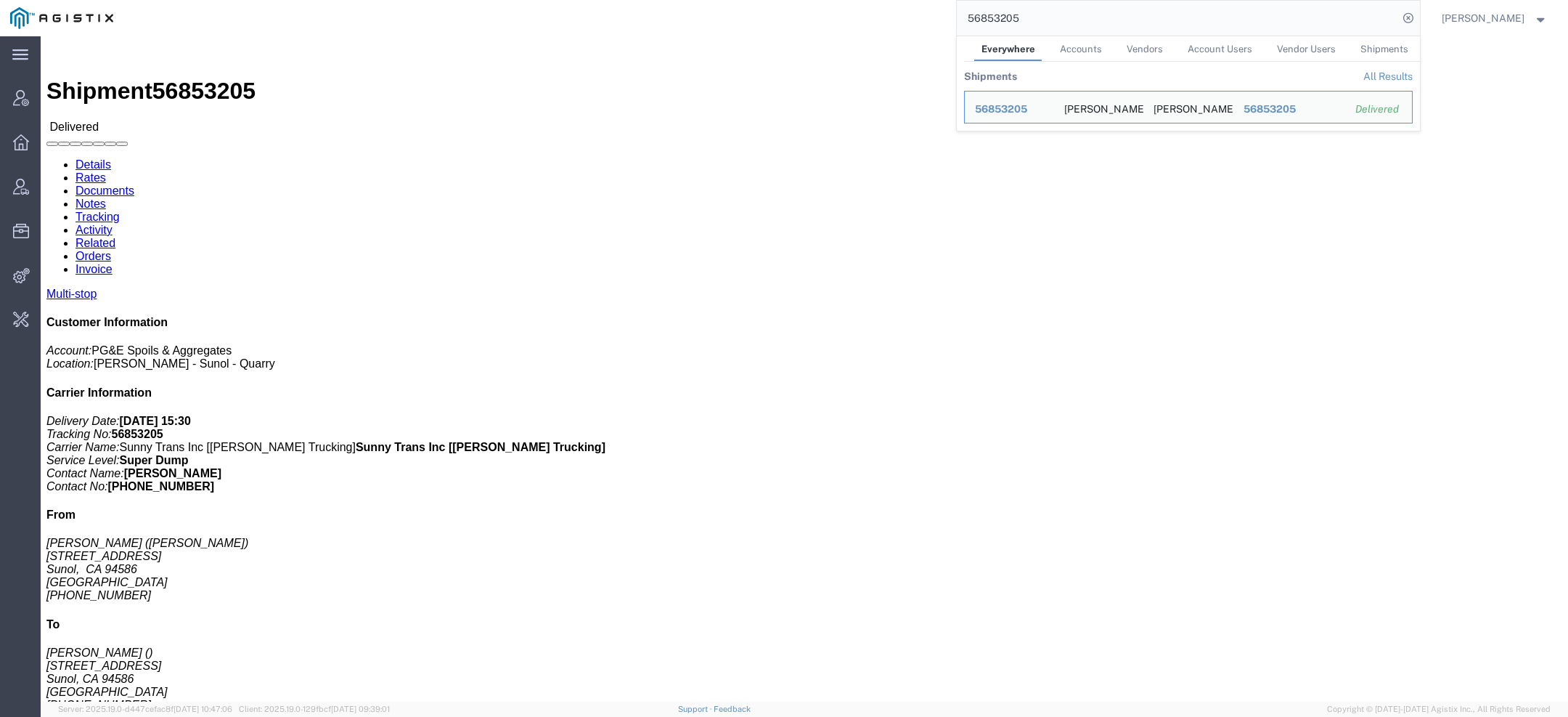
click link "Documents"
